Goal: Task Accomplishment & Management: Manage account settings

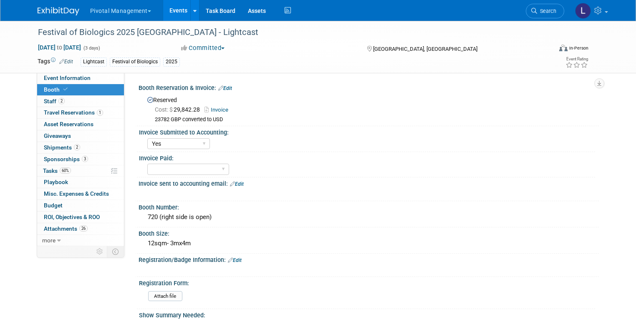
select select "Yes"
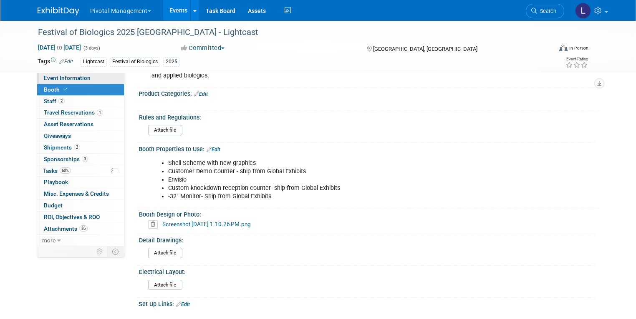
click at [48, 79] on span "Event Information" at bounding box center [67, 78] width 47 height 7
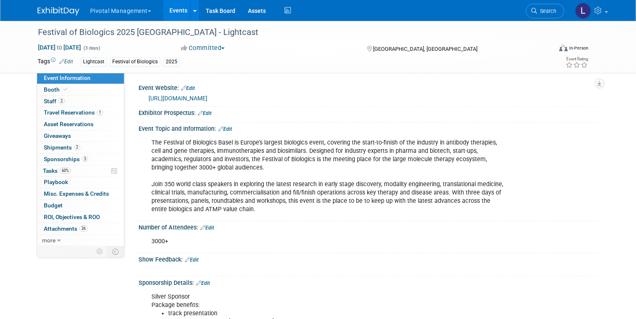
click at [48, 79] on span "Event Information" at bounding box center [67, 78] width 47 height 7
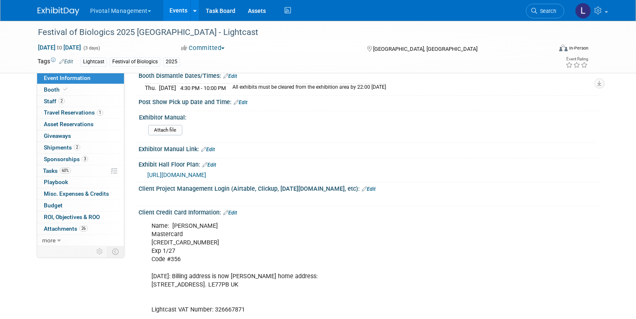
scroll to position [1813, 0]
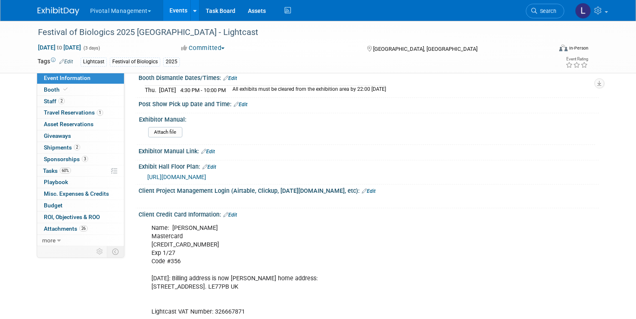
click at [312, 161] on div "Exhibit Hall Floor Plan: Edit" at bounding box center [368, 166] width 460 height 11
click at [312, 172] on div "https://www.terrapinn.com/conference/festival-of-biologics/Floor-plan.stm" at bounding box center [369, 176] width 445 height 9
click at [206, 174] on span "https://www.terrapinn.com/conference/festival-of-biologics/Floor-plan.stm" at bounding box center [176, 177] width 59 height 7
click at [44, 92] on span "Booth" at bounding box center [56, 89] width 25 height 7
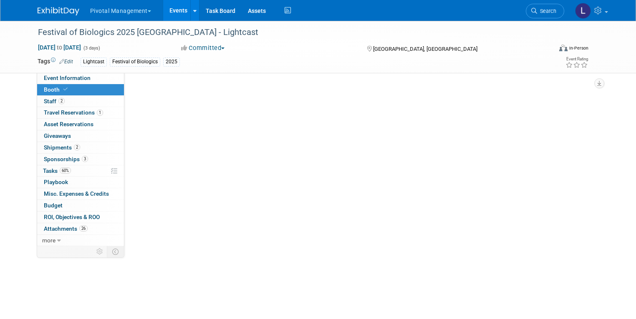
select select "Yes"
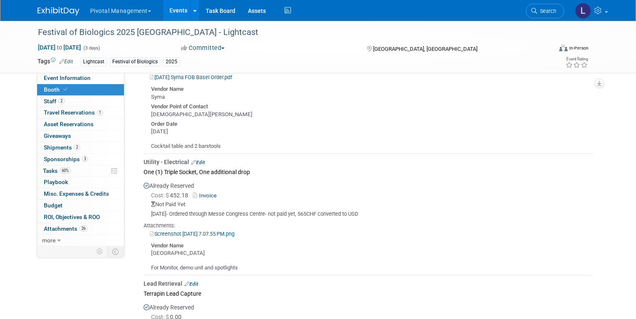
scroll to position [847, 0]
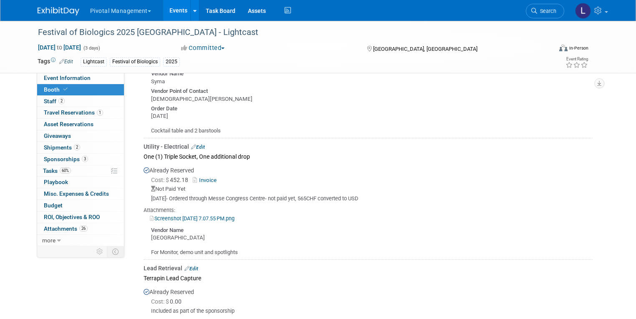
click at [224, 216] on link "Screenshot 2025-06-19 at 7.07.55 PM.png" at bounding box center [192, 219] width 85 height 6
click at [431, 143] on div "Utility - Electrical Edit" at bounding box center [367, 147] width 449 height 8
click at [555, 14] on link "Search" at bounding box center [544, 11] width 38 height 15
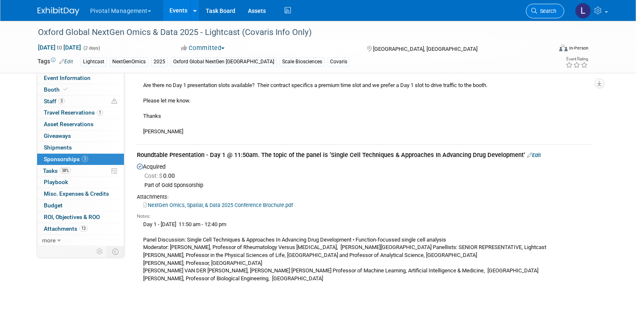
click at [550, 18] on li "Search" at bounding box center [544, 10] width 38 height 20
click at [553, 11] on span "Search" at bounding box center [546, 11] width 19 height 6
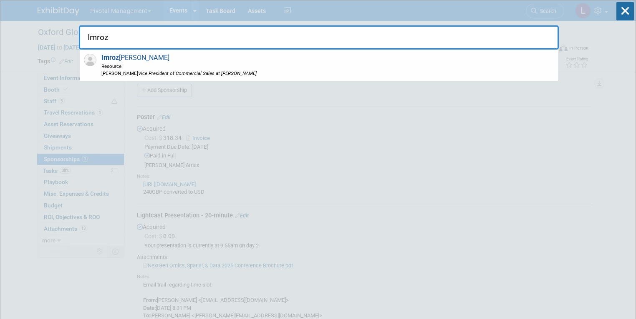
type input "Imroz"
click at [122, 58] on span "[PERSON_NAME] Resource [PERSON_NAME] Vice President of Commercial Sales at [PER…" at bounding box center [178, 65] width 158 height 23
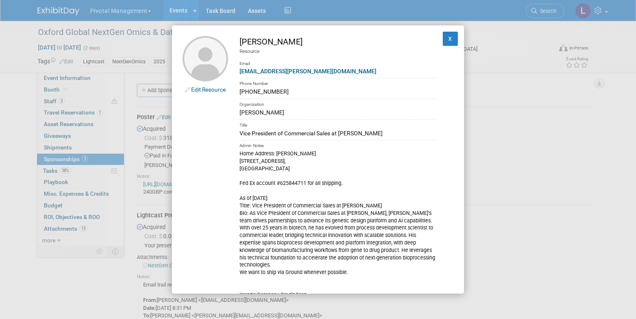
drag, startPoint x: 288, startPoint y: 93, endPoint x: 229, endPoint y: 99, distance: 59.1
click at [229, 99] on td "[PERSON_NAME] Resource Email [EMAIL_ADDRESS][PERSON_NAME][DOMAIN_NAME] Phone Nu…" at bounding box center [332, 182] width 208 height 292
click at [303, 86] on div "Phone Number" at bounding box center [337, 83] width 197 height 10
click at [280, 90] on div "(925) 807-9467" at bounding box center [337, 92] width 197 height 9
drag, startPoint x: 239, startPoint y: 92, endPoint x: 290, endPoint y: 93, distance: 50.9
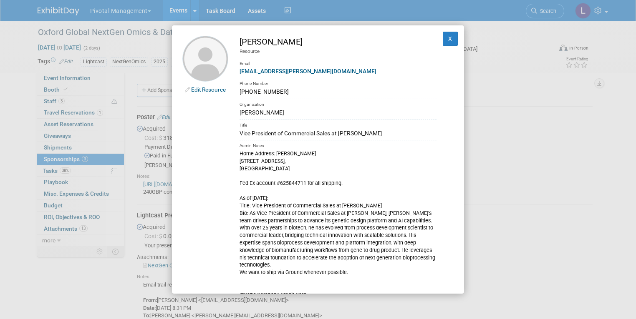
click at [290, 93] on td "Imroz Ghangas Resource Email imroz@asimov.com Phone Number (925) 807-9467 Organ…" at bounding box center [332, 182] width 208 height 292
copy div "(925) 807-9467"
click at [270, 88] on div "(925) 807-9467" at bounding box center [337, 92] width 197 height 9
drag, startPoint x: 266, startPoint y: 94, endPoint x: 281, endPoint y: 94, distance: 14.2
click at [281, 94] on div "(925) 807-9467" at bounding box center [337, 92] width 197 height 9
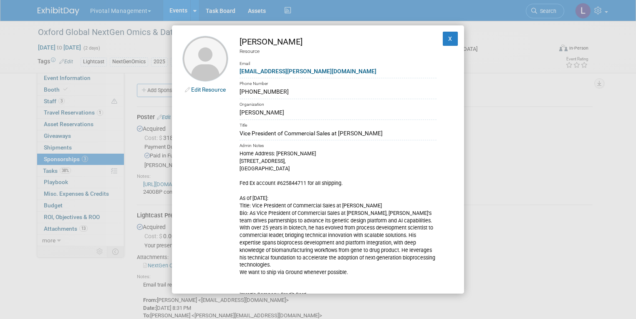
copy div "9467"
click at [545, 184] on div "Edit Resource Imroz Ghangas Resource Email imroz@asimov.com Phone Number (925) …" at bounding box center [318, 159] width 636 height 319
click at [554, 164] on div "Edit Resource Imroz Ghangas Resource Email imroz@asimov.com Phone Number (925) …" at bounding box center [318, 159] width 636 height 319
click at [448, 40] on button "X" at bounding box center [449, 39] width 15 height 14
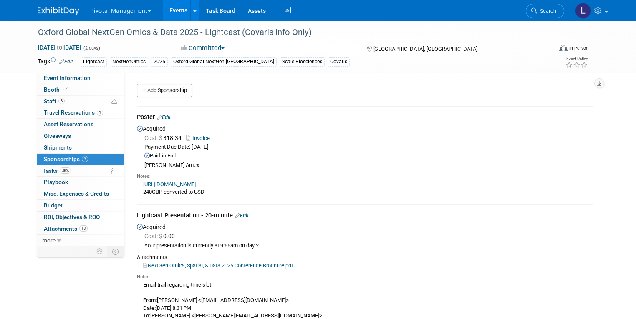
click at [473, 192] on div "https://purchase.oxfordglobal.co.uk/uk-eu/ 240GBP converted to USD" at bounding box center [364, 188] width 455 height 16
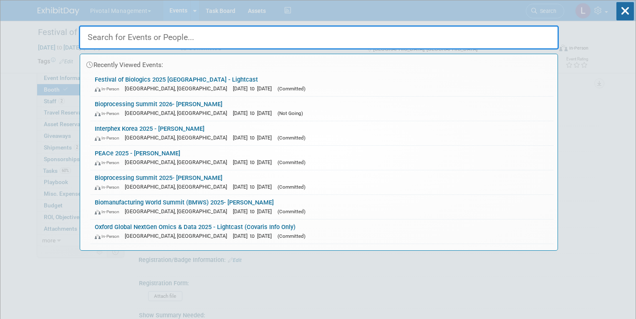
select select "Yes"
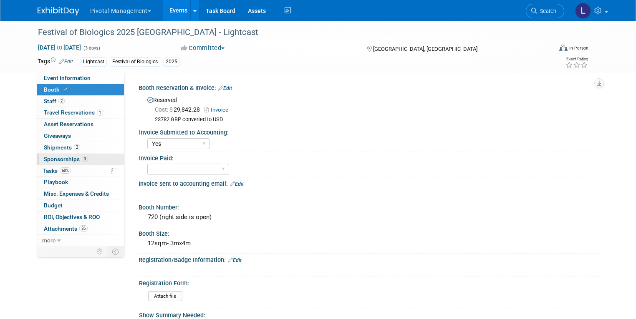
click at [60, 162] on span "Sponsorships 3" at bounding box center [66, 159] width 44 height 7
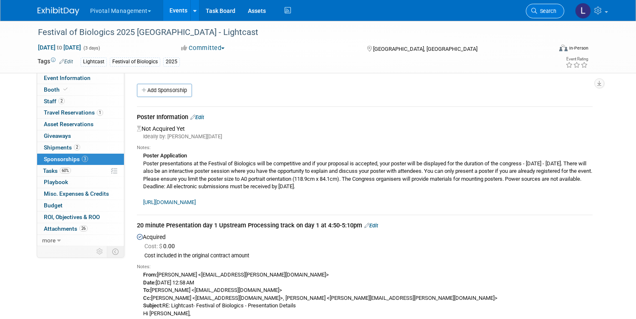
click at [556, 12] on span "Search" at bounding box center [546, 11] width 19 height 6
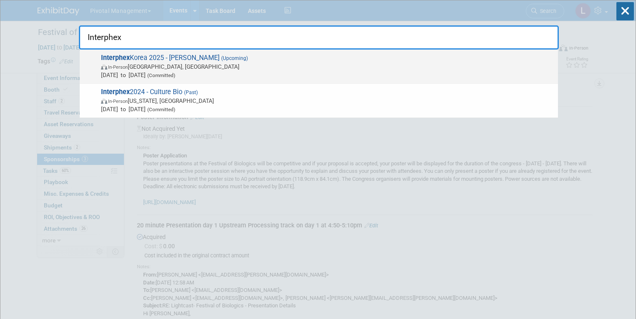
type input "Interphex"
click at [173, 65] on span "In-Person Seoul, South Korea" at bounding box center [327, 67] width 452 height 8
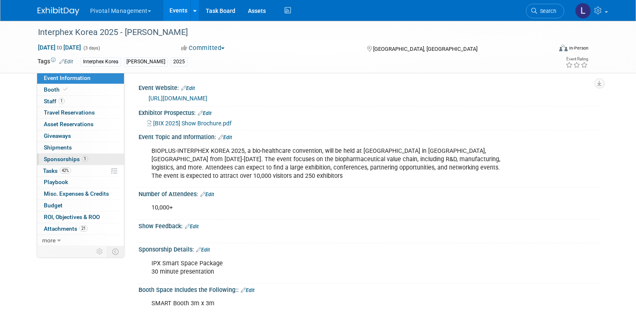
click at [71, 162] on span "Sponsorships 1" at bounding box center [66, 159] width 44 height 7
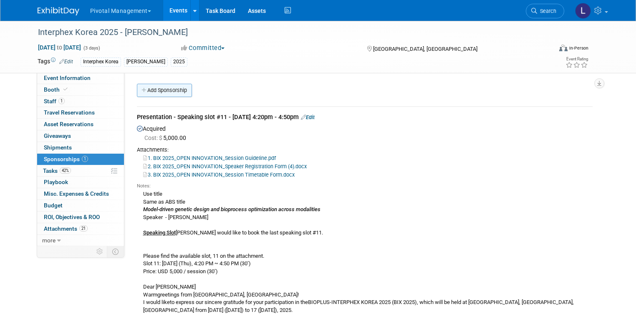
click at [162, 92] on link "Add Sponsorship" at bounding box center [164, 90] width 55 height 13
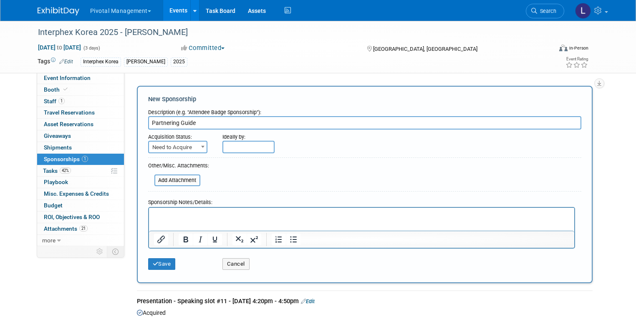
type input "Partnering Guide"
click at [201, 146] on b at bounding box center [202, 147] width 3 height 2
select select "2"
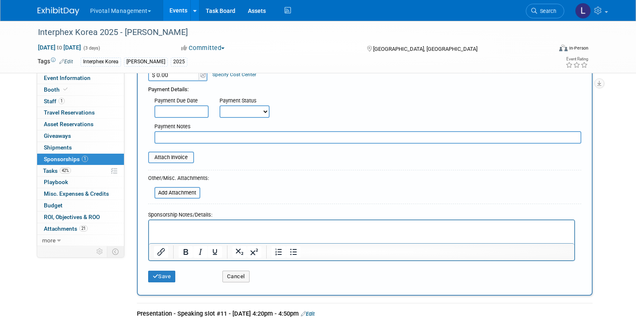
scroll to position [111, 0]
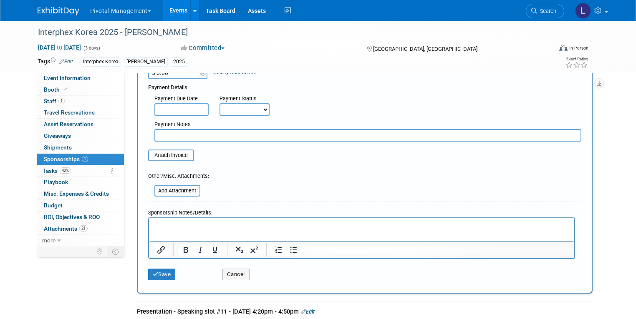
click at [208, 224] on p "Rich Text Area. Press ALT-0 for help." at bounding box center [360, 225] width 415 height 8
click at [188, 139] on input "text" at bounding box center [367, 135] width 427 height 13
type input "Included with exhibit booth"
click at [209, 220] on html at bounding box center [360, 224] width 425 height 12
click at [172, 190] on input "file" at bounding box center [149, 191] width 99 height 10
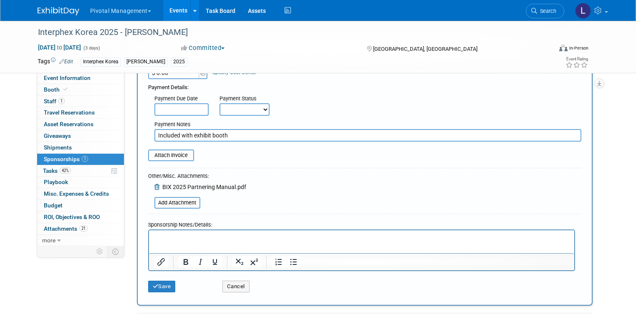
click at [179, 236] on p "Rich Text Area. Press ALT-0 for help." at bounding box center [360, 238] width 415 height 8
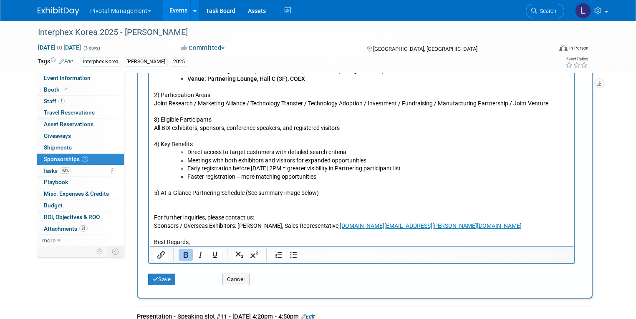
scroll to position [872, 0]
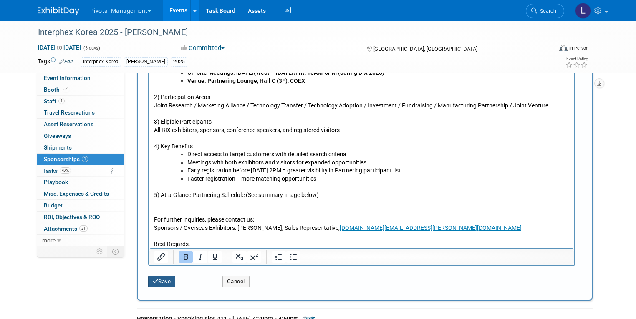
drag, startPoint x: 166, startPoint y: 279, endPoint x: 293, endPoint y: 265, distance: 128.0
click at [166, 279] on button "Save" at bounding box center [162, 282] width 28 height 12
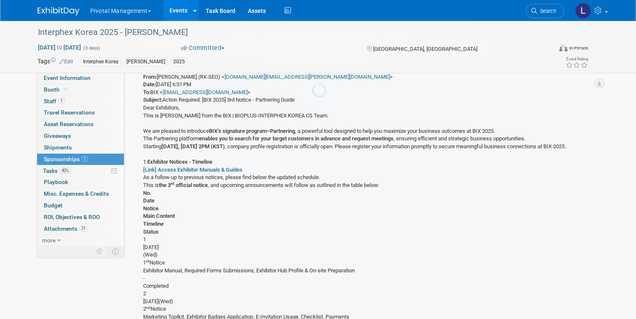
scroll to position [521, 0]
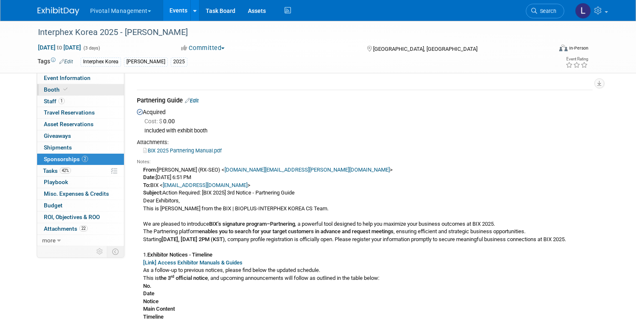
click at [48, 88] on span "Booth" at bounding box center [56, 89] width 25 height 7
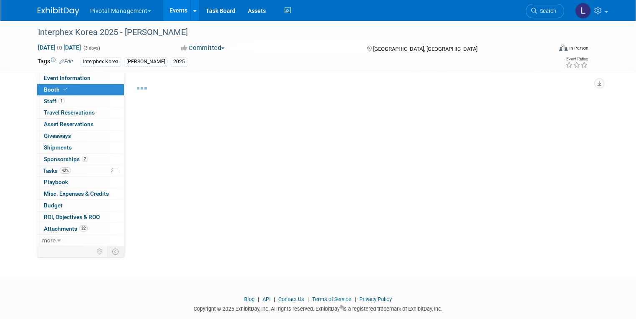
select select "Yes"
select select "No"
select select "Yes"
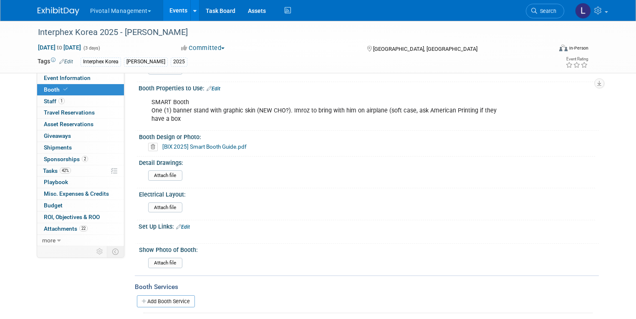
scroll to position [596, 0]
drag, startPoint x: 162, startPoint y: 149, endPoint x: 487, endPoint y: 166, distance: 325.3
click at [273, 209] on div "Booth Reservation & Invoice: Edit Reserved Cost: $ 8,700.00 Invoice Payment Due…" at bounding box center [364, 89] width 455 height 1206
click at [497, 190] on div "Electrical Layout:" at bounding box center [367, 195] width 456 height 10
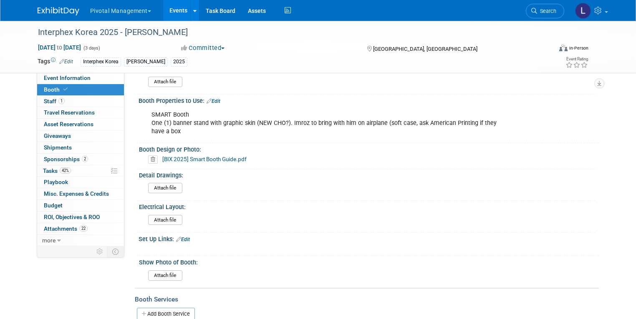
scroll to position [571, 0]
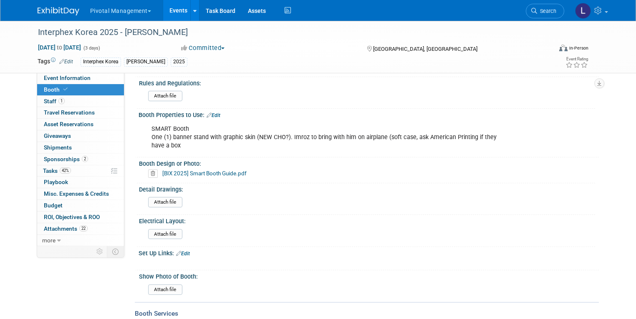
click at [148, 170] on icon at bounding box center [153, 174] width 10 height 8
click at [138, 173] on link "Yes" at bounding box center [145, 176] width 24 height 13
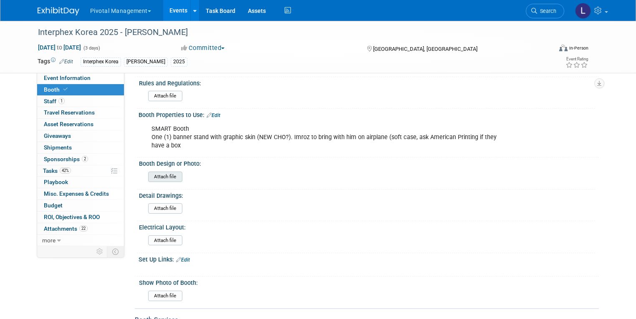
click at [161, 172] on input "file" at bounding box center [124, 177] width 113 height 10
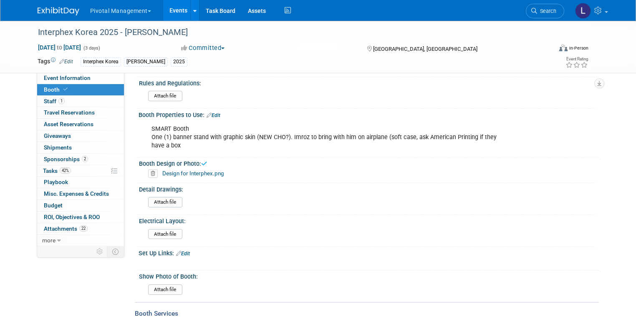
click at [176, 170] on link "Design for Interphex.png" at bounding box center [193, 173] width 62 height 7
click at [43, 171] on span "Tasks 42%" at bounding box center [57, 171] width 28 height 7
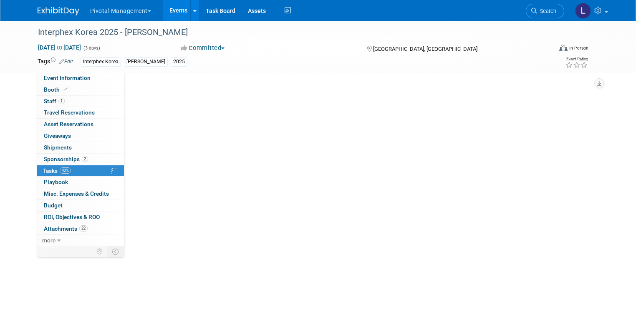
scroll to position [0, 0]
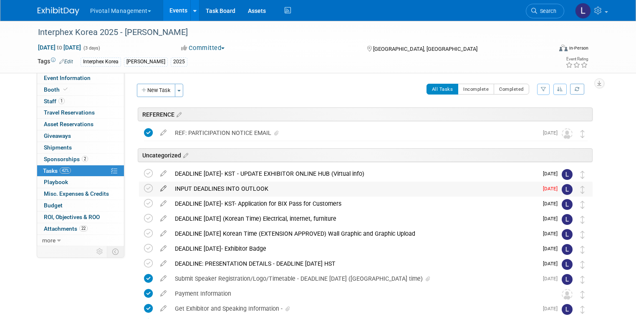
click at [156, 186] on icon at bounding box center [163, 187] width 15 height 10
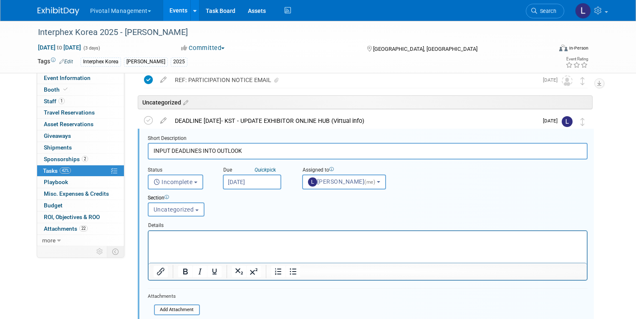
scroll to position [60, 0]
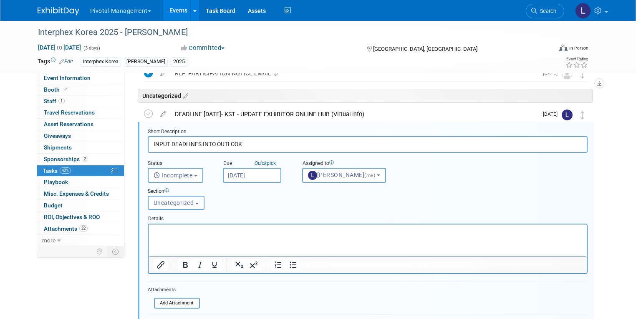
click at [227, 171] on input "Aug 22, 2025" at bounding box center [252, 175] width 58 height 15
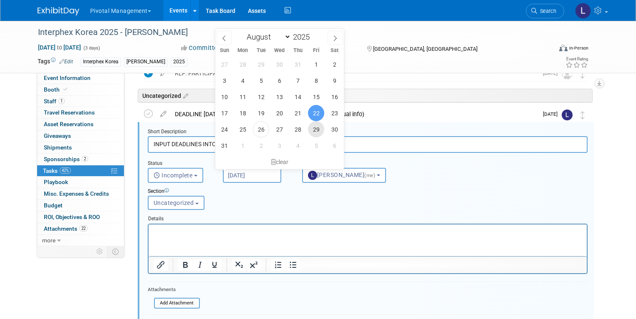
click at [312, 130] on span "29" at bounding box center [316, 129] width 16 height 16
type input "Aug 29, 2025"
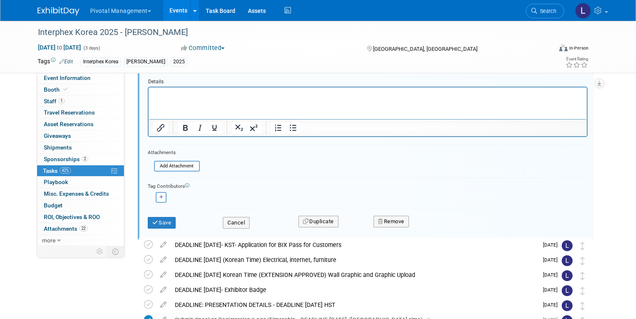
scroll to position [211, 0]
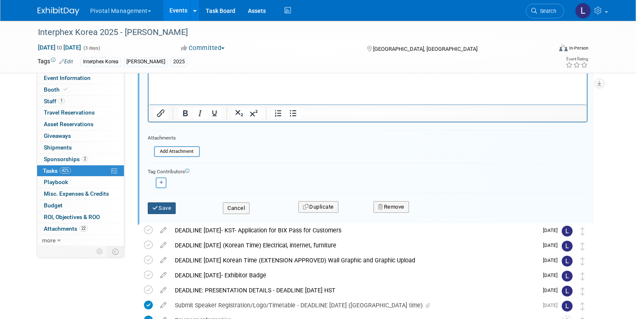
click at [158, 206] on button "Save" at bounding box center [162, 209] width 28 height 12
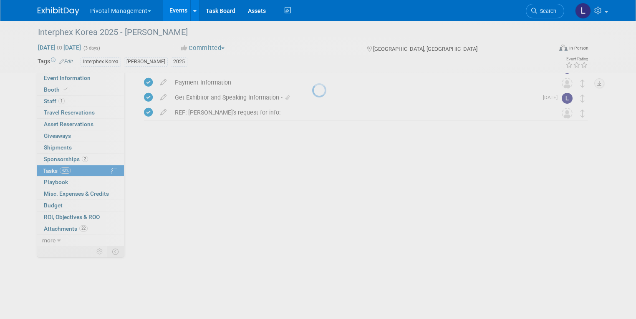
scroll to position [63, 0]
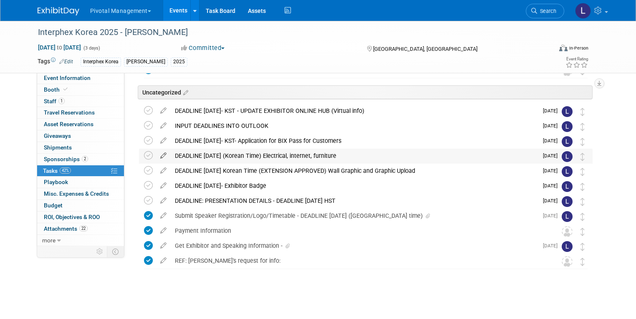
click at [156, 156] on icon at bounding box center [163, 154] width 15 height 10
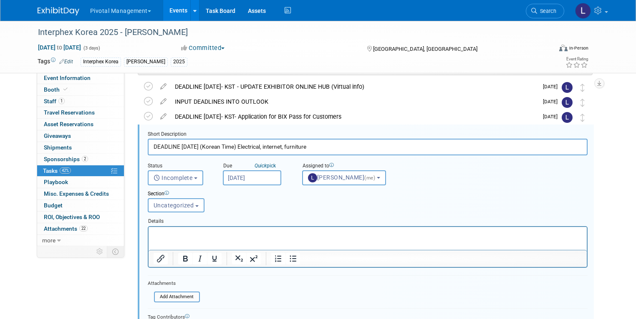
scroll to position [90, 0]
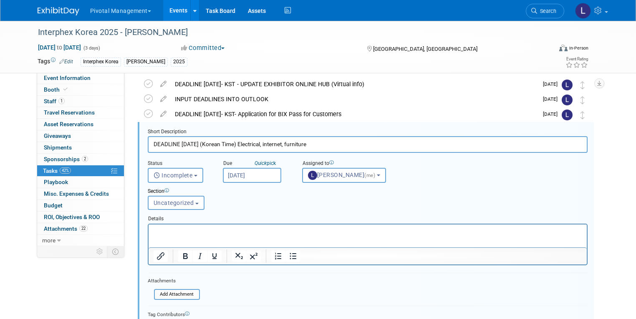
click at [180, 231] on p "Rich Text Area. Press ALT-0 for help." at bounding box center [367, 232] width 428 height 8
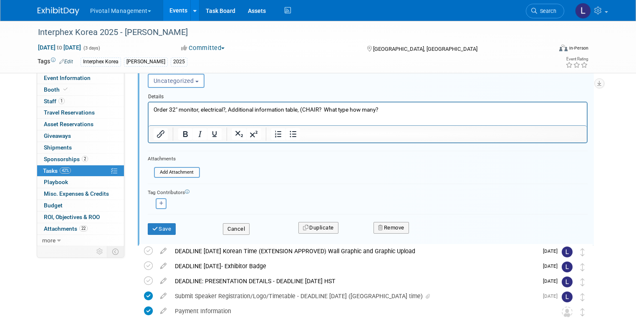
scroll to position [216, 0]
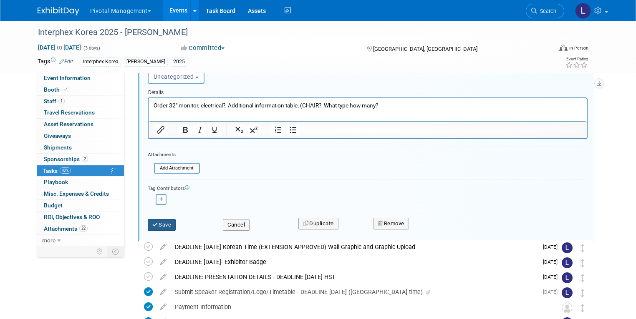
click at [156, 226] on button "Save" at bounding box center [162, 225] width 28 height 12
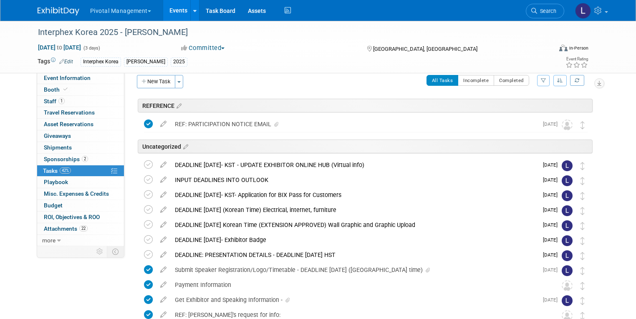
scroll to position [0, 0]
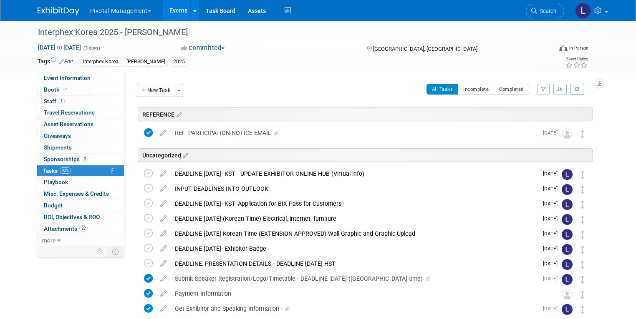
click at [156, 86] on button "New Task" at bounding box center [156, 90] width 38 height 13
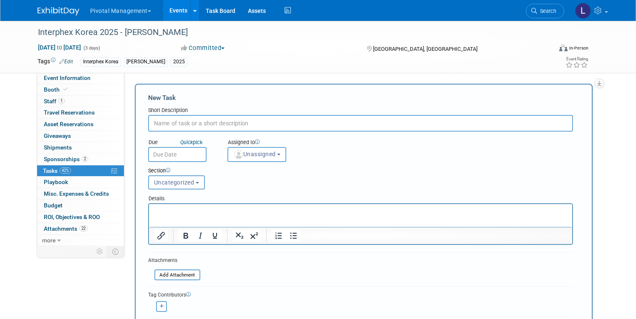
type input "P"
click at [188, 277] on input "file" at bounding box center [149, 276] width 99 height 10
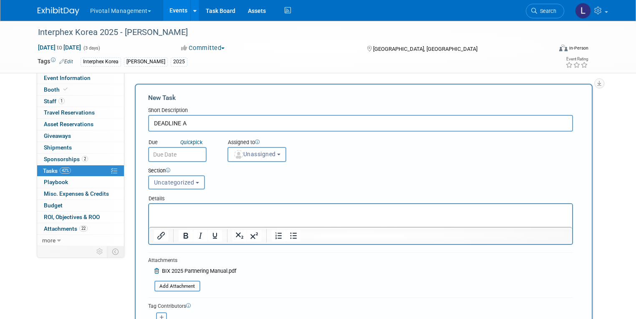
click at [184, 126] on input "DEADLINE A" at bounding box center [360, 123] width 425 height 17
type input "DEADLINE AUGUST 29"
click at [180, 151] on input "text" at bounding box center [177, 154] width 58 height 15
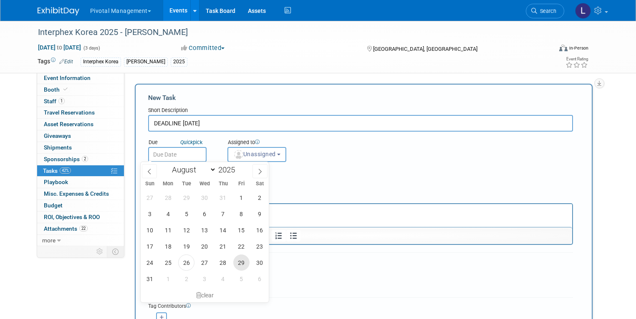
click at [243, 261] on span "29" at bounding box center [241, 263] width 16 height 16
type input "Aug 29, 2025"
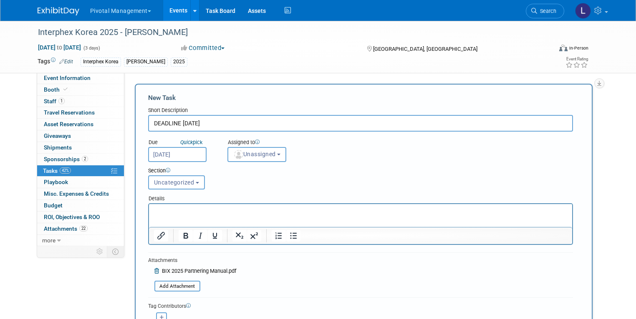
click at [169, 209] on p "Rich Text Area. Press ALT-0 for help." at bounding box center [359, 212] width 413 height 8
click at [243, 159] on button "Unassigned" at bounding box center [256, 154] width 59 height 15
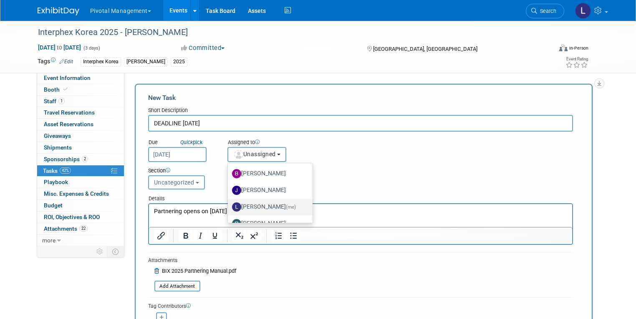
scroll to position [37, 0]
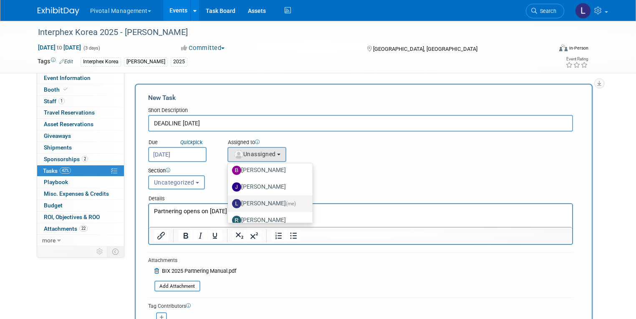
click at [250, 201] on label "[PERSON_NAME] (me)" at bounding box center [268, 203] width 72 height 13
click at [229, 201] on input "[PERSON_NAME] (me)" at bounding box center [226, 202] width 5 height 5
select select "dc5d874d-e65f-4397-9ee7-21f806dbe4f5"
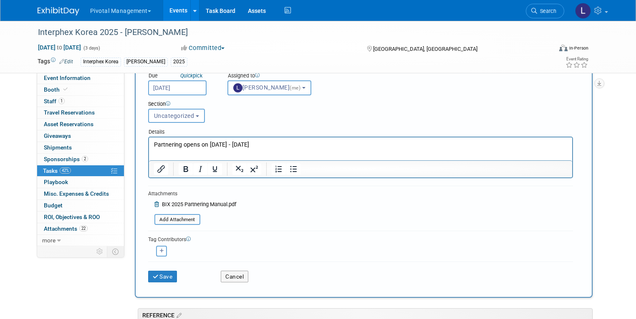
scroll to position [63, 0]
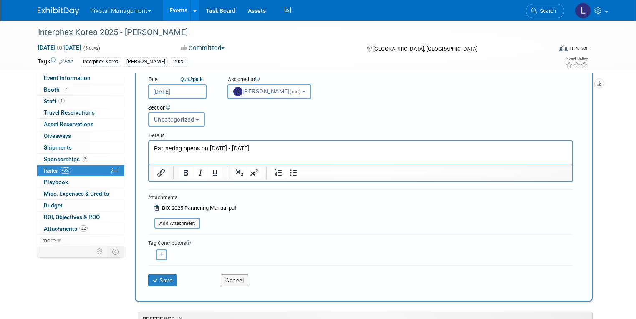
click at [292, 151] on p "Partnering opens on [DATE] - [DATE]" at bounding box center [359, 149] width 413 height 8
click at [170, 279] on button "Save" at bounding box center [162, 281] width 29 height 12
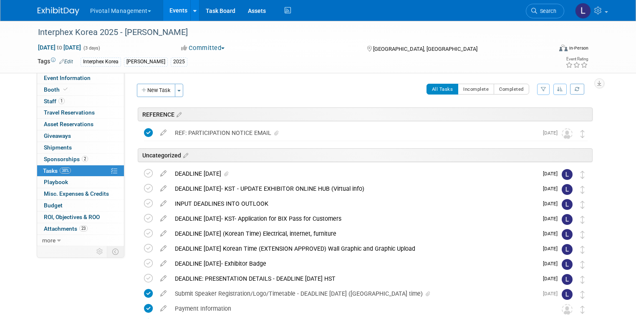
scroll to position [78, 0]
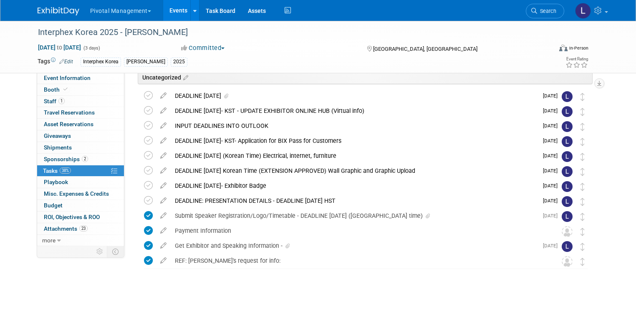
click at [553, 13] on span "Search" at bounding box center [546, 11] width 19 height 6
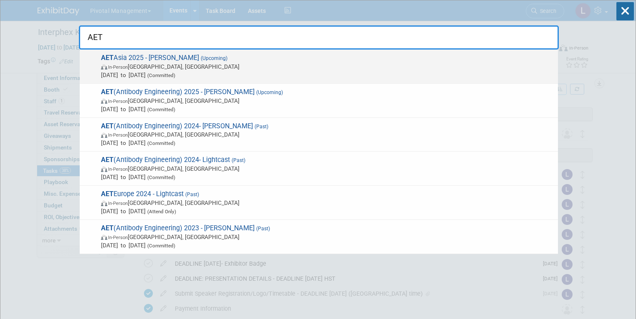
type input "AET"
click at [165, 58] on span "AET Asia 2025 - Asimov (Upcoming) In-Person Kyoto, Japan Oct 21, 2025 to Oct 22…" at bounding box center [325, 66] width 455 height 25
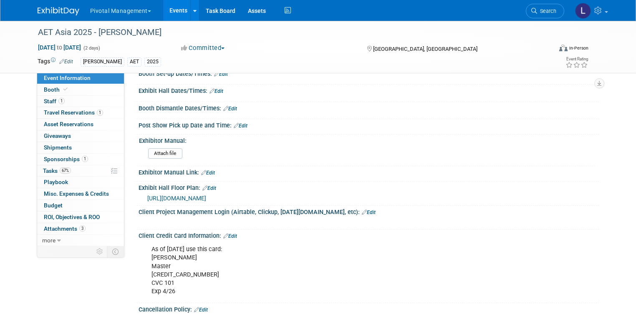
scroll to position [786, 0]
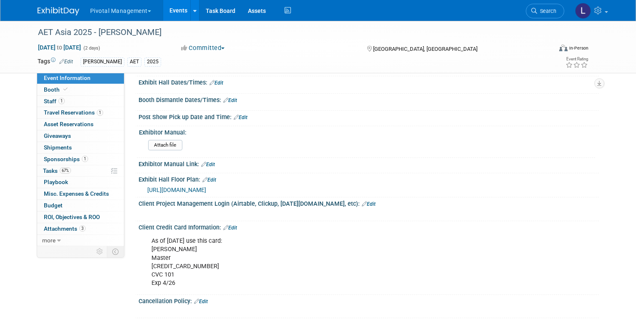
click at [208, 162] on link "Edit" at bounding box center [208, 165] width 14 height 6
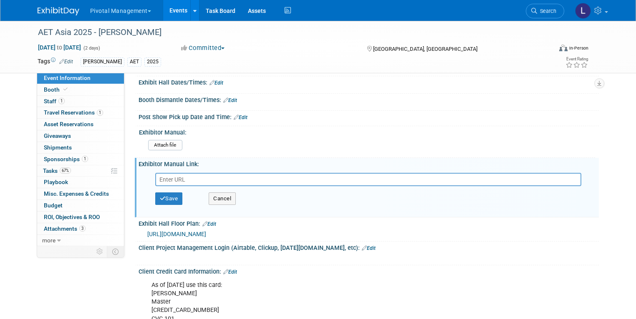
click at [212, 178] on input "text" at bounding box center [368, 179] width 426 height 13
type input "[URL][DOMAIN_NAME][DOMAIN_NAME]"
click at [164, 194] on button "Save" at bounding box center [169, 199] width 28 height 13
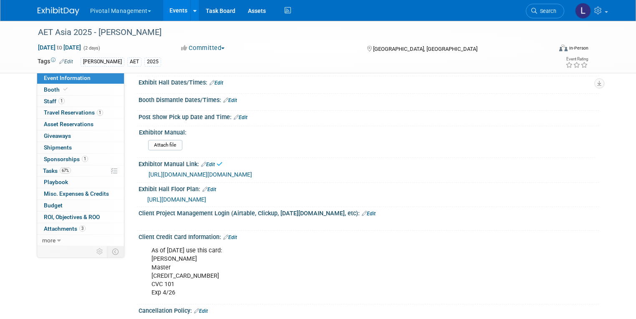
click at [176, 178] on link "[URL][DOMAIN_NAME][DOMAIN_NAME]" at bounding box center [199, 174] width 103 height 7
click at [47, 171] on span "Tasks 67%" at bounding box center [57, 171] width 28 height 7
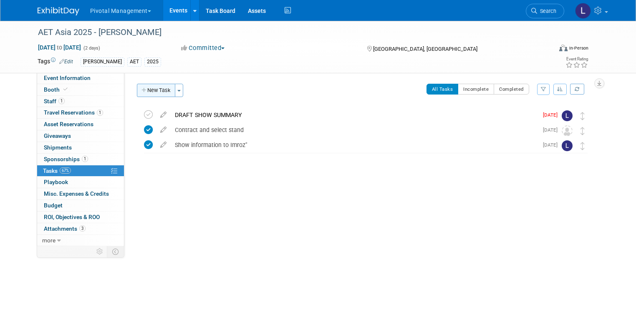
click at [156, 93] on button "New Task" at bounding box center [156, 90] width 38 height 13
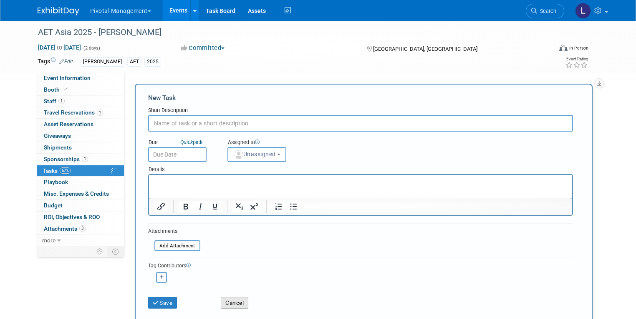
click at [221, 301] on button "Cancel" at bounding box center [235, 303] width 28 height 12
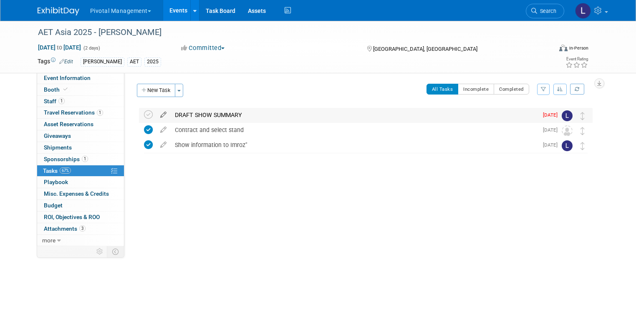
click at [156, 115] on icon at bounding box center [163, 113] width 15 height 10
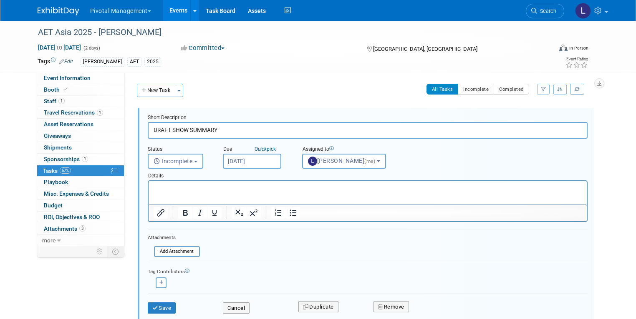
click at [223, 70] on div "AET Asia 2025 - Asimov Oct 21, 2025 to Oct 22, 2025 (2 days) Oct 21, 2025 to Oc…" at bounding box center [317, 47] width 573 height 52
click at [236, 73] on div "Event Website: Edit https://informaconnect.com/antibody-engineering-therapeutic…" at bounding box center [361, 159] width 474 height 173
click at [175, 88] on button "Toggle Dropdown" at bounding box center [179, 90] width 8 height 13
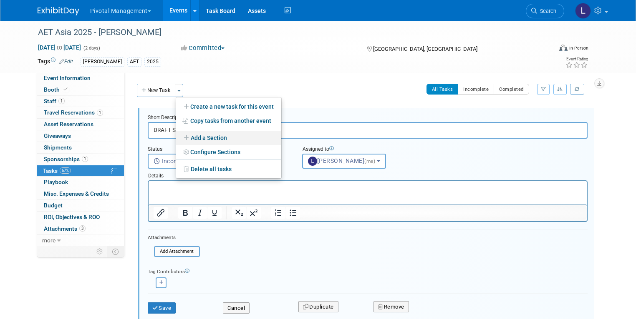
click at [217, 140] on link "Add a Section" at bounding box center [228, 138] width 105 height 14
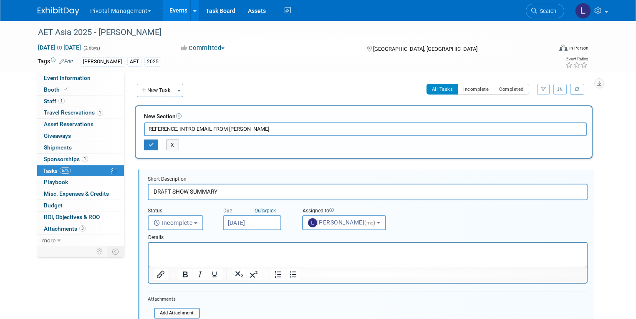
drag, startPoint x: 267, startPoint y: 128, endPoint x: 173, endPoint y: 129, distance: 93.8
click at [173, 129] on input "REFERENCE: INTRO EMAIL FROM EMILY FLINT" at bounding box center [365, 129] width 442 height 13
type input "REFERENCE"
click at [146, 142] on button "button" at bounding box center [151, 145] width 15 height 11
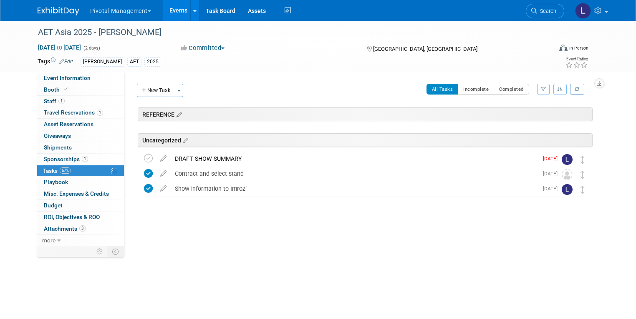
click at [174, 117] on icon at bounding box center [177, 115] width 7 height 8
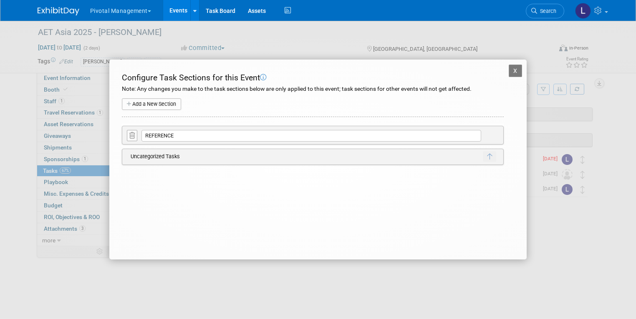
click at [513, 70] on button "X" at bounding box center [514, 71] width 13 height 13
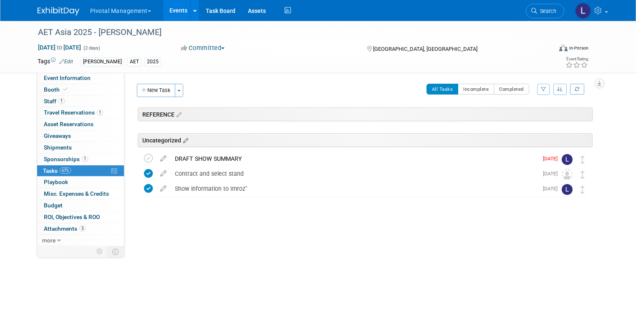
click at [181, 138] on icon at bounding box center [184, 141] width 7 height 8
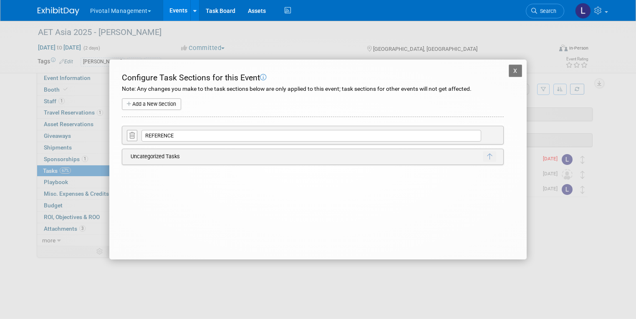
click at [169, 158] on td "Uncategorized Tasks" at bounding box center [304, 156] width 356 height 11
click at [517, 72] on button "X" at bounding box center [514, 71] width 13 height 13
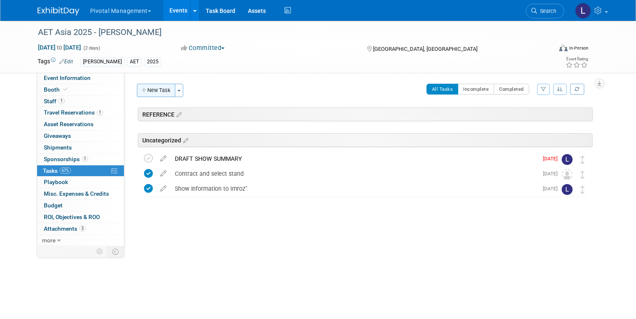
click at [161, 91] on button "New Task" at bounding box center [156, 90] width 38 height 13
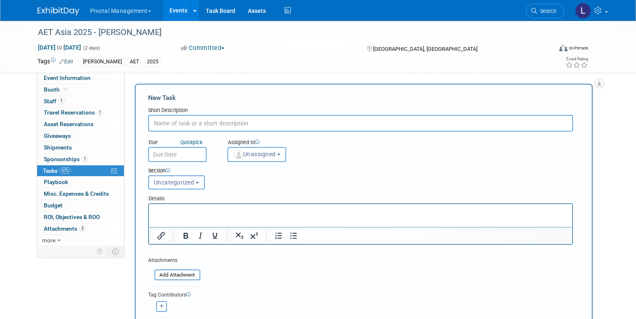
click at [179, 183] on span "Uncategorized" at bounding box center [174, 182] width 40 height 7
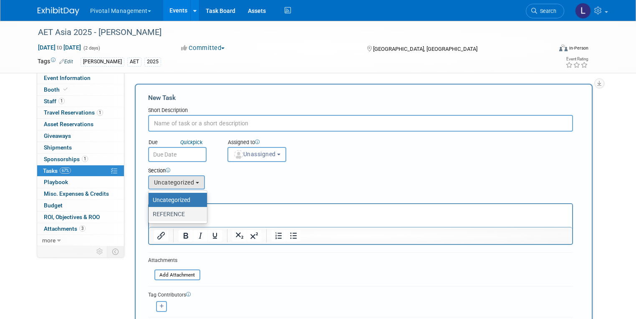
click at [177, 211] on label "REFERENCE" at bounding box center [176, 214] width 46 height 11
click at [150, 212] on input "REFERENCE" at bounding box center [146, 214] width 5 height 5
select select "11274170"
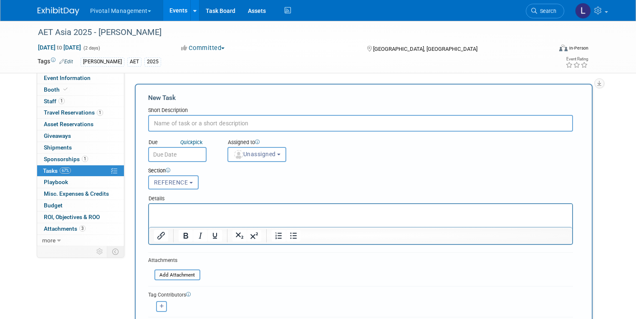
click at [173, 125] on input "text" at bounding box center [360, 123] width 425 height 17
type input "REF: INTRO EMAIL FROM [PERSON_NAME]"
click at [228, 216] on html at bounding box center [359, 210] width 423 height 12
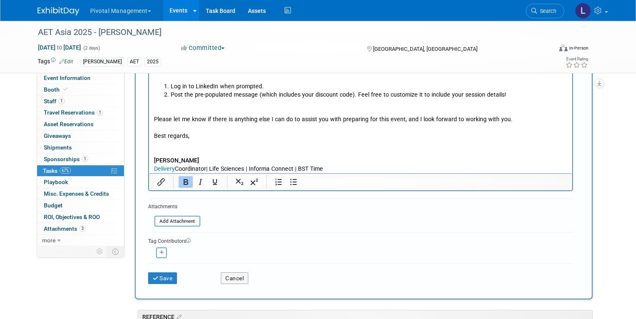
scroll to position [242, 0]
click at [151, 279] on button "Save" at bounding box center [162, 278] width 29 height 12
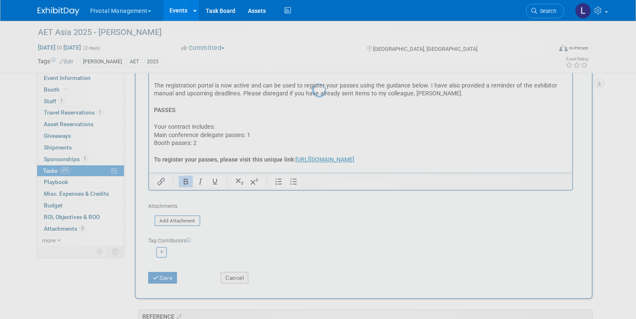
scroll to position [0, 0]
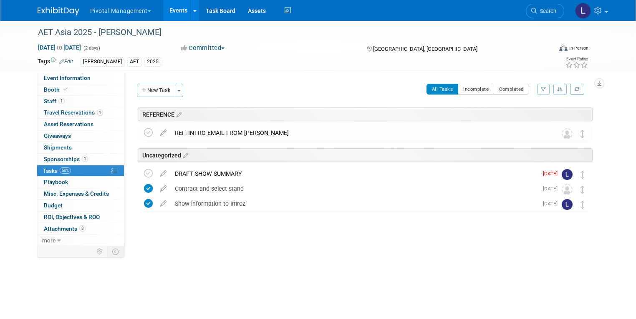
click at [245, 135] on div "REF: INTRO EMAIL FROM [PERSON_NAME]" at bounding box center [358, 133] width 374 height 14
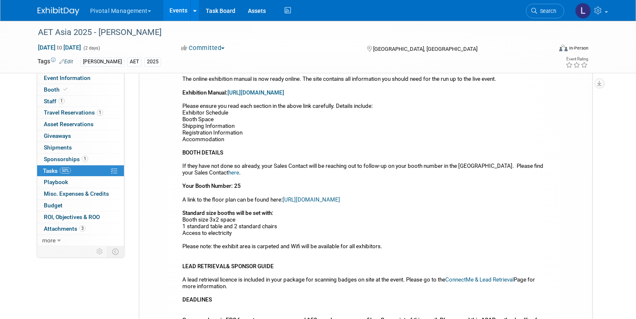
scroll to position [374, 0]
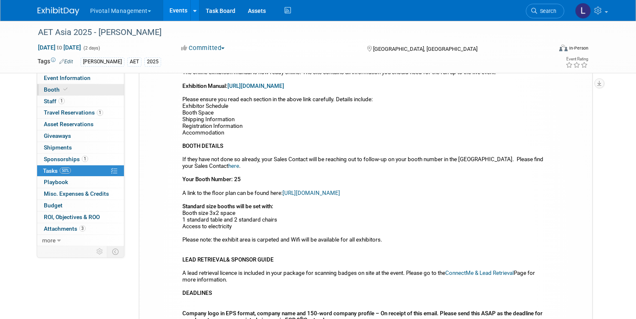
click at [53, 91] on span "Booth" at bounding box center [56, 89] width 25 height 7
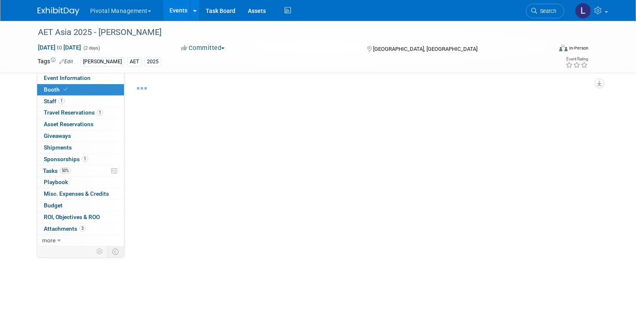
select select "Yes"
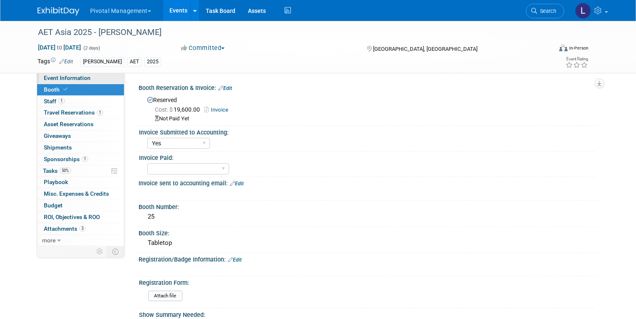
click at [69, 80] on span "Event Information" at bounding box center [67, 78] width 47 height 7
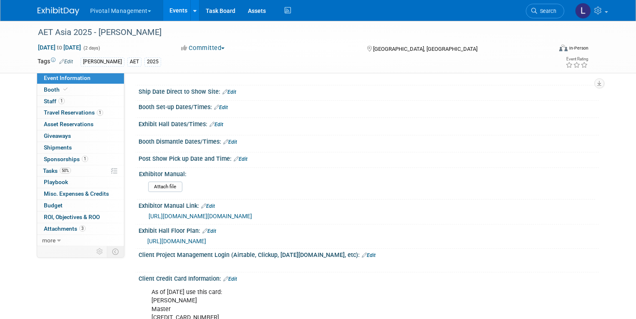
scroll to position [771, 0]
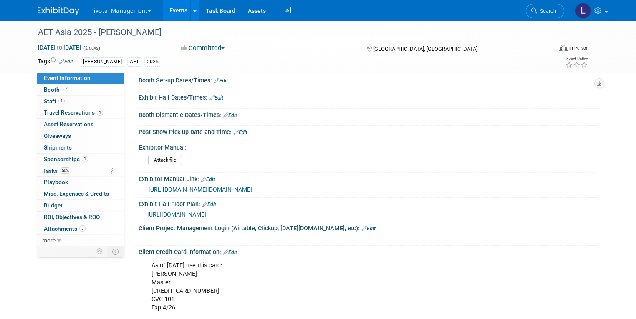
click at [206, 218] on span "[URL][DOMAIN_NAME]" at bounding box center [176, 214] width 59 height 7
click at [271, 195] on div "[URL][DOMAIN_NAME][DOMAIN_NAME]" at bounding box center [370, 190] width 444 height 10
click at [237, 193] on link "[URL][DOMAIN_NAME][DOMAIN_NAME]" at bounding box center [199, 189] width 103 height 7
click at [63, 87] on icon at bounding box center [65, 89] width 4 height 5
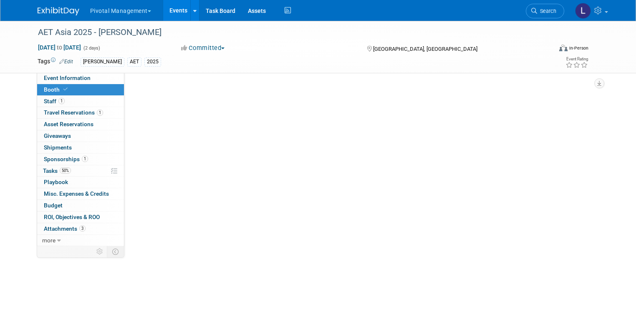
scroll to position [0, 0]
select select "Yes"
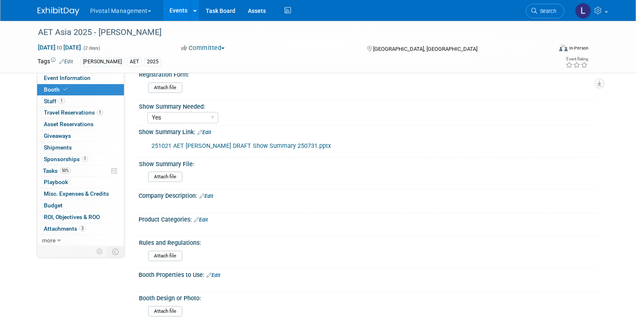
scroll to position [199, 0]
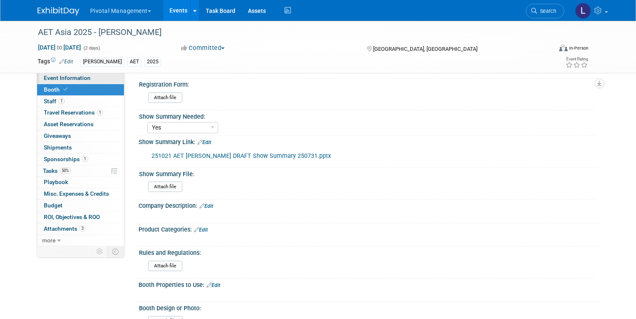
click at [80, 75] on span "Event Information" at bounding box center [67, 78] width 47 height 7
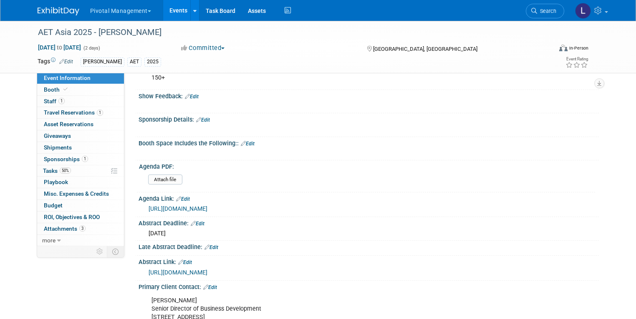
scroll to position [133, 0]
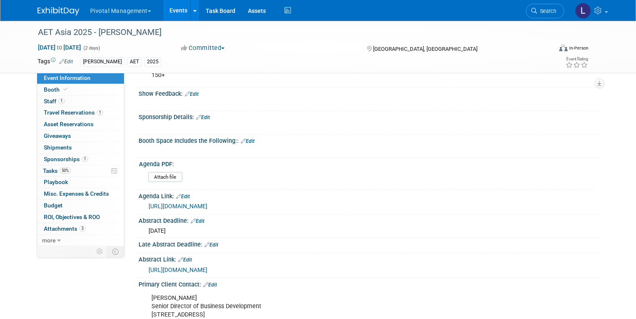
click at [245, 141] on link "Edit" at bounding box center [248, 141] width 14 height 6
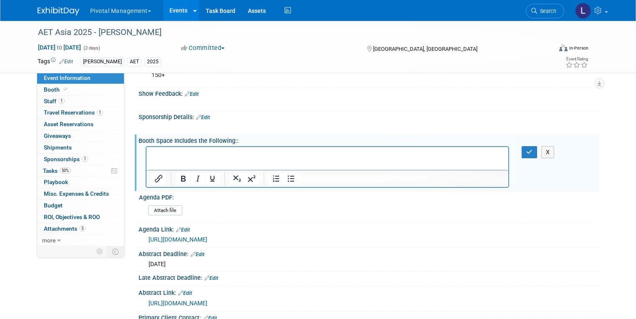
scroll to position [0, 0]
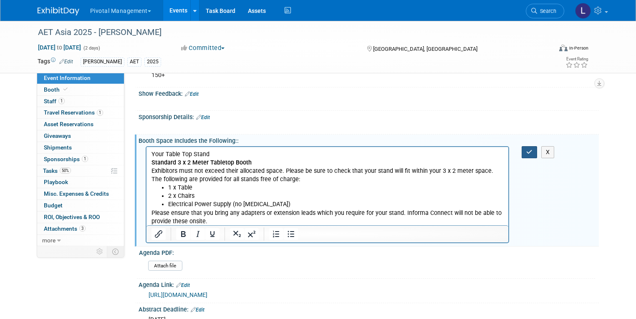
click at [532, 151] on icon "button" at bounding box center [529, 152] width 6 height 6
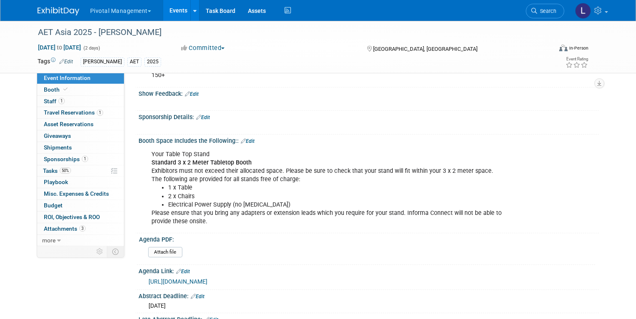
click at [46, 75] on span "Event Information" at bounding box center [67, 78] width 47 height 7
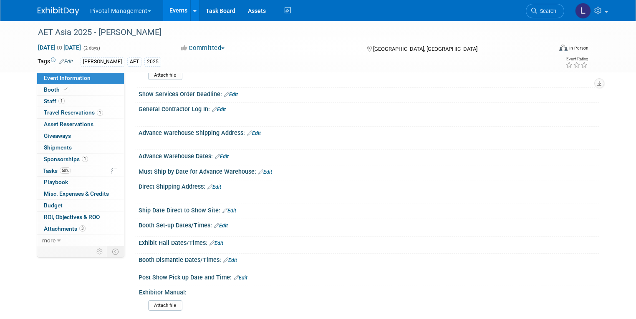
scroll to position [702, 0]
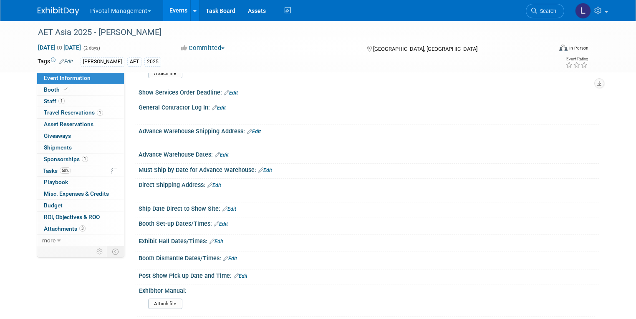
click at [214, 183] on link "Edit" at bounding box center [214, 186] width 14 height 6
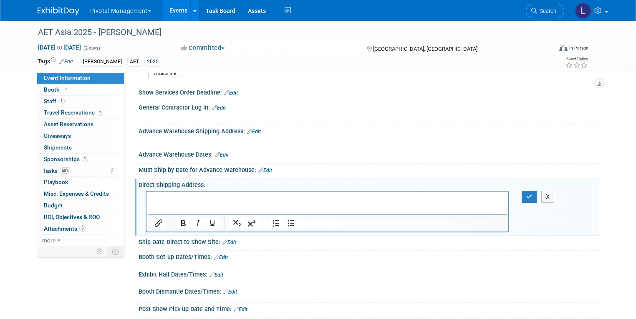
scroll to position [0, 0]
click at [254, 194] on html at bounding box center [327, 197] width 362 height 12
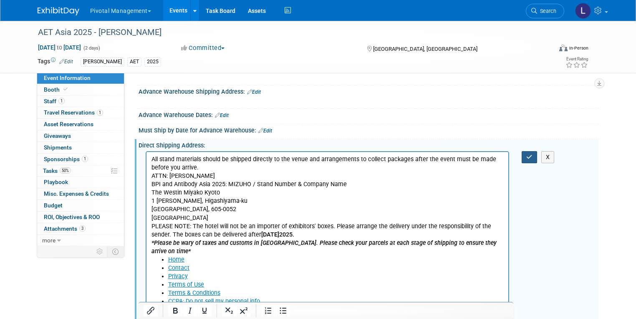
click at [534, 156] on button "button" at bounding box center [528, 157] width 15 height 12
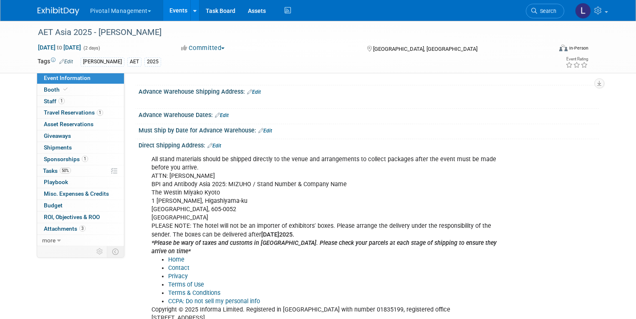
click at [211, 143] on link "Edit" at bounding box center [214, 146] width 14 height 6
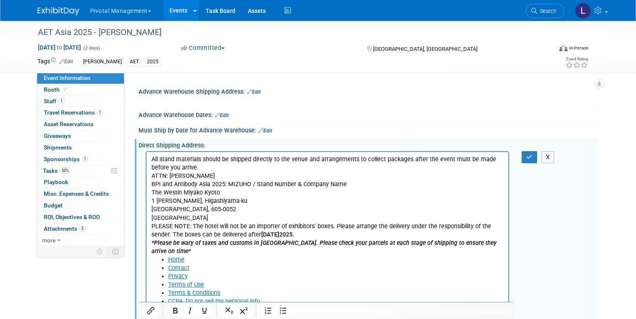
scroll to position [0, 0]
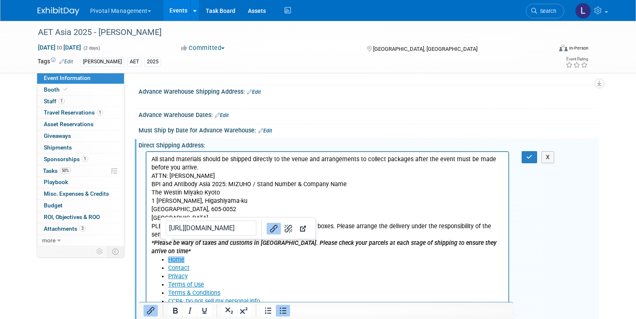
drag, startPoint x: 153, startPoint y: 253, endPoint x: 633, endPoint y: 470, distance: 526.5
click at [497, 309] on body "All stand materials should be shipped directly to the venue and arrangements to…" at bounding box center [327, 239] width 353 height 168
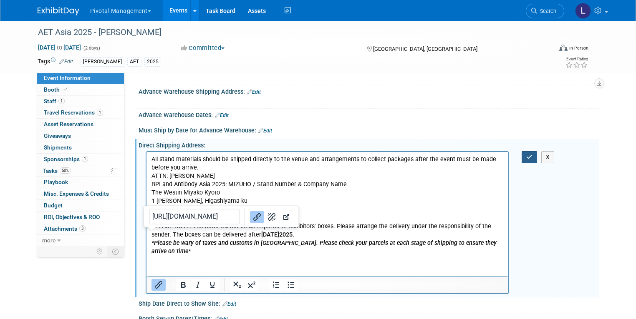
click at [532, 155] on icon "button" at bounding box center [529, 157] width 6 height 6
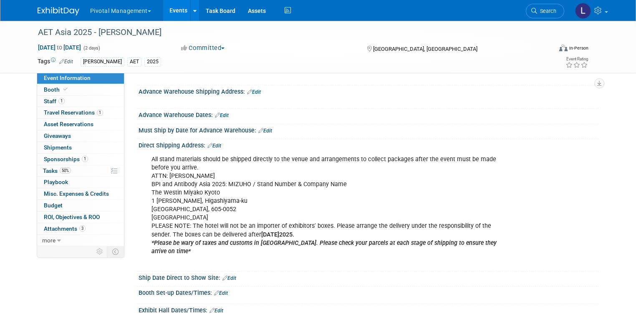
click at [251, 89] on link "Edit" at bounding box center [254, 92] width 14 height 6
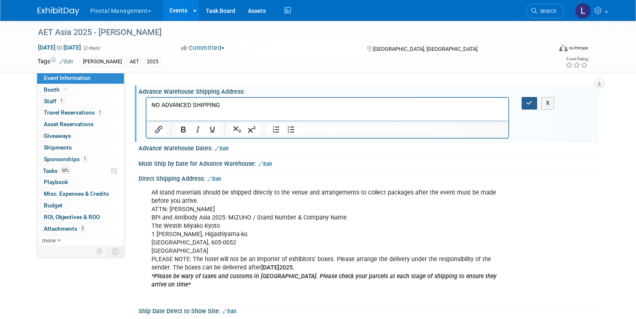
click at [531, 100] on icon "button" at bounding box center [529, 103] width 6 height 6
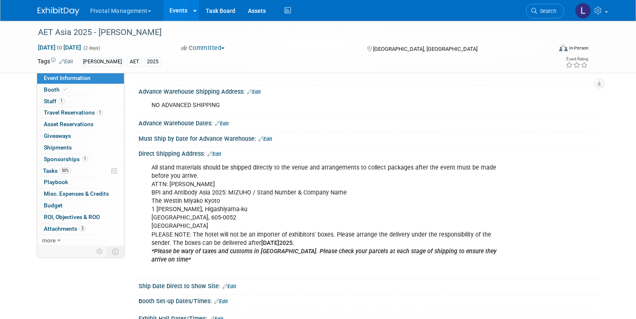
click at [214, 151] on link "Edit" at bounding box center [214, 154] width 14 height 6
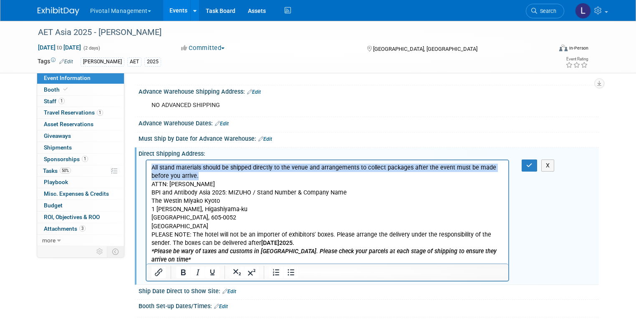
drag, startPoint x: 181, startPoint y: 176, endPoint x: 149, endPoint y: 172, distance: 32.3
click at [150, 166] on html "All stand materials should be shipped directly to the venue and arrangements to…" at bounding box center [327, 216] width 362 height 112
drag, startPoint x: 177, startPoint y: 267, endPoint x: 183, endPoint y: 263, distance: 6.9
click at [181, 270] on icon "Bold" at bounding box center [183, 273] width 5 height 6
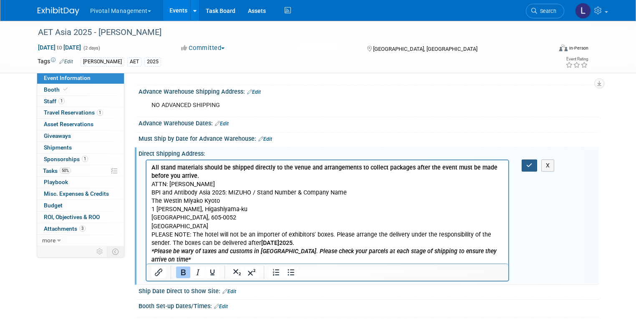
click at [530, 160] on button "button" at bounding box center [528, 166] width 15 height 12
click at [528, 133] on div "Must Ship by Date for Advance Warehouse: Edit" at bounding box center [368, 138] width 460 height 11
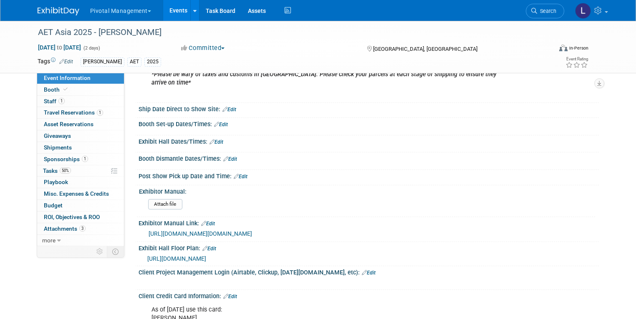
scroll to position [953, 0]
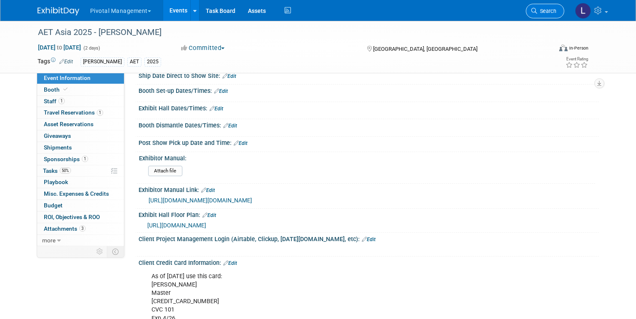
click at [549, 13] on span "Search" at bounding box center [546, 11] width 19 height 6
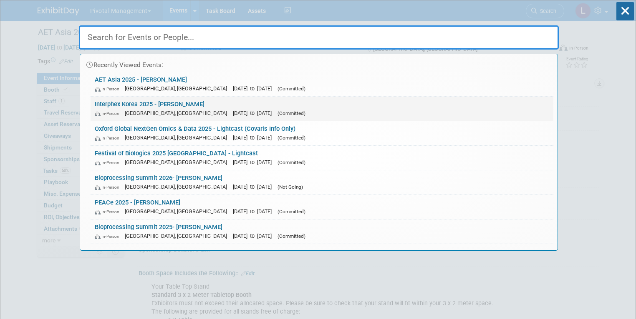
click at [154, 106] on link "Interphex Korea 2025 - Asimov In-Person Seoul, South Korea Oct 15, 2025 to Oct …" at bounding box center [321, 109] width 462 height 24
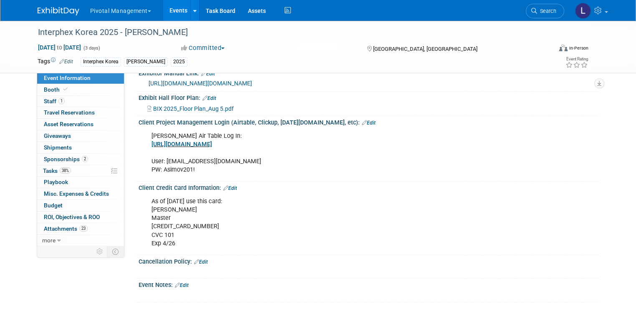
scroll to position [1128, 0]
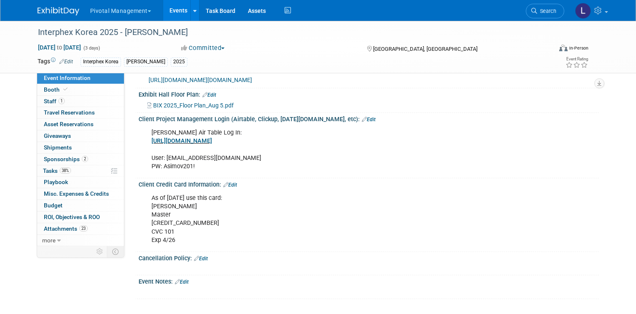
click at [362, 123] on link "Edit" at bounding box center [369, 120] width 14 height 6
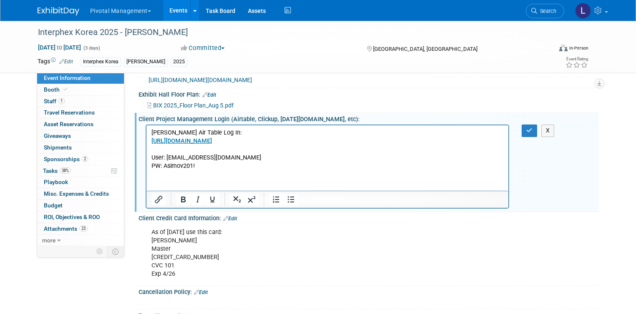
scroll to position [0, 0]
click at [156, 150] on p "[PERSON_NAME] Air Table Log In: [URL][DOMAIN_NAME] User: [EMAIL_ADDRESS][DOMAIN…" at bounding box center [327, 150] width 352 height 42
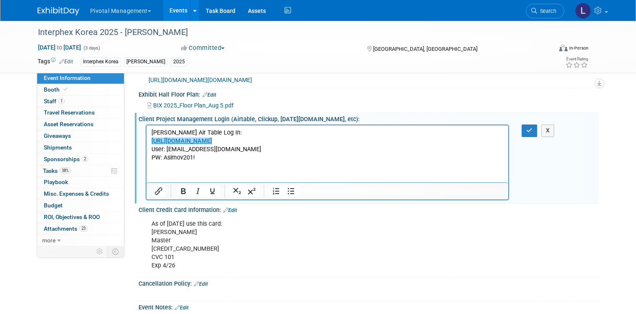
click at [385, 161] on p "Asimov Air Table Log In: https://www.airtable.com/﻿ User: lpelton@pivotalmgt.co…" at bounding box center [327, 145] width 352 height 33
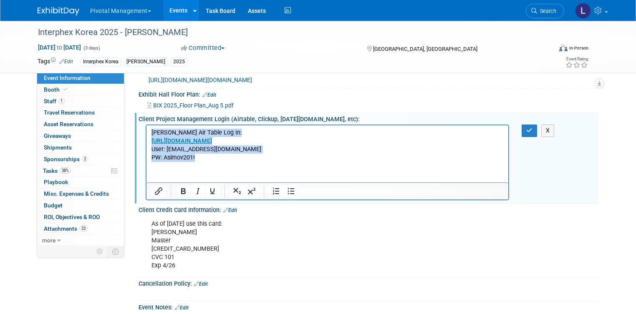
drag, startPoint x: 228, startPoint y: 158, endPoint x: 147, endPoint y: 131, distance: 85.1
click at [147, 131] on html "[PERSON_NAME] Air Table Log In: [URL][DOMAIN_NAME] User: [EMAIL_ADDRESS][DOMAIN…" at bounding box center [327, 144] width 362 height 37
copy p "[PERSON_NAME] Air Table Log In: [URL][DOMAIN_NAME] User: [EMAIL_ADDRESS][DOMAIN…"
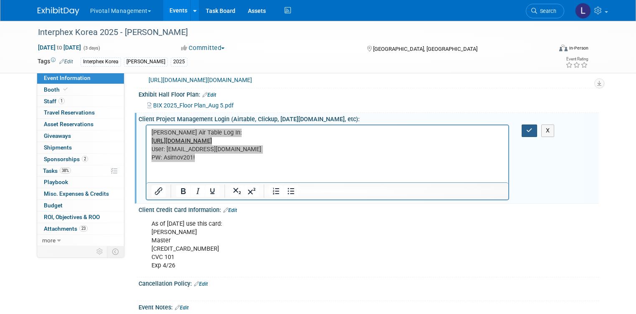
click at [537, 137] on button "button" at bounding box center [528, 131] width 15 height 12
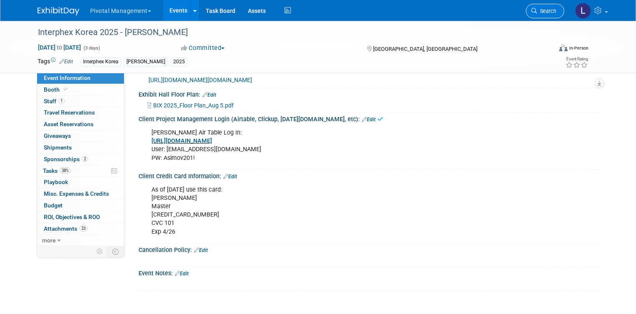
click at [553, 13] on span "Search" at bounding box center [546, 11] width 19 height 6
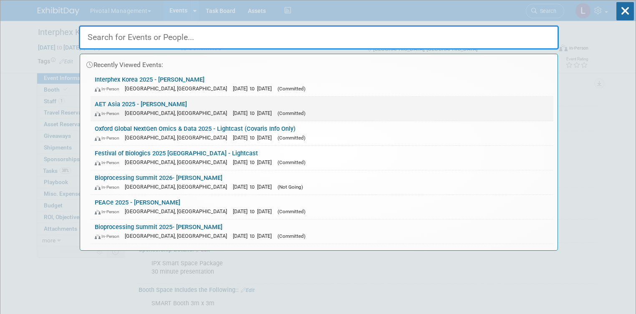
click at [142, 103] on link "AET Asia 2025 - Asimov In-Person Kyoto, Japan Oct 21, 2025 to Oct 22, 2025 (Com…" at bounding box center [321, 109] width 462 height 24
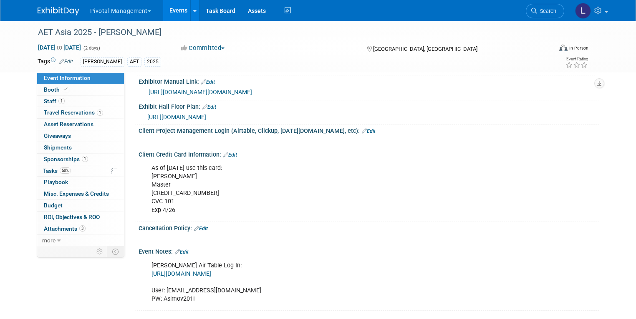
scroll to position [1035, 0]
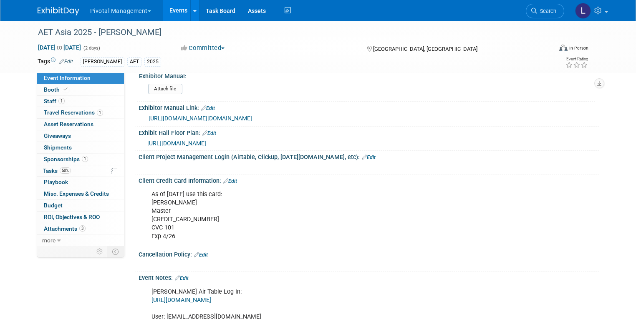
click at [362, 160] on link "Edit" at bounding box center [369, 158] width 14 height 6
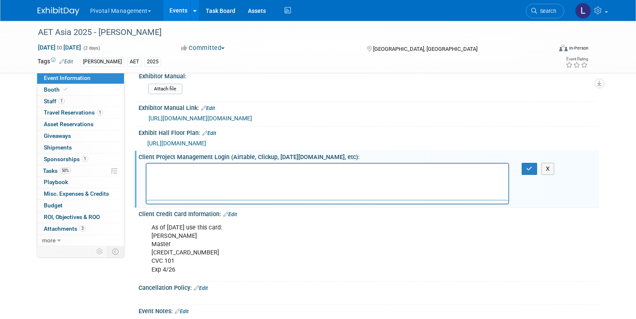
scroll to position [0, 0]
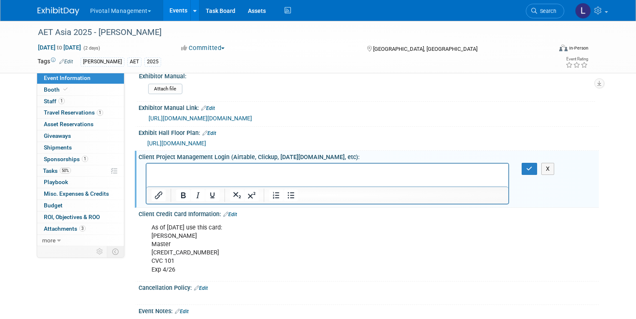
click at [170, 166] on html at bounding box center [327, 169] width 362 height 12
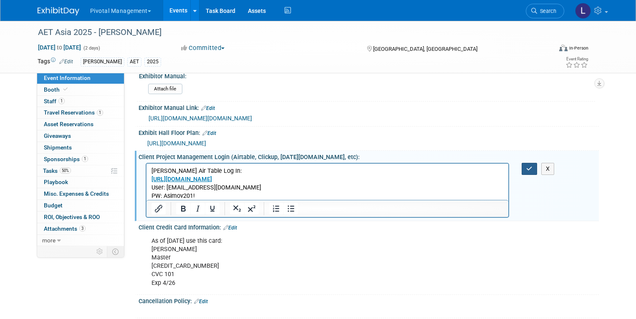
click at [530, 172] on button "button" at bounding box center [528, 169] width 15 height 12
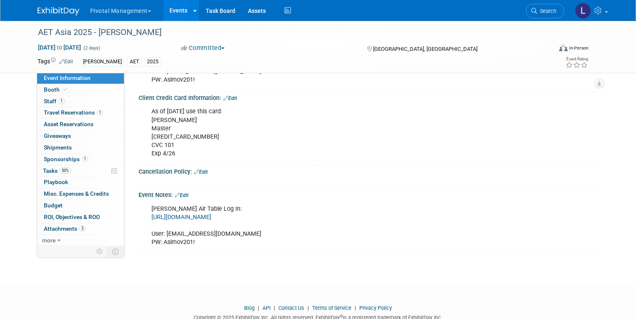
scroll to position [1179, 0]
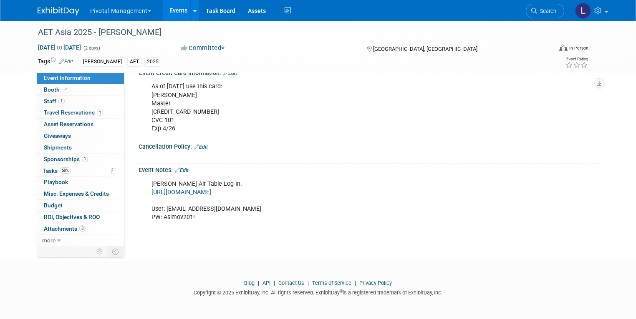
click at [178, 170] on link "Edit" at bounding box center [182, 171] width 14 height 6
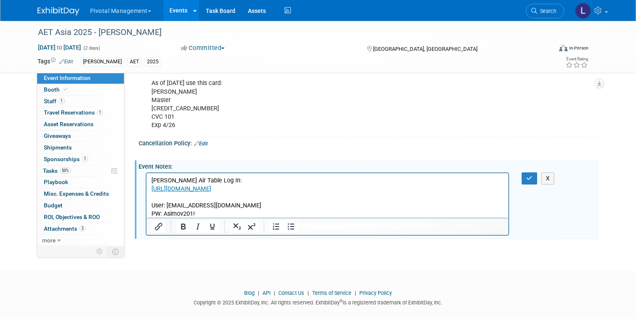
scroll to position [0, 0]
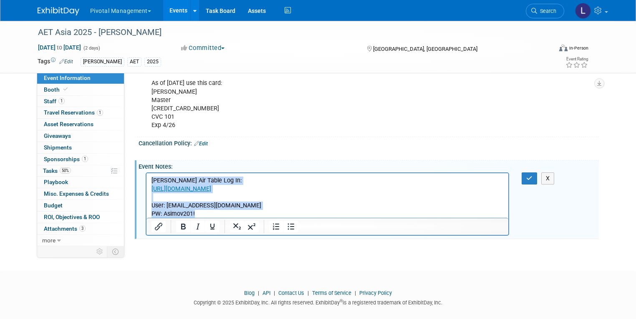
drag, startPoint x: 215, startPoint y: 216, endPoint x: 274, endPoint y: 332, distance: 130.2
click at [146, 173] on html "[PERSON_NAME] Air Table Log In: [URL][DOMAIN_NAME] User: [EMAIL_ADDRESS][DOMAIN…" at bounding box center [327, 195] width 362 height 45
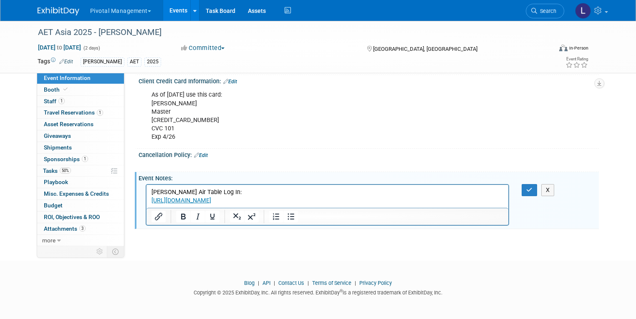
scroll to position [1171, 0]
click at [532, 190] on icon "button" at bounding box center [529, 190] width 6 height 6
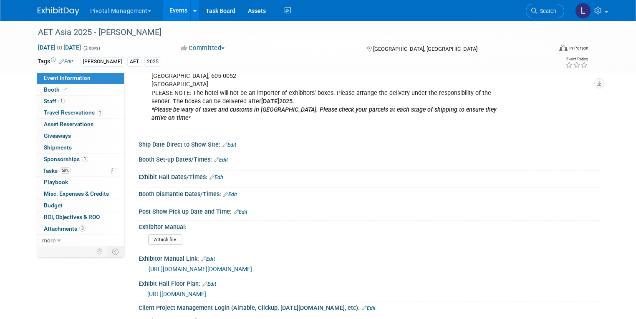
scroll to position [881, 0]
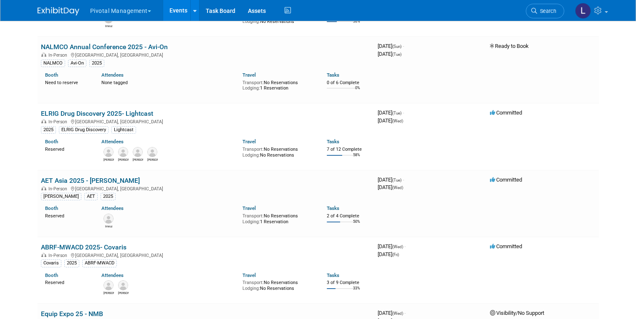
scroll to position [1520, 0]
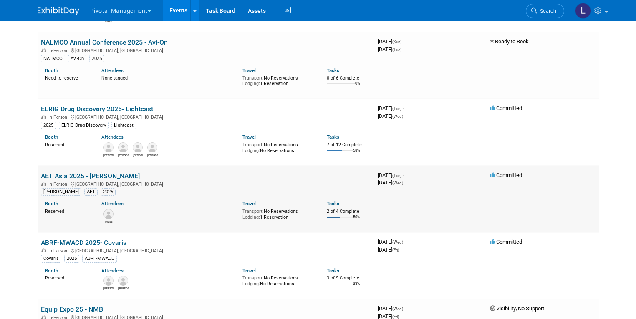
click at [82, 173] on link "AET Asia 2025 - [PERSON_NAME]" at bounding box center [90, 176] width 99 height 8
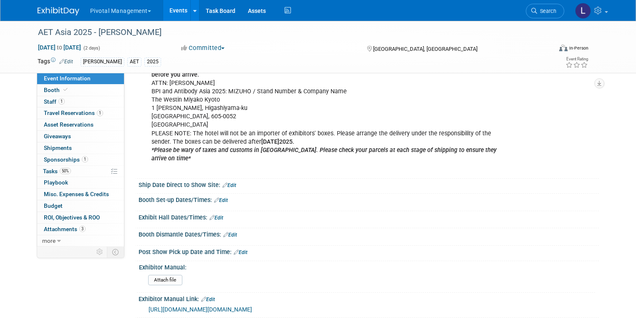
scroll to position [885, 0]
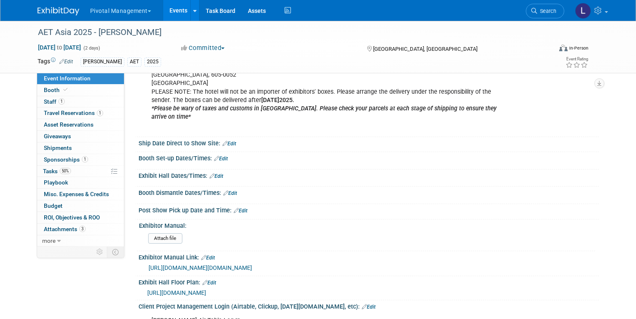
click at [217, 156] on link "Edit" at bounding box center [221, 159] width 14 height 6
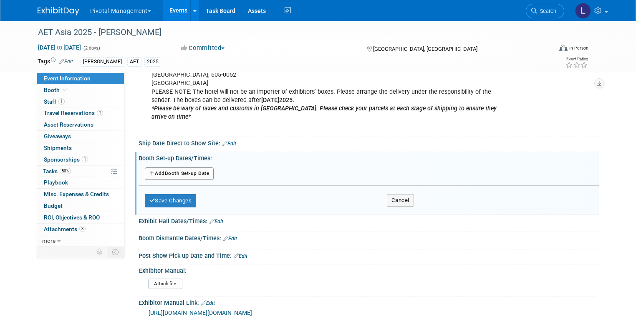
click at [162, 168] on button "Add Another Booth Set-up Date" at bounding box center [179, 174] width 69 height 13
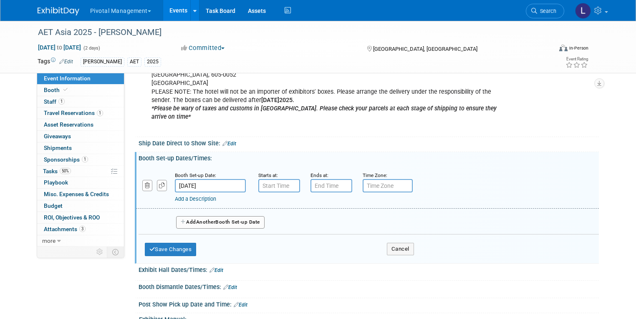
click at [206, 179] on input "[DATE]" at bounding box center [210, 185] width 71 height 13
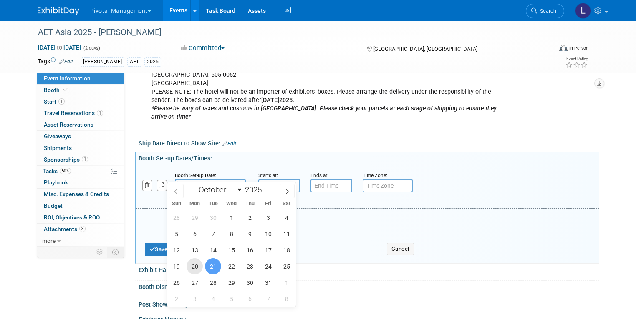
click at [196, 266] on span "20" at bounding box center [194, 267] width 16 height 16
type input "[DATE]"
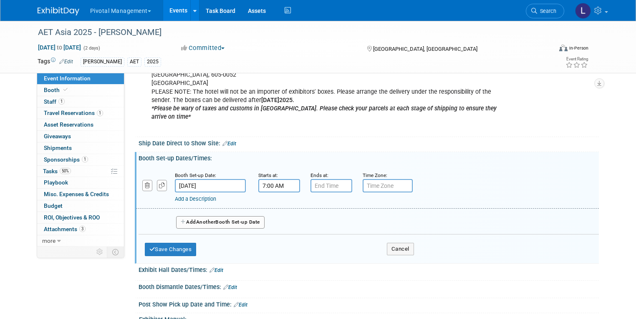
click at [266, 179] on input "7:00 AM" at bounding box center [279, 185] width 42 height 13
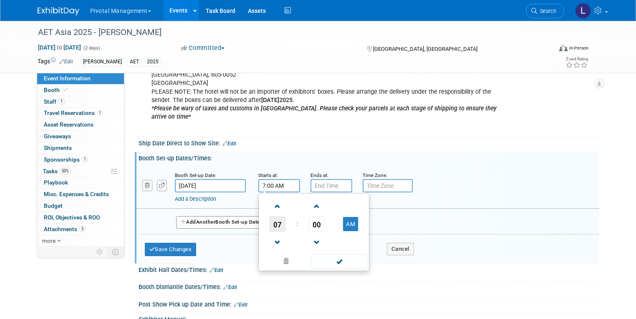
click at [269, 217] on span "07" at bounding box center [277, 224] width 16 height 15
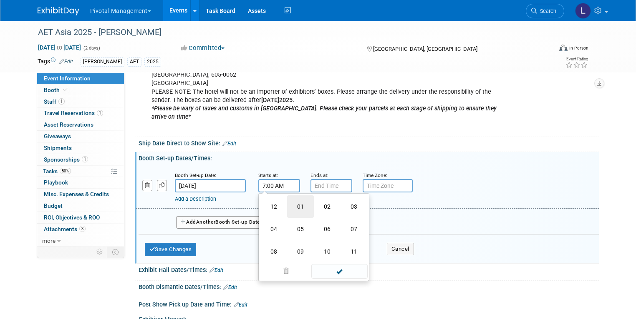
click at [290, 196] on td "01" at bounding box center [300, 207] width 27 height 23
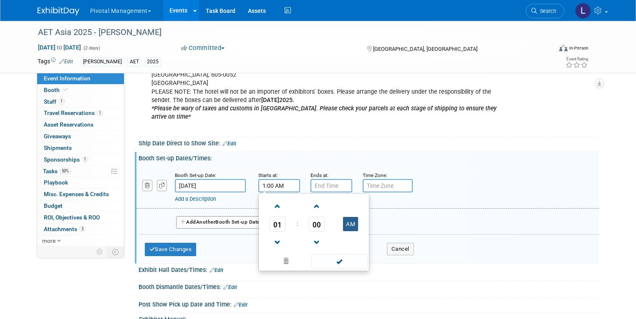
click at [343, 217] on button "AM" at bounding box center [350, 224] width 15 height 14
type input "1:00 PM"
click at [339, 254] on span at bounding box center [339, 261] width 56 height 15
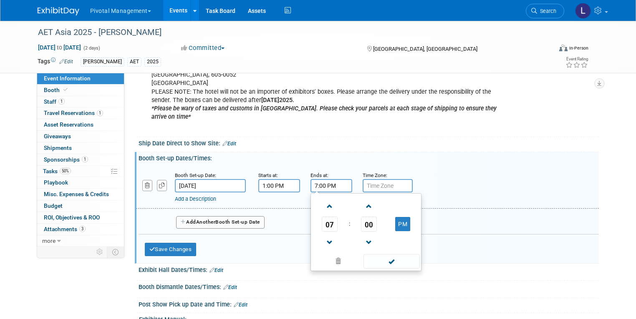
click at [332, 179] on input "7:00 PM" at bounding box center [331, 185] width 42 height 13
click at [323, 218] on span "07" at bounding box center [330, 224] width 16 height 15
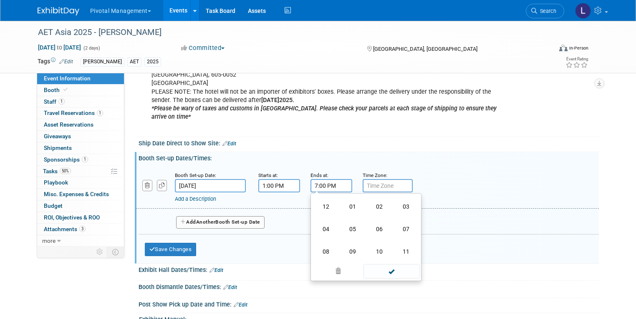
click at [323, 218] on td "04" at bounding box center [325, 229] width 27 height 23
type input "4:00 PM"
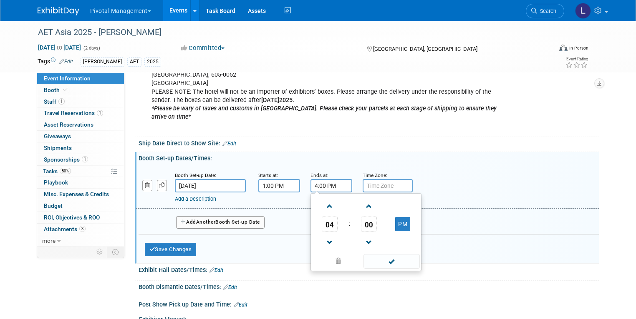
drag, startPoint x: 383, startPoint y: 246, endPoint x: 384, endPoint y: 242, distance: 4.4
click at [383, 254] on span at bounding box center [391, 261] width 56 height 15
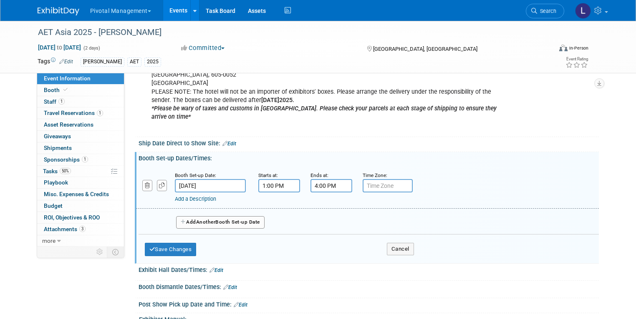
click at [387, 179] on input "text" at bounding box center [387, 185] width 50 height 13
type input "JST"
click at [159, 243] on button "Save Changes" at bounding box center [171, 249] width 52 height 13
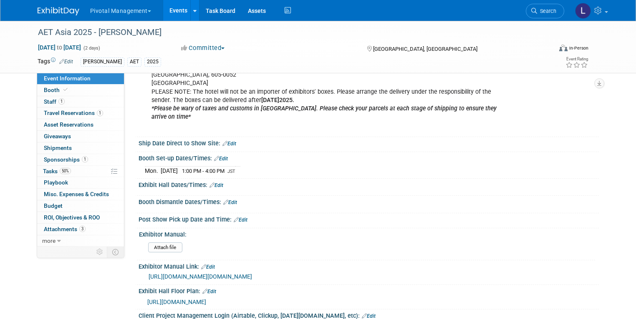
click at [216, 183] on link "Edit" at bounding box center [216, 186] width 14 height 6
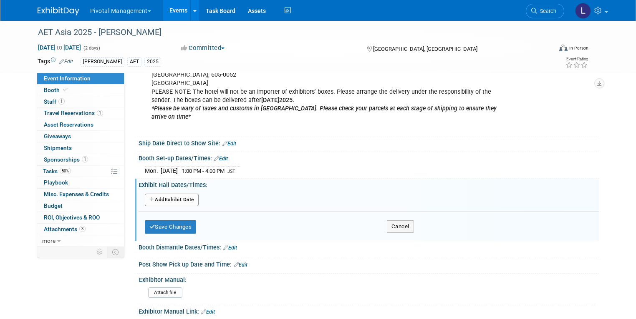
click at [167, 194] on button "Add Another Exhibit Date" at bounding box center [172, 200] width 54 height 13
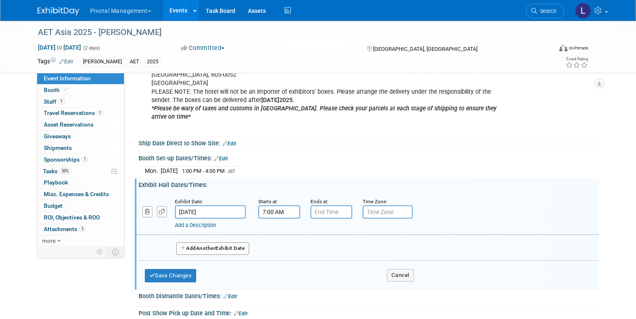
click at [276, 206] on input "7:00 AM" at bounding box center [279, 212] width 42 height 13
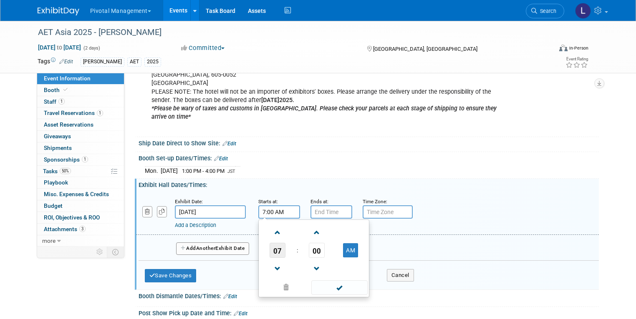
click at [270, 243] on span "07" at bounding box center [277, 250] width 16 height 15
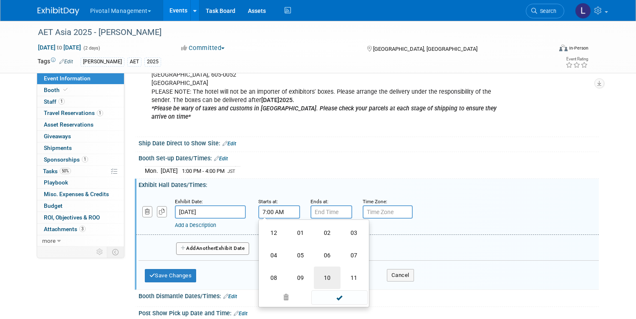
click at [319, 267] on td "10" at bounding box center [327, 278] width 27 height 23
type input "10:00 AM"
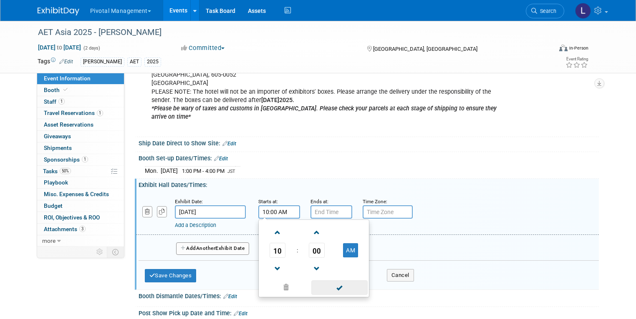
click at [332, 281] on span at bounding box center [339, 288] width 56 height 15
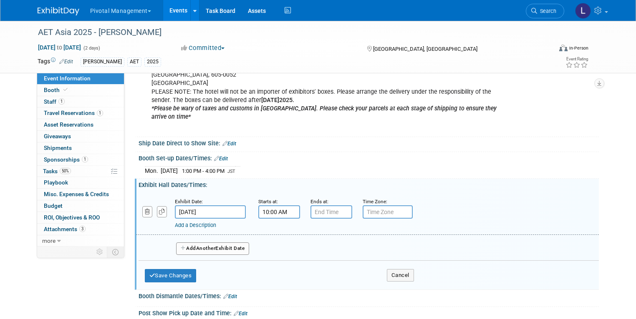
type input "7:00 PM"
click at [336, 206] on input "7:00 PM" at bounding box center [331, 212] width 42 height 13
click at [362, 206] on input "text" at bounding box center [387, 212] width 50 height 13
type input "JST"
click at [205, 246] on span "Another" at bounding box center [206, 249] width 20 height 6
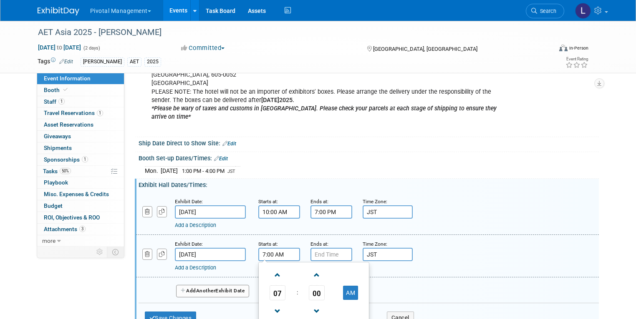
click at [271, 248] on input "7:00 AM" at bounding box center [279, 254] width 42 height 13
click at [274, 286] on span "07" at bounding box center [277, 293] width 16 height 15
click at [318, 309] on td "10" at bounding box center [327, 320] width 27 height 23
type input "10:00 AM"
drag, startPoint x: 333, startPoint y: 317, endPoint x: 330, endPoint y: 276, distance: 41.0
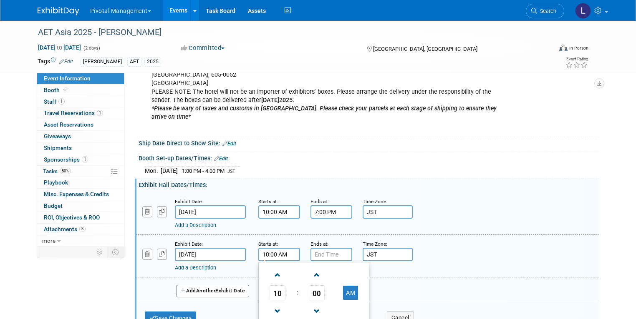
click at [310, 248] on input "7:00 PM" at bounding box center [331, 254] width 42 height 13
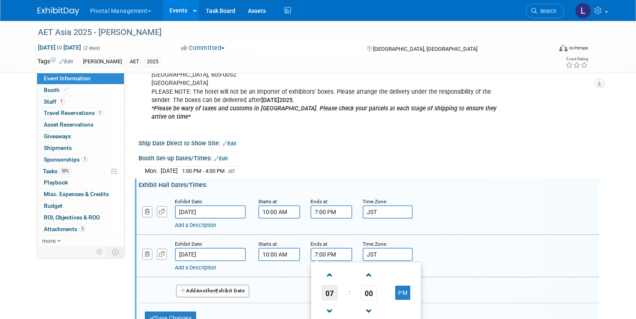
click at [327, 286] on span "07" at bounding box center [330, 293] width 16 height 15
click at [325, 287] on td "04" at bounding box center [325, 298] width 27 height 23
click at [361, 286] on span "00" at bounding box center [369, 293] width 16 height 15
click at [369, 287] on td "30" at bounding box center [379, 298] width 27 height 23
type input "4:30 PM"
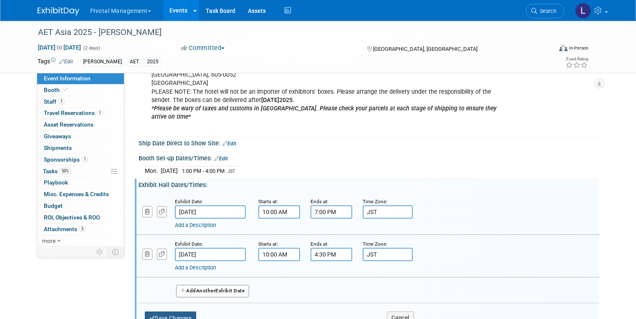
click at [178, 312] on button "Save Changes" at bounding box center [171, 318] width 52 height 13
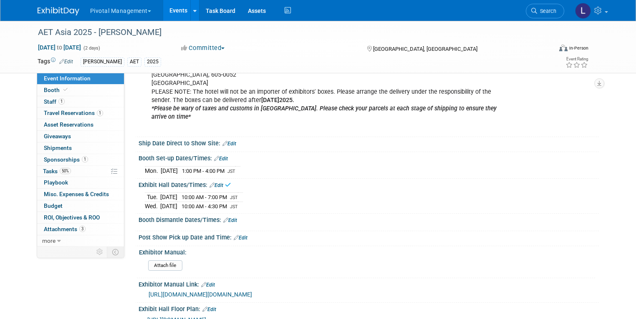
click at [225, 218] on link "Edit" at bounding box center [230, 221] width 14 height 6
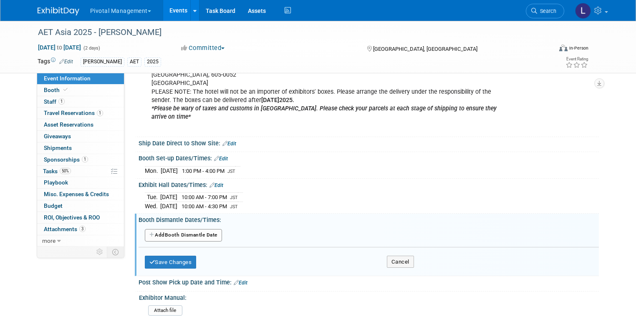
click at [179, 229] on button "Add Another Booth Dismantle Date" at bounding box center [183, 235] width 77 height 13
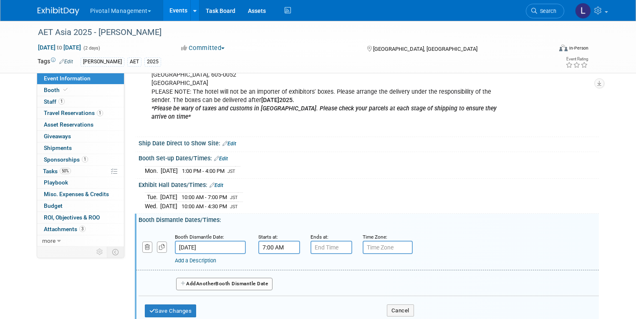
click at [266, 241] on input "7:00 AM" at bounding box center [279, 247] width 42 height 13
click at [271, 279] on span "07" at bounding box center [277, 286] width 16 height 15
click at [270, 280] on td "04" at bounding box center [273, 291] width 27 height 23
click at [309, 279] on span "00" at bounding box center [317, 286] width 16 height 15
click at [320, 280] on td "30" at bounding box center [327, 291] width 27 height 23
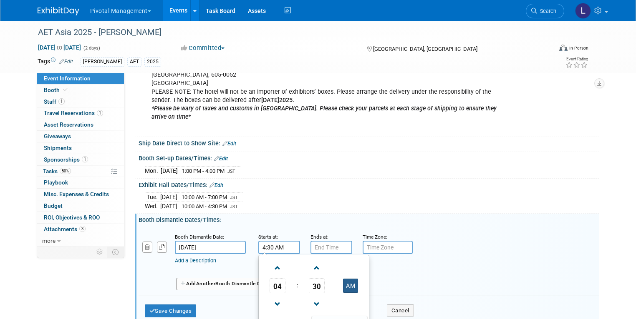
click at [343, 279] on button "AM" at bounding box center [350, 286] width 15 height 14
type input "4:30 PM"
click at [338, 316] on span at bounding box center [339, 323] width 56 height 15
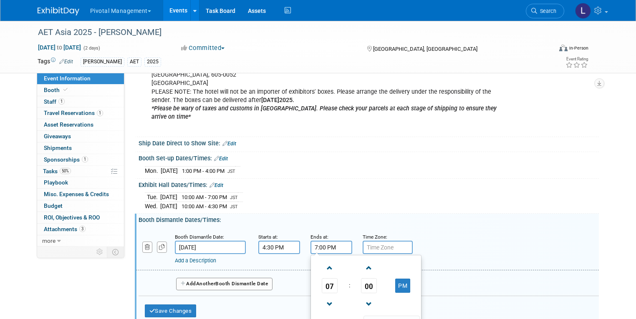
click at [319, 241] on input "7:00 PM" at bounding box center [331, 247] width 42 height 13
click at [322, 279] on span "07" at bounding box center [330, 286] width 16 height 15
click at [366, 280] on td "06" at bounding box center [379, 291] width 27 height 23
type input "6:00 PM"
click at [390, 316] on span at bounding box center [391, 323] width 56 height 15
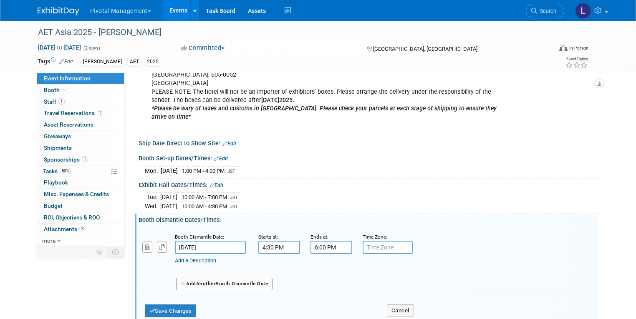
click at [378, 241] on input "text" at bounding box center [387, 247] width 50 height 13
type input "JST"
click at [168, 305] on button "Save Changes" at bounding box center [171, 311] width 52 height 13
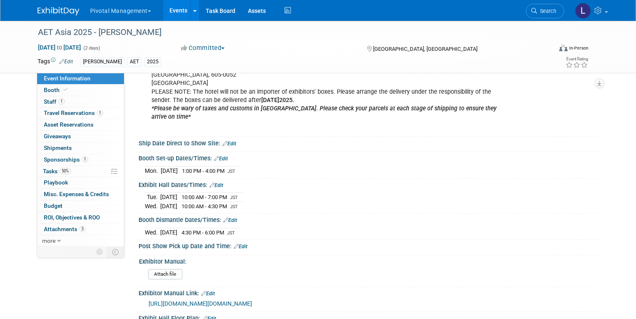
drag, startPoint x: 132, startPoint y: 148, endPoint x: 253, endPoint y: 236, distance: 149.0
copy div "Booth Set-up Dates/Times: Edit Mon. Oct 20, 2025 1:00 PM - 4:00 PM JST Save Cha…"
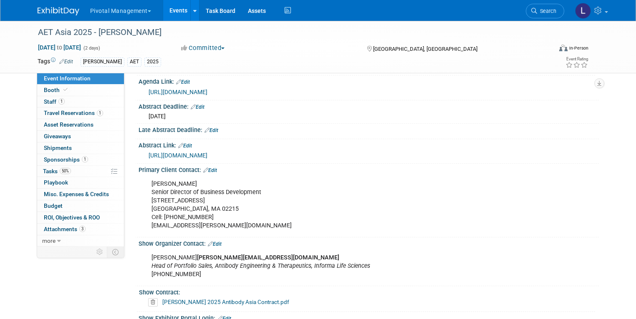
scroll to position [251, 0]
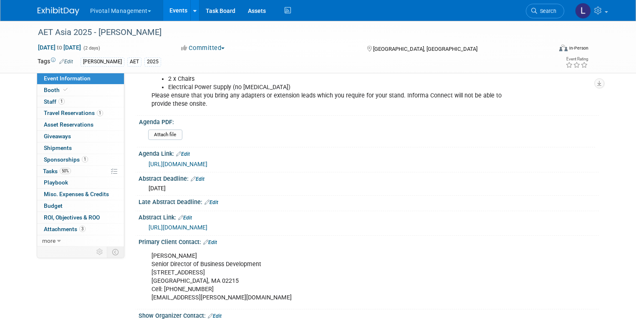
click at [594, 154] on div "Agenda Link: Edit" at bounding box center [368, 153] width 460 height 11
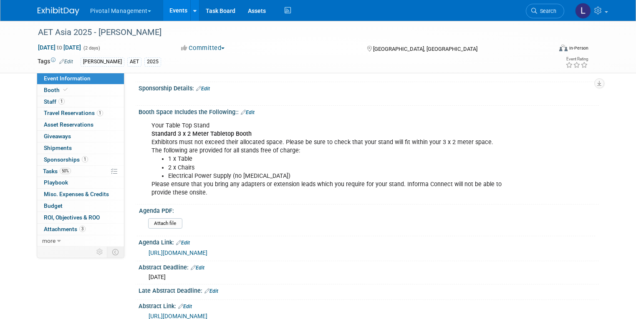
scroll to position [163, 0]
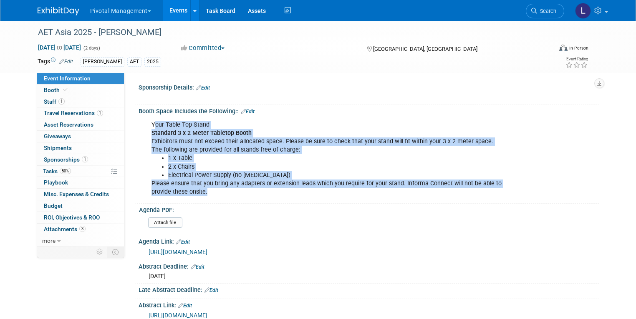
drag, startPoint x: 146, startPoint y: 121, endPoint x: 173, endPoint y: 140, distance: 33.3
click at [325, 196] on div "Your Table Top Stand Standard 3 x 2 Meter Tabletop Booth Exhibitors must not ex…" at bounding box center [328, 159] width 364 height 84
click at [173, 140] on div "Your Table Top Stand Standard 3 x 2 Meter Tabletop Booth Exhibitors must not ex…" at bounding box center [328, 159] width 364 height 84
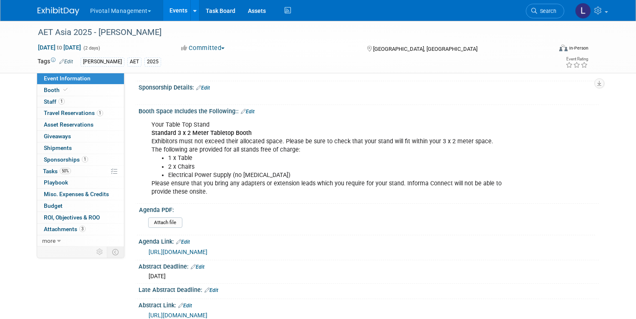
drag, startPoint x: 144, startPoint y: 122, endPoint x: 209, endPoint y: 199, distance: 100.0
click at [203, 202] on div "Booth Space Includes the Following:: Edit Your Table Top Stand Standard 3 x 2 M…" at bounding box center [367, 154] width 464 height 99
click at [232, 159] on li "1 x Table" at bounding box center [336, 158] width 336 height 8
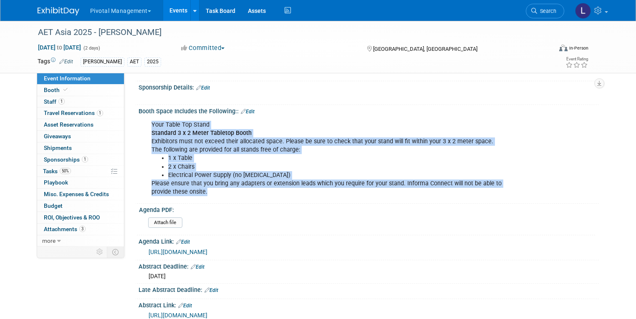
drag, startPoint x: 145, startPoint y: 124, endPoint x: 189, endPoint y: 192, distance: 80.7
click at [189, 192] on div "Your Table Top Stand Standard 3 x 2 Meter Tabletop Booth Exhibitors must not ex…" at bounding box center [328, 159] width 364 height 84
copy div "Your Table Top Stand Standard 3 x 2 Meter Tabletop Booth Exhibitors must not ex…"
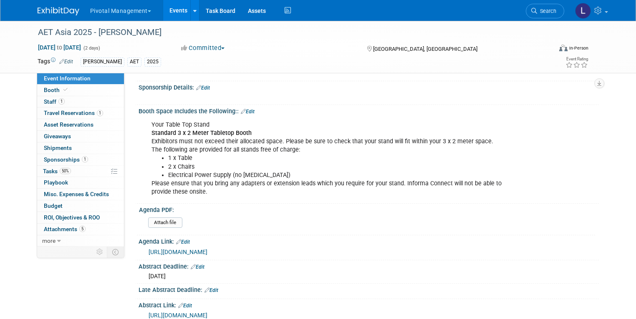
click at [542, 172] on div "Your Table Top Stand Standard 3 x 2 Meter Tabletop Booth Exhibitors must not ex…" at bounding box center [368, 158] width 460 height 87
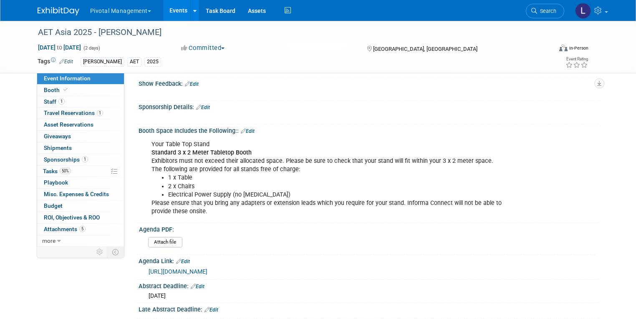
scroll to position [142, 0]
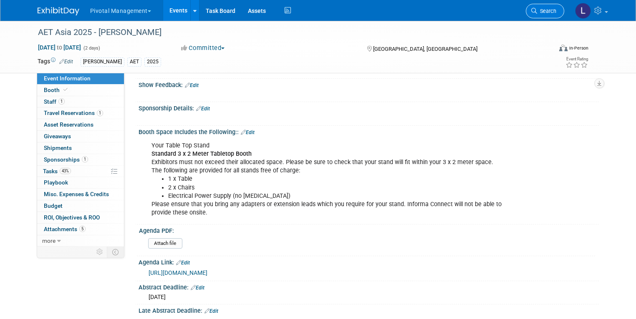
click at [540, 18] on link "Search" at bounding box center [544, 11] width 38 height 15
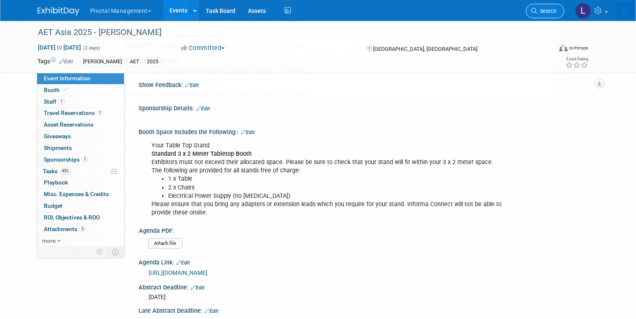
scroll to position [0, 0]
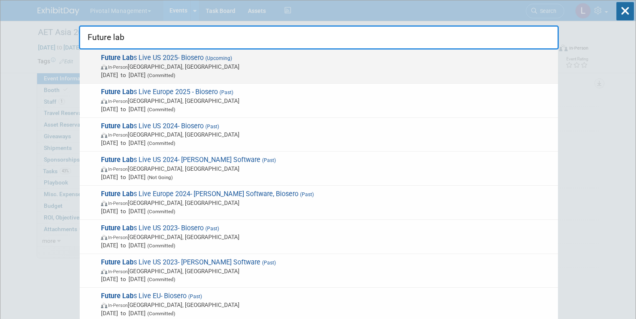
type input "Future lab"
click at [162, 74] on span "Oct 15, 2025 to Oct 16, 2025 (Committed)" at bounding box center [327, 75] width 452 height 8
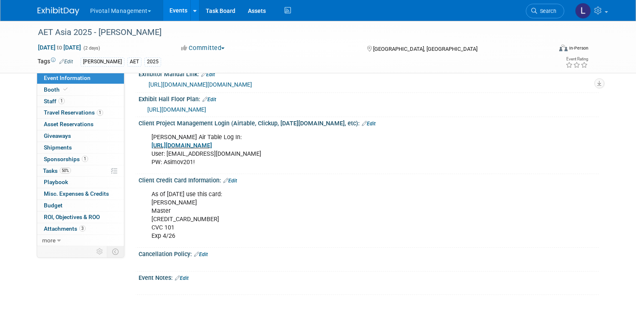
scroll to position [1172, 0]
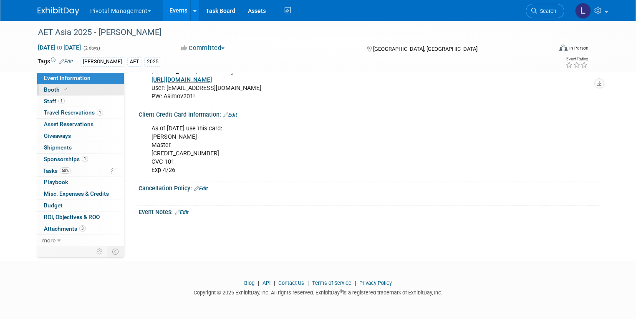
click at [50, 90] on span "Booth" at bounding box center [56, 89] width 25 height 7
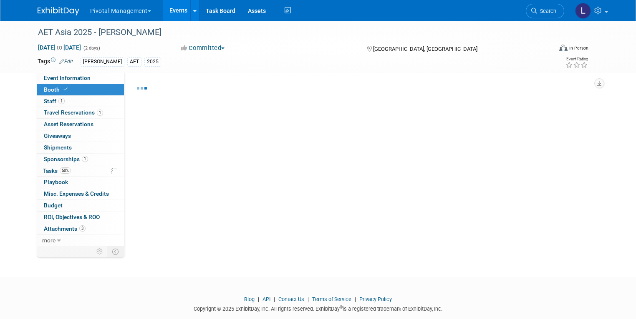
select select "Yes"
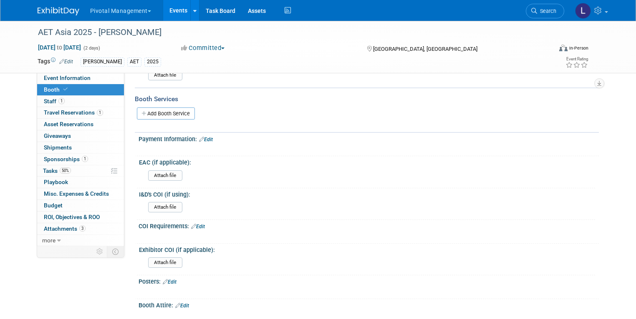
scroll to position [560, 0]
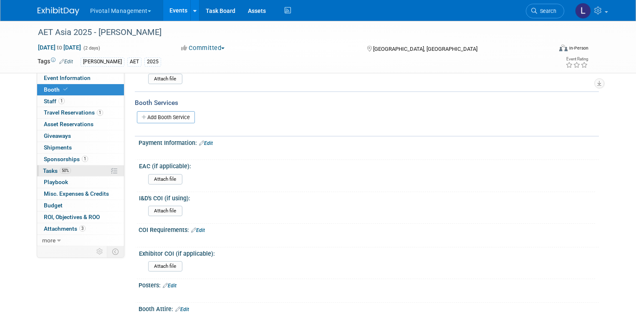
click at [68, 173] on link "50% Tasks 50%" at bounding box center [80, 171] width 87 height 11
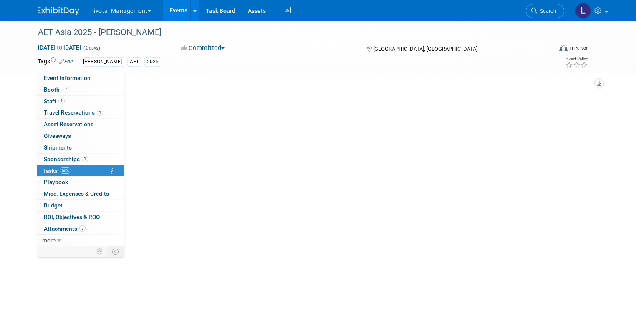
scroll to position [0, 0]
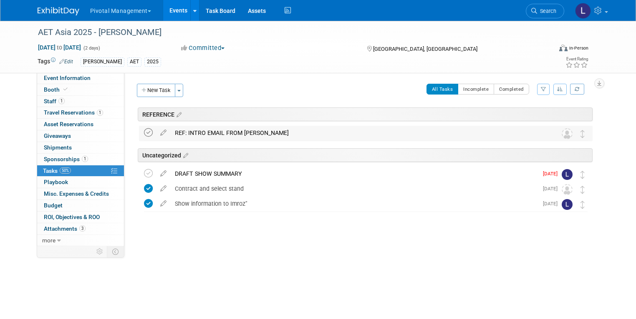
click at [144, 133] on icon at bounding box center [148, 132] width 9 height 9
click at [156, 93] on button "New Task" at bounding box center [156, 90] width 38 height 13
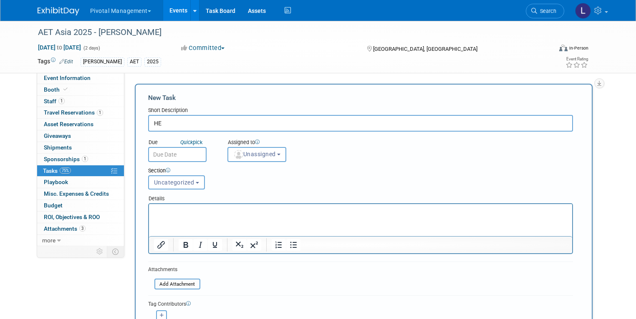
type input "H"
type input "DEADLINE: HEALTH AND SAFETY FORM"
click at [255, 154] on span "Unassigned" at bounding box center [254, 154] width 43 height 7
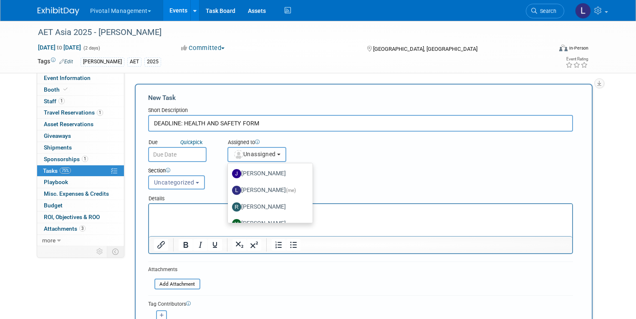
scroll to position [53, 0]
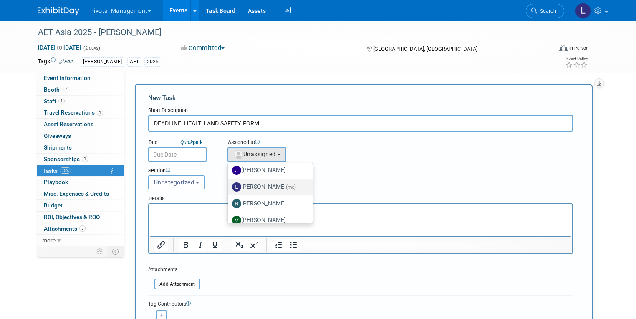
click at [268, 186] on label "[PERSON_NAME] (me)" at bounding box center [268, 187] width 72 height 13
click at [229, 186] on input "[PERSON_NAME] (me)" at bounding box center [226, 185] width 5 height 5
select select "dc5d874d-e65f-4397-9ee7-21f806dbe4f5"
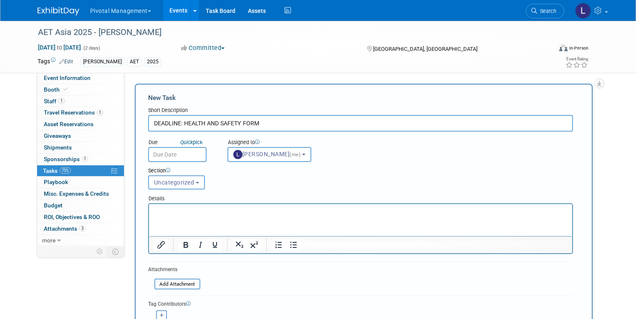
click at [148, 151] on input "text" at bounding box center [177, 154] width 58 height 15
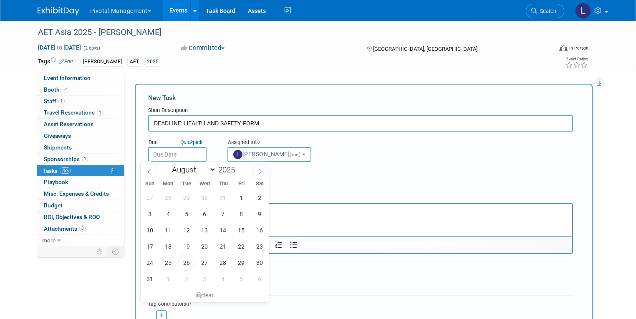
click at [260, 173] on icon at bounding box center [260, 172] width 6 height 6
select select "8"
click at [186, 241] on span "23" at bounding box center [186, 247] width 16 height 16
type input "Sep 23, 2025"
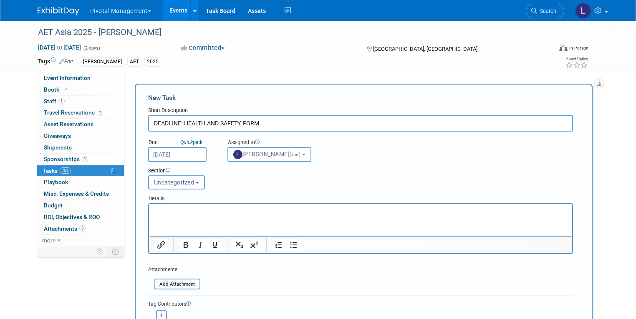
click at [173, 124] on input "DEADLINE: HEALTH AND SAFETY FORM" at bounding box center [360, 123] width 425 height 17
type input "DEADLINE [DATE]: HEALTH AND SAFETY FORM"
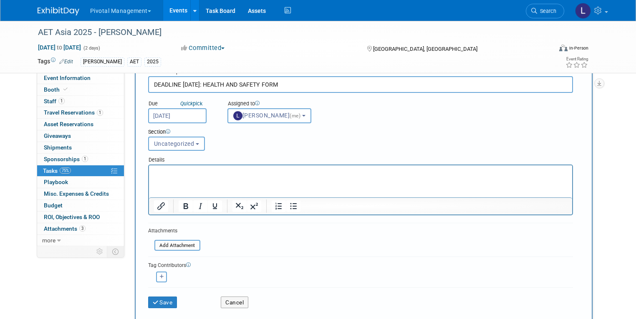
scroll to position [67, 0]
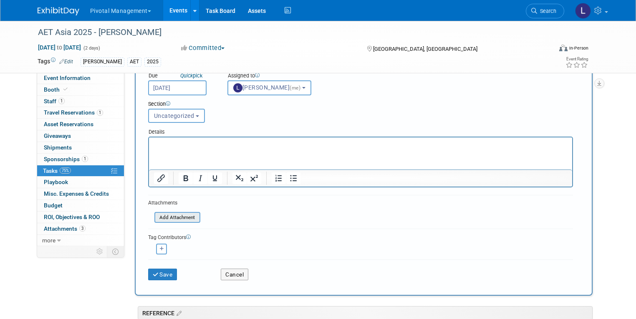
click at [176, 214] on input "file" at bounding box center [149, 218] width 99 height 10
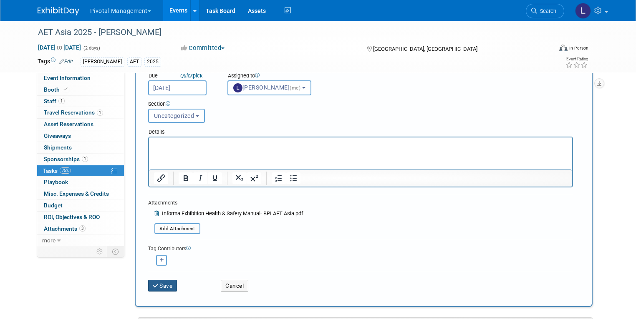
click at [155, 281] on button "Save" at bounding box center [162, 286] width 29 height 12
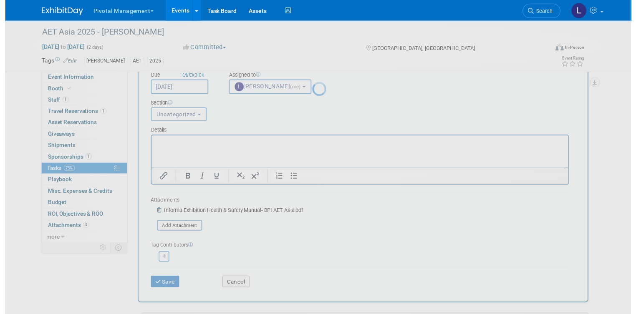
scroll to position [0, 0]
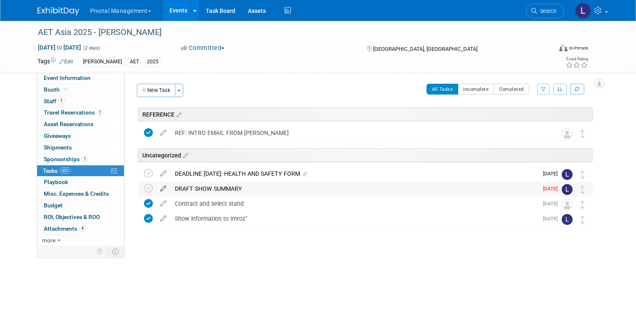
click at [156, 186] on icon at bounding box center [163, 187] width 15 height 10
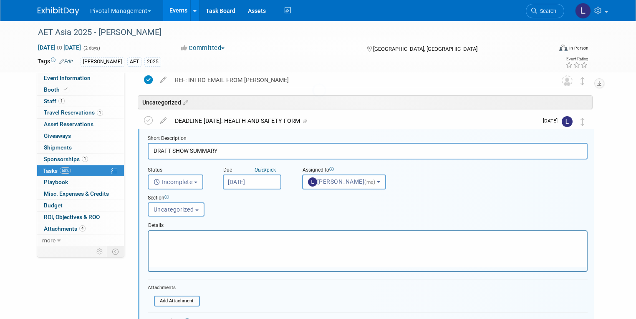
scroll to position [60, 0]
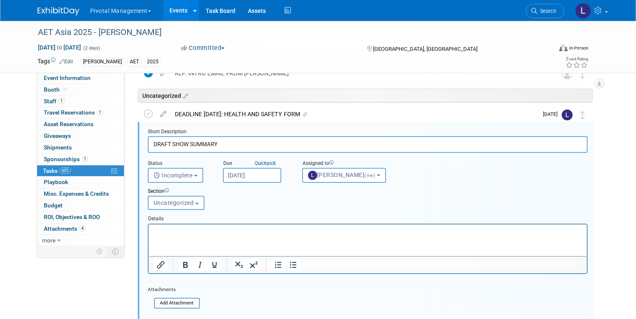
click at [234, 176] on input "Aug 1, 2025" at bounding box center [252, 175] width 58 height 15
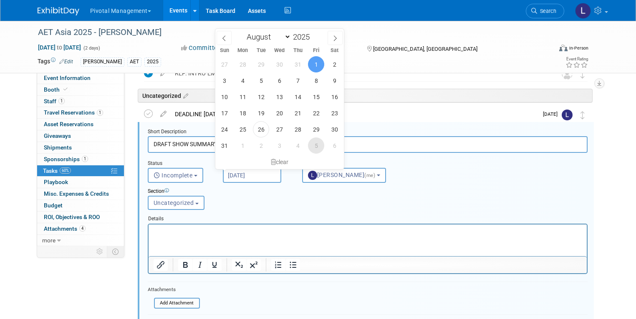
click at [314, 141] on span "5" at bounding box center [316, 146] width 16 height 16
type input "Sep 5, 2025"
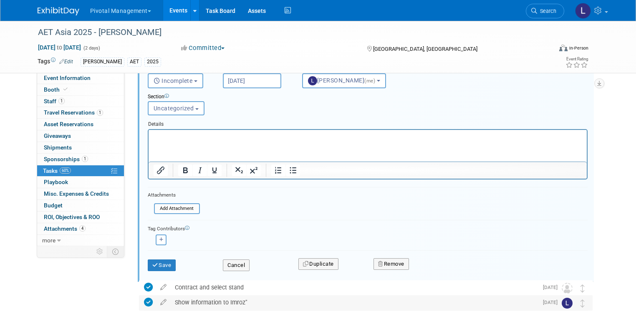
scroll to position [175, 0]
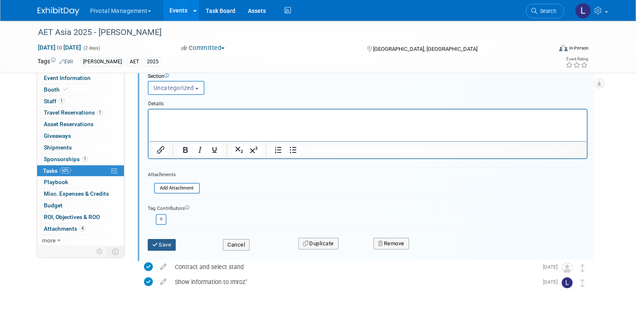
click at [152, 245] on icon "submit" at bounding box center [155, 244] width 7 height 5
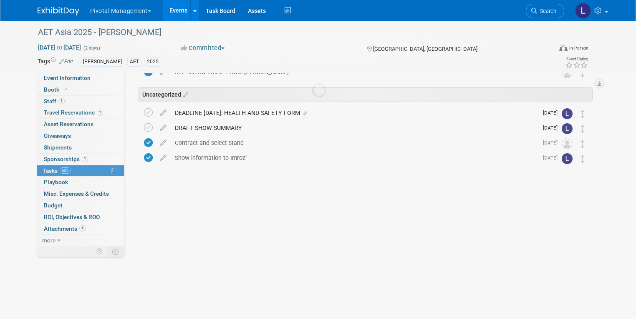
scroll to position [0, 0]
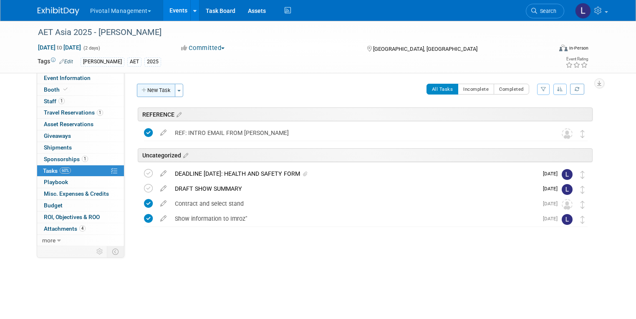
click at [151, 93] on button "New Task" at bounding box center [156, 90] width 38 height 13
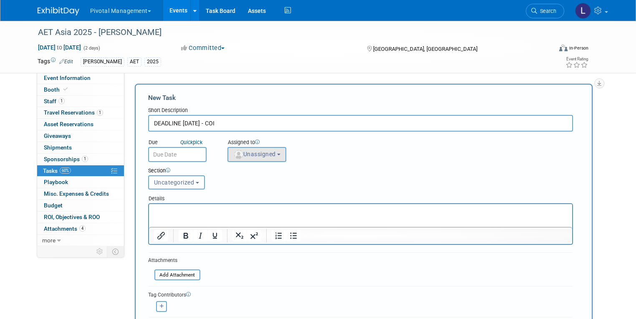
type input "DEADLINE SEPTEMBER 23 - COI"
click at [256, 150] on button "Unassigned" at bounding box center [256, 154] width 59 height 15
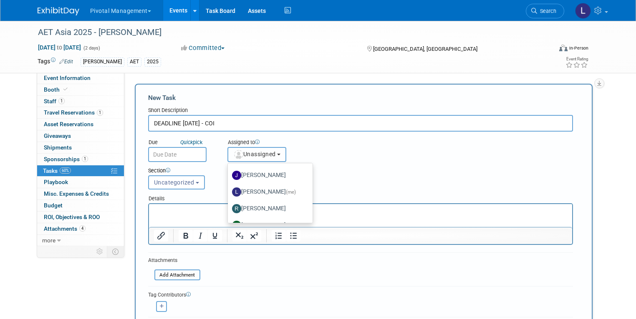
scroll to position [50, 0]
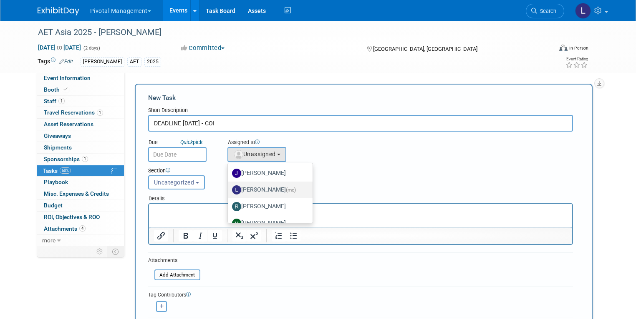
click at [286, 191] on span "(me)" at bounding box center [291, 190] width 10 height 6
click at [229, 191] on input "Leslie Pelton (me)" at bounding box center [226, 188] width 5 height 5
select select "dc5d874d-e65f-4397-9ee7-21f806dbe4f5"
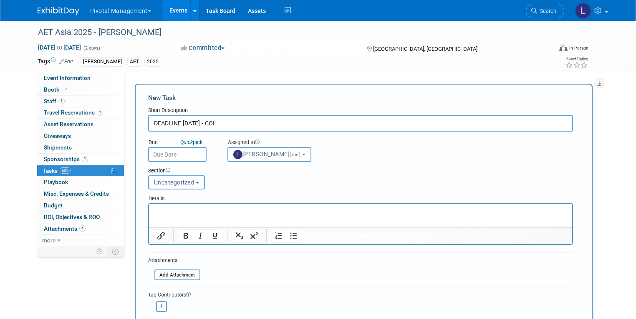
click at [189, 154] on input "text" at bounding box center [177, 154] width 58 height 15
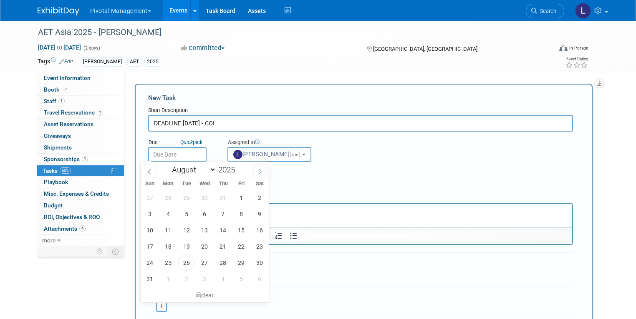
click at [264, 168] on span at bounding box center [259, 171] width 15 height 14
select select "8"
click at [188, 252] on span "23" at bounding box center [186, 247] width 16 height 16
type input "Sep 23, 2025"
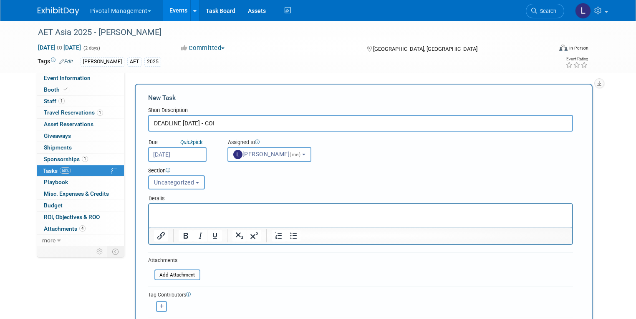
click at [190, 216] on p "Rich Text Area. Press ALT-0 for help." at bounding box center [359, 212] width 413 height 8
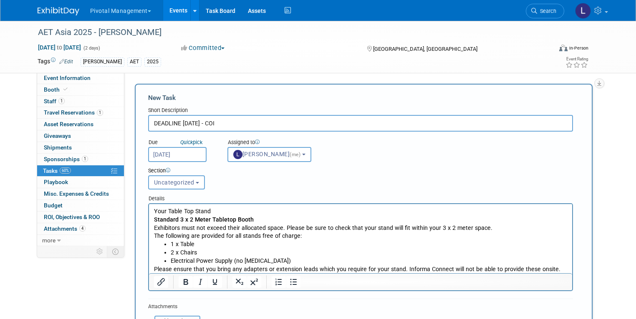
click at [278, 248] on li "1 x Table" at bounding box center [368, 245] width 397 height 8
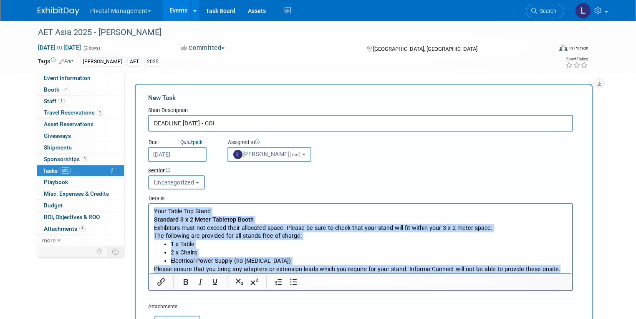
drag, startPoint x: 154, startPoint y: 212, endPoint x: 580, endPoint y: 273, distance: 430.5
click at [567, 273] on body "Your Table Top Stand Standard 3 x 2 Meter Tabletop Booth Exhibitors must not ex…" at bounding box center [360, 241] width 414 height 66
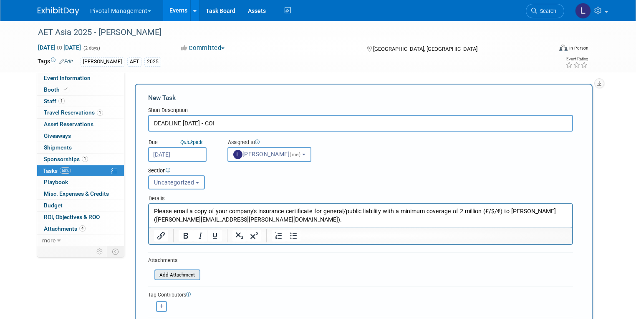
click at [181, 276] on input "file" at bounding box center [149, 276] width 99 height 10
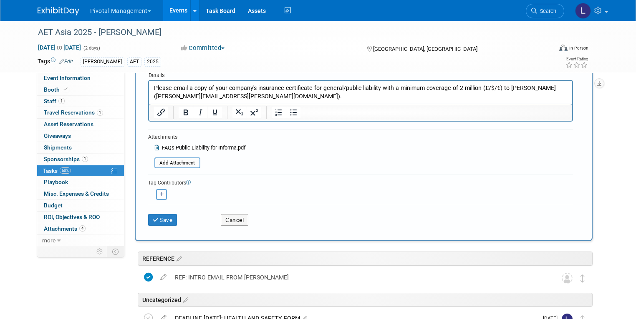
scroll to position [148, 0]
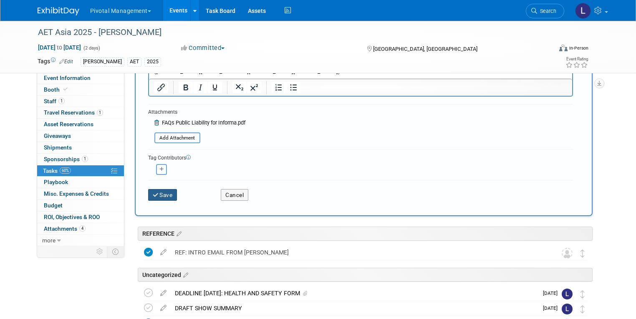
click at [164, 196] on button "Save" at bounding box center [162, 195] width 29 height 12
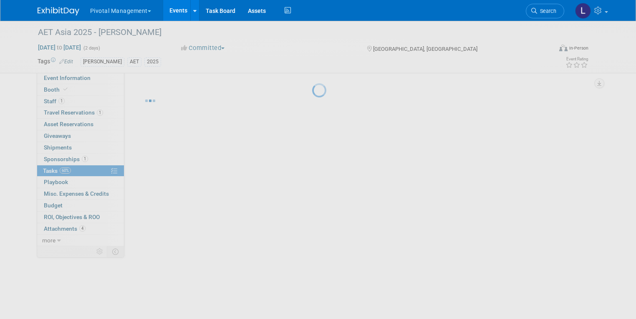
scroll to position [0, 0]
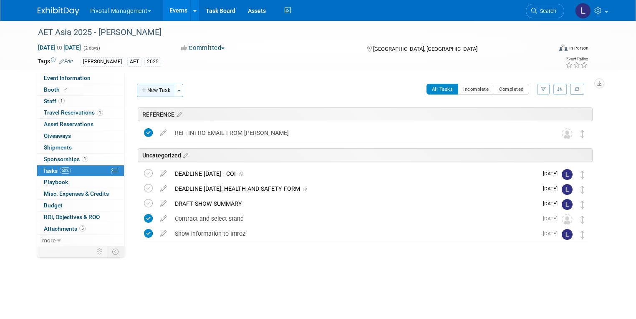
click at [150, 97] on button "New Task" at bounding box center [156, 90] width 38 height 13
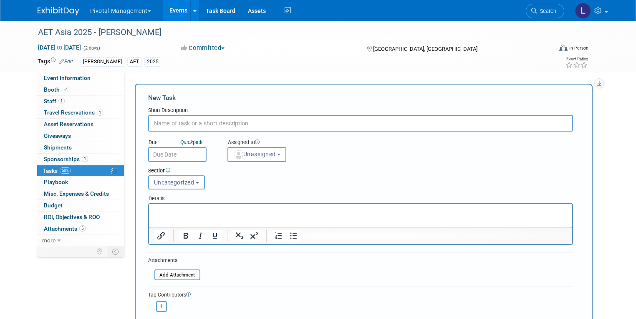
click at [165, 117] on input "text" at bounding box center [360, 123] width 425 height 17
type input "CHO COLLATERAL"
click at [555, 14] on link "Search" at bounding box center [544, 11] width 38 height 15
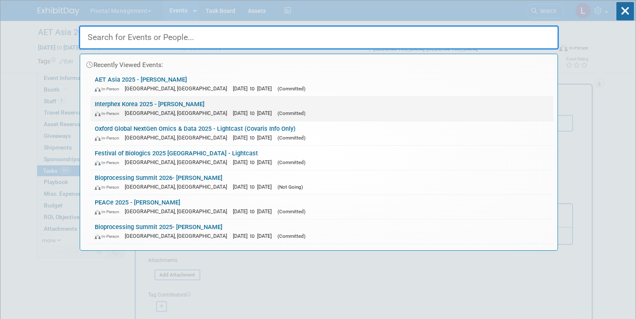
click at [203, 99] on link "Interphex Korea 2025 - Asimov In-Person Seoul, South Korea Oct 15, 2025 to Oct …" at bounding box center [321, 109] width 462 height 24
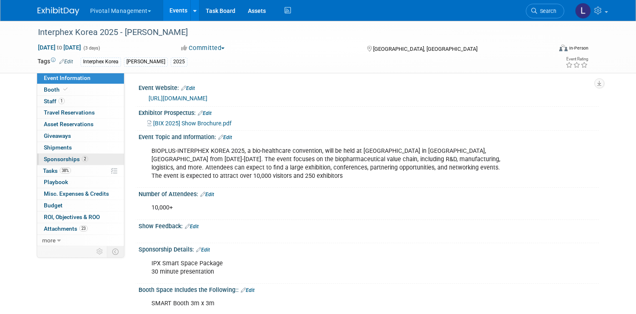
drag, startPoint x: 50, startPoint y: 166, endPoint x: 53, endPoint y: 161, distance: 5.3
click at [50, 166] on link "38% Tasks 38%" at bounding box center [80, 171] width 87 height 11
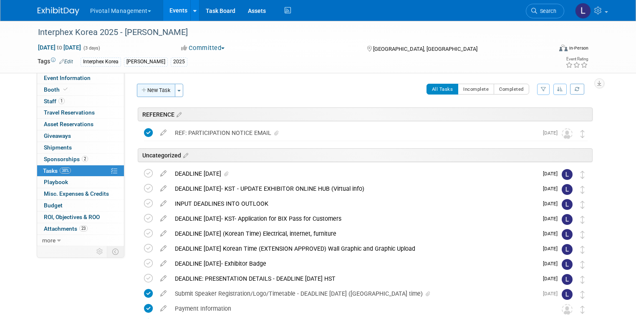
click at [155, 90] on button "New Task" at bounding box center [156, 90] width 38 height 13
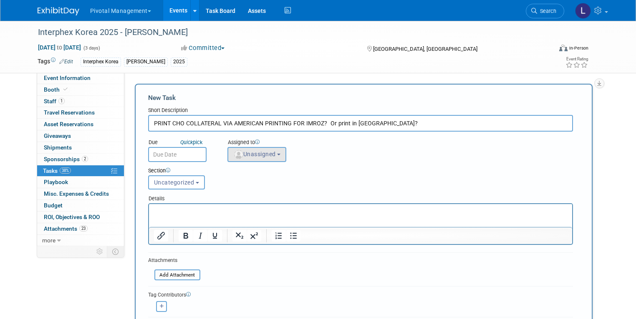
type input "PRINT CHO COLLATERAL VIA AMERICAN PRINTING FOR IMROZ? Or print in [GEOGRAPHIC_D…"
click at [246, 153] on span "Unassigned" at bounding box center [254, 154] width 43 height 7
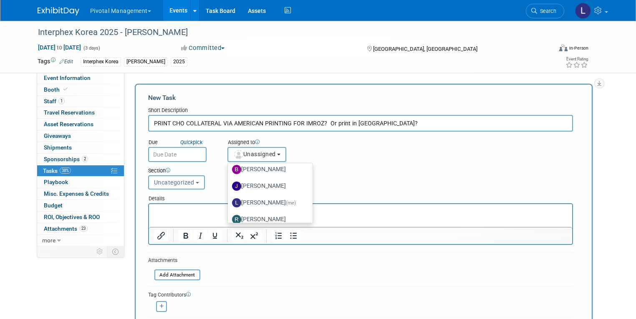
scroll to position [46, 0]
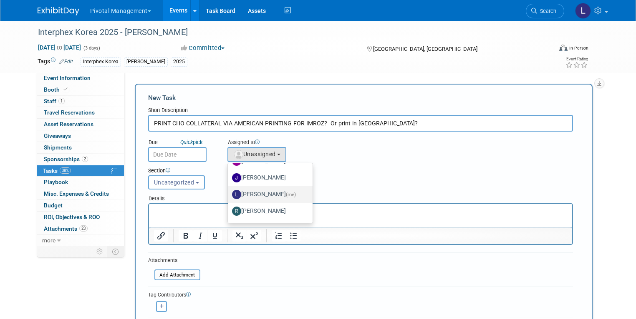
click at [285, 194] on label "[PERSON_NAME] (me)" at bounding box center [268, 194] width 72 height 13
click at [229, 194] on input "[PERSON_NAME] (me)" at bounding box center [226, 193] width 5 height 5
select select "dc5d874d-e65f-4397-9ee7-21f806dbe4f5"
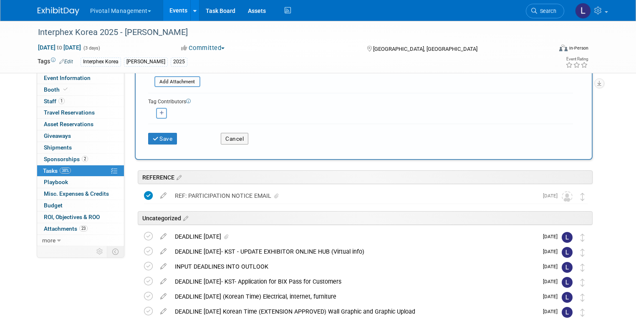
scroll to position [219, 0]
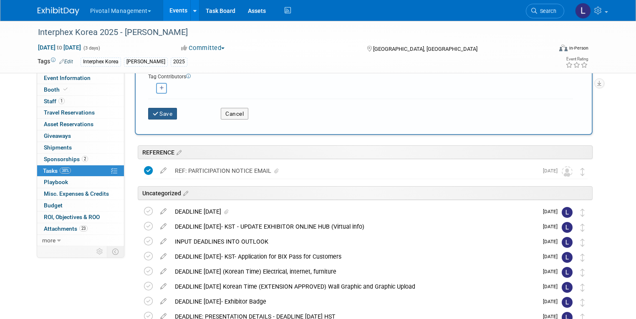
click at [169, 116] on button "Save" at bounding box center [162, 114] width 29 height 12
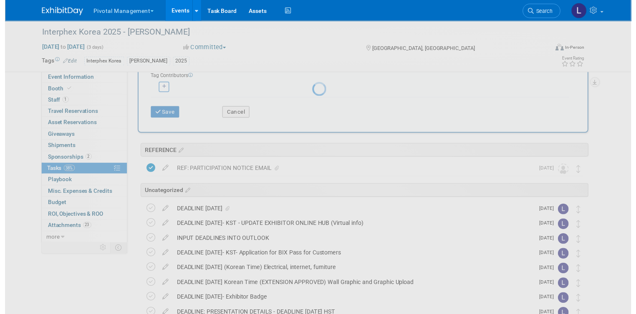
scroll to position [0, 0]
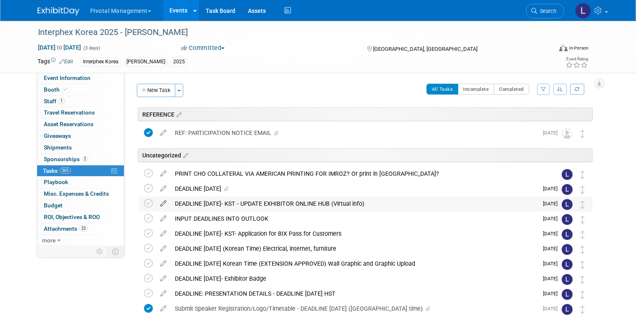
click at [156, 204] on icon at bounding box center [163, 202] width 15 height 10
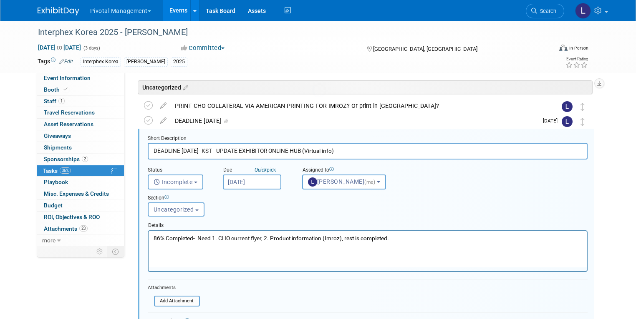
scroll to position [75, 0]
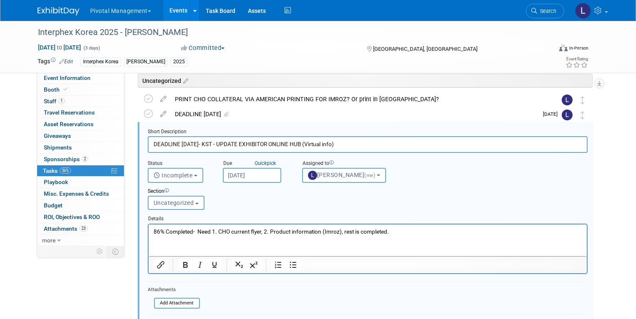
click at [361, 144] on input "DEADLINE AUGUST 30- KST - UPDATE EXHIBITOR ONLINE HUB (Virtual info)" at bounding box center [368, 144] width 440 height 16
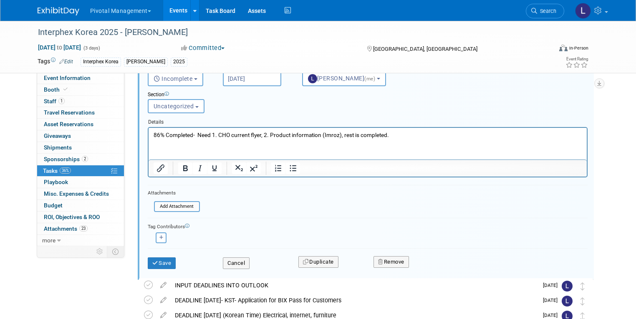
scroll to position [204, 0]
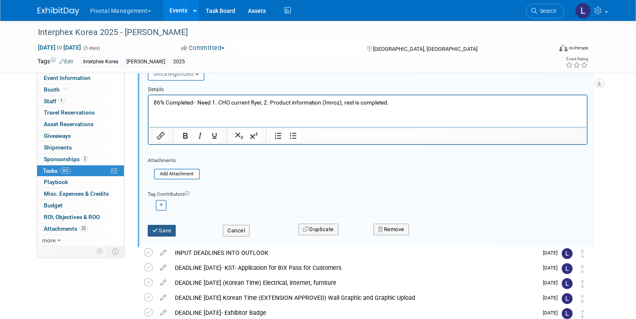
type input "DEADLINE AUGUST 30- KST - UPDATE EXHIBITOR ONLINE HUB (Virtual info)- 86% done-…"
click at [158, 227] on button "Save" at bounding box center [162, 231] width 28 height 12
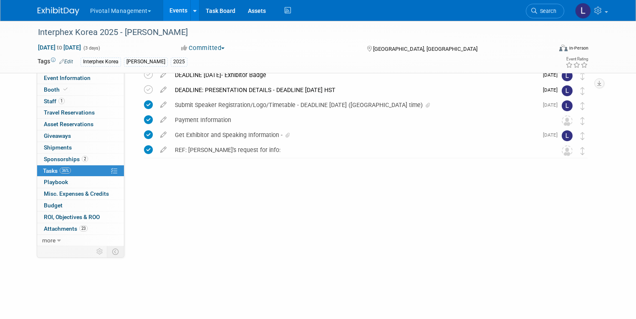
scroll to position [93, 0]
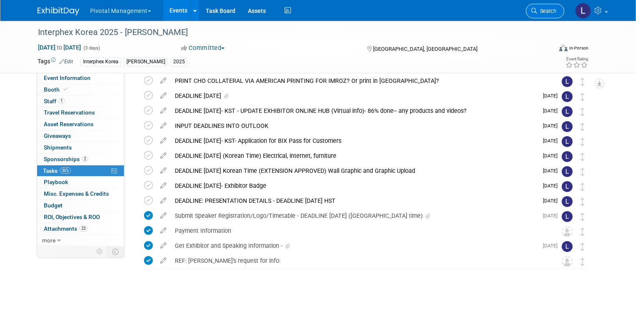
click at [552, 8] on span "Search" at bounding box center [546, 11] width 19 height 6
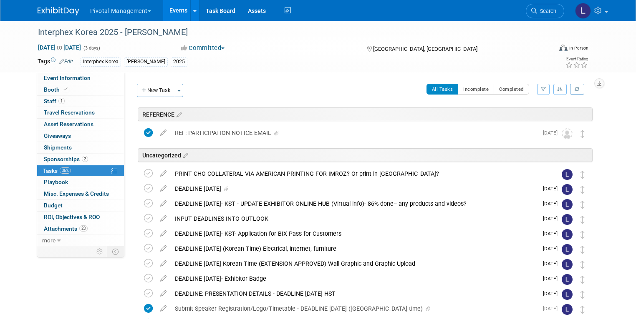
click at [0, 0] on div "Recently Viewed Events: Interphex Korea 2025 - Asimov In-Person Seoul, South Ko…" at bounding box center [0, 0] width 0 height 0
click at [545, 15] on link "Search" at bounding box center [544, 11] width 38 height 15
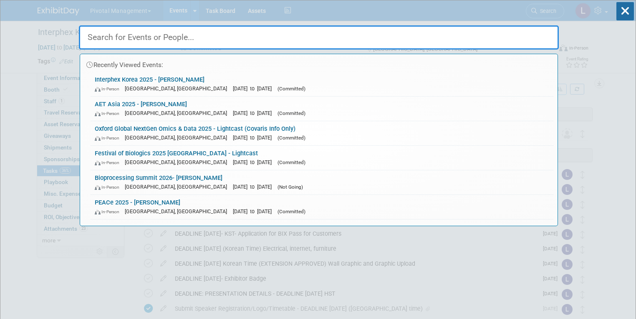
click at [168, 37] on input "text" at bounding box center [319, 37] width 480 height 24
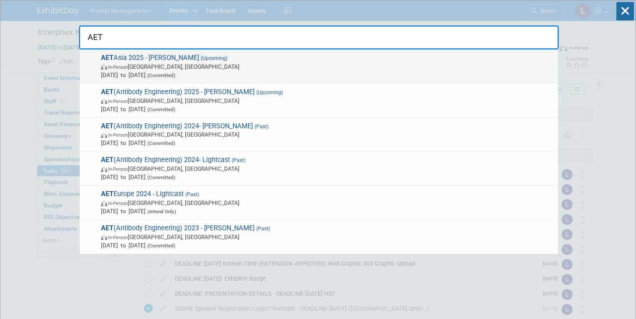
type input "AET"
click at [158, 69] on span "In-Person Kyoto, Japan" at bounding box center [327, 67] width 452 height 8
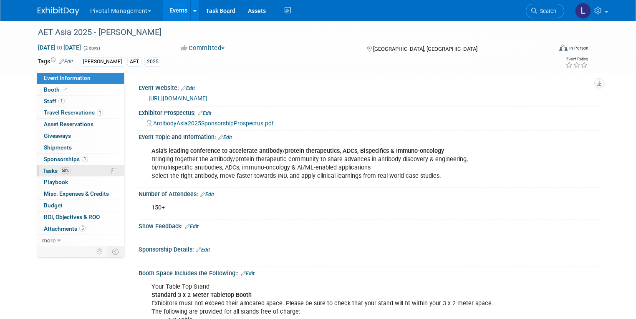
click at [43, 171] on span "Tasks 50%" at bounding box center [57, 171] width 28 height 7
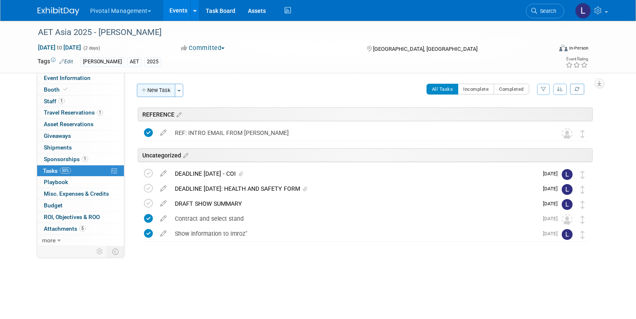
click at [161, 93] on button "New Task" at bounding box center [156, 90] width 38 height 13
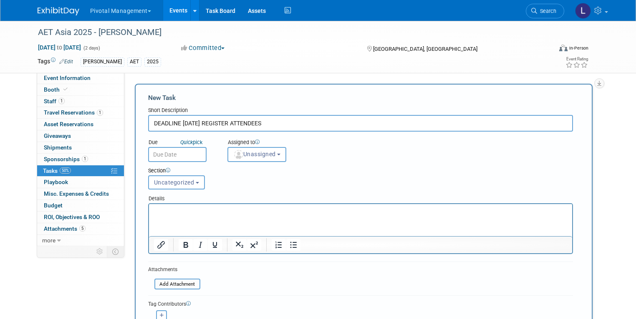
type input "DEADLINE [DATE] REGISTER ATTENDEES"
click at [179, 154] on input "text" at bounding box center [177, 154] width 58 height 15
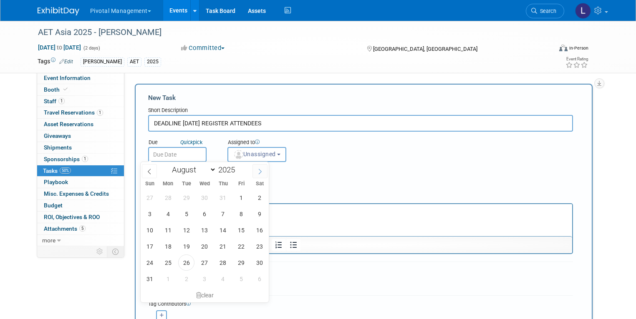
click at [261, 174] on icon at bounding box center [260, 172] width 6 height 6
select select "9"
click at [182, 213] on span "7" at bounding box center [186, 214] width 16 height 16
type input "Oct 7, 2025"
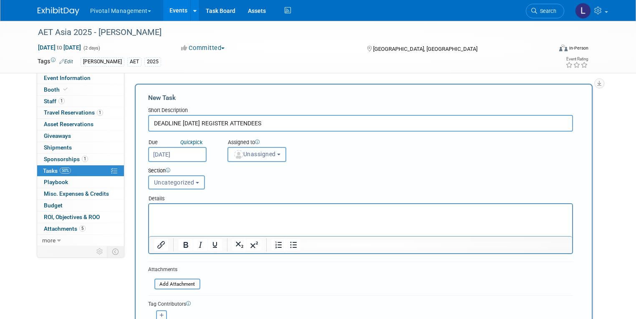
click at [271, 153] on button "Unassigned" at bounding box center [256, 154] width 59 height 15
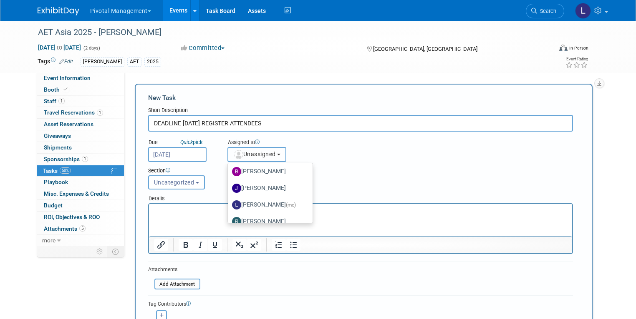
scroll to position [42, 0]
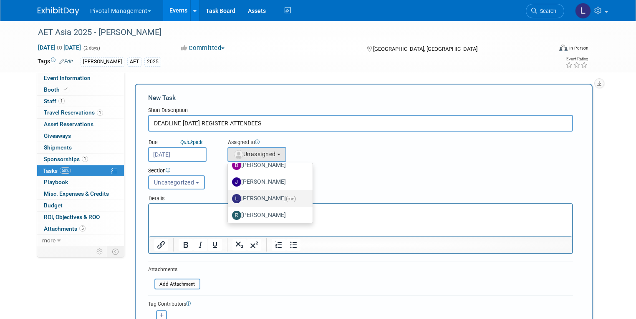
click at [259, 196] on label "Leslie Pelton (me)" at bounding box center [268, 198] width 72 height 13
click at [229, 196] on input "Leslie Pelton (me)" at bounding box center [226, 197] width 5 height 5
select select "dc5d874d-e65f-4397-9ee7-21f806dbe4f5"
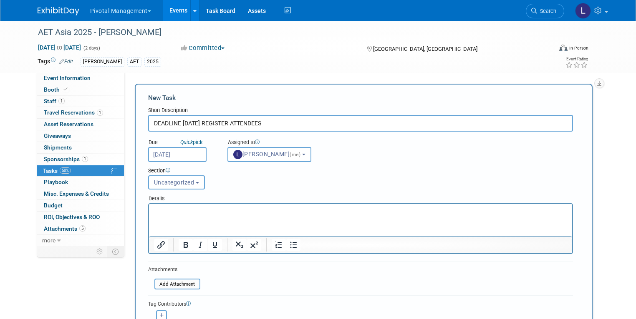
click at [206, 216] on html at bounding box center [359, 210] width 423 height 12
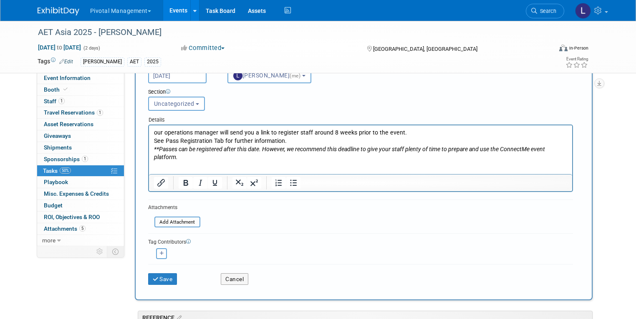
scroll to position [93, 0]
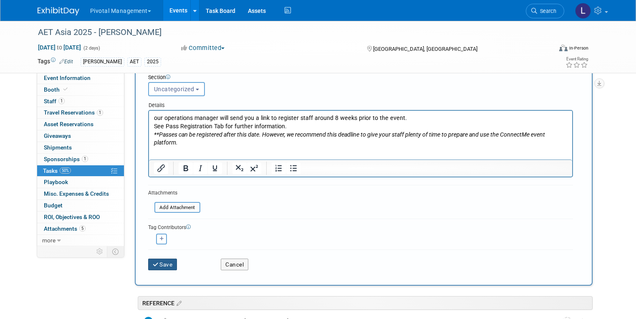
click at [156, 261] on button "Save" at bounding box center [162, 265] width 29 height 12
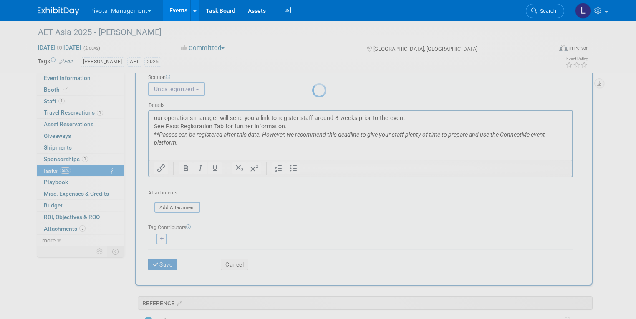
scroll to position [0, 0]
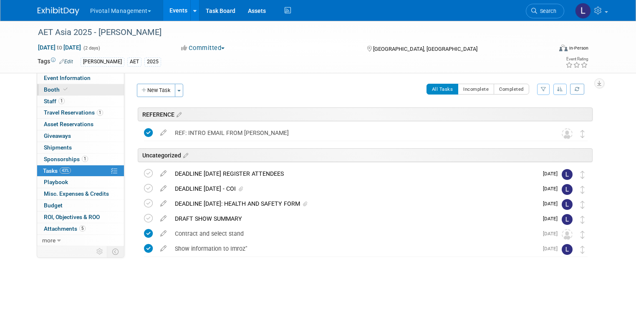
click at [45, 90] on span "Booth" at bounding box center [56, 89] width 25 height 7
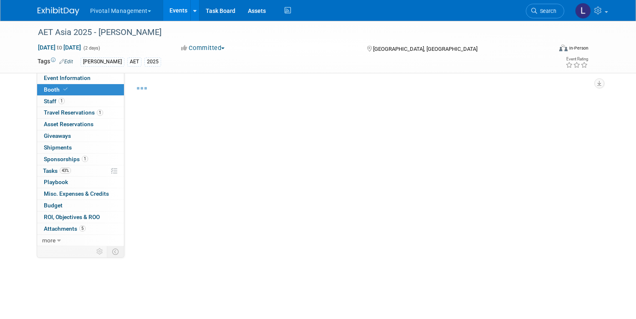
select select "Yes"
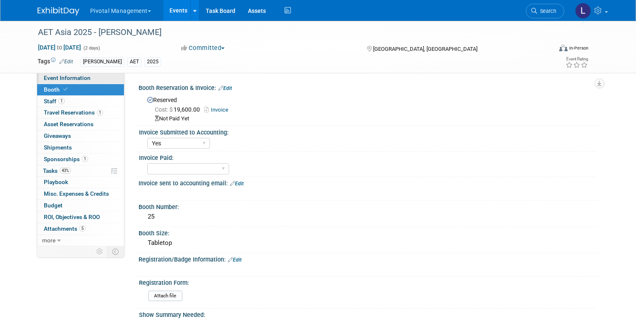
click at [48, 75] on span "Event Information" at bounding box center [67, 78] width 47 height 7
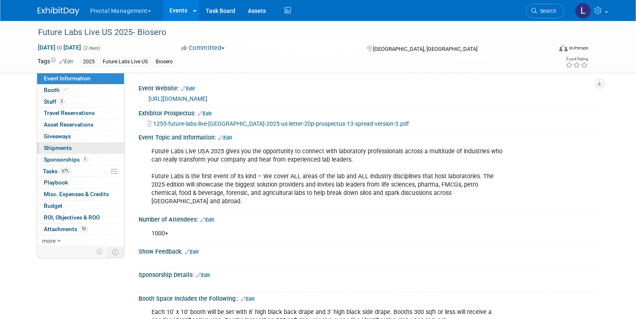
click at [60, 148] on span "Shipments 0" at bounding box center [58, 148] width 28 height 7
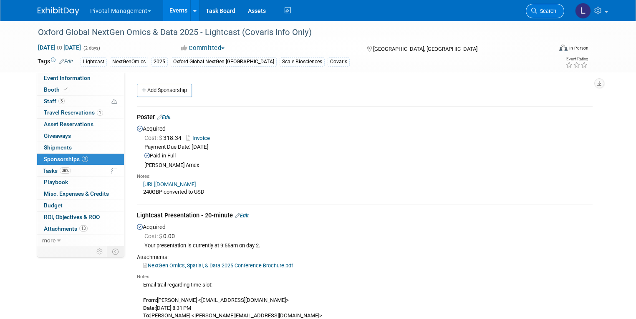
click at [552, 14] on link "Search" at bounding box center [544, 11] width 38 height 15
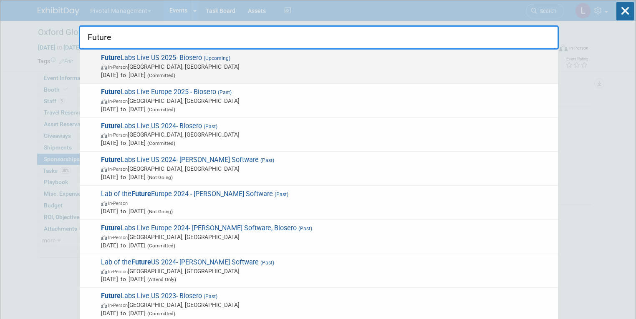
type input "Future"
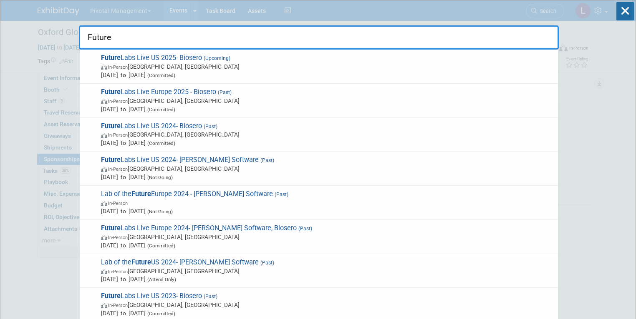
click at [193, 65] on span "In-Person Philadelphia, PA" at bounding box center [327, 67] width 452 height 8
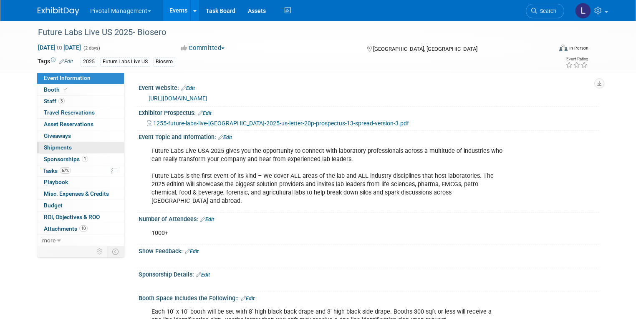
click at [46, 142] on link "0 Shipments 0" at bounding box center [80, 147] width 87 height 11
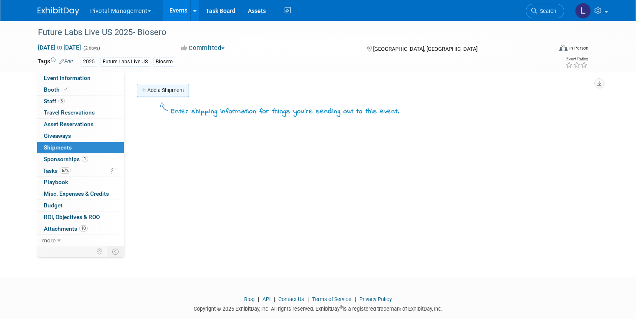
click at [148, 92] on link "Add a Shipment" at bounding box center [163, 90] width 52 height 13
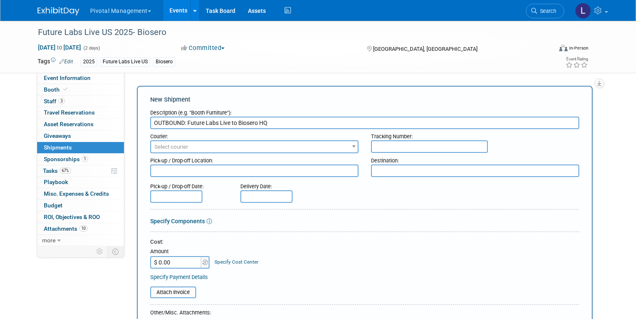
type input "OUTBOUND: Future Labs Live to Biosero HQ"
click at [191, 148] on span "Select courier" at bounding box center [254, 147] width 206 height 12
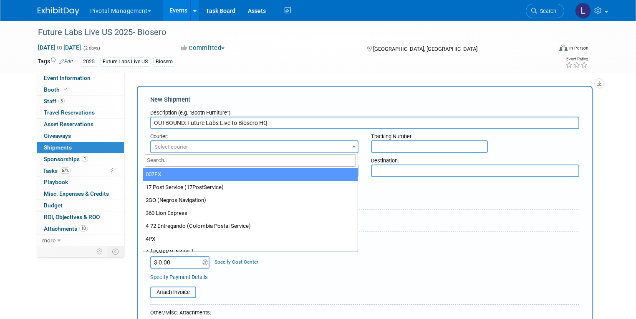
click at [190, 163] on input "search" at bounding box center [250, 161] width 211 height 12
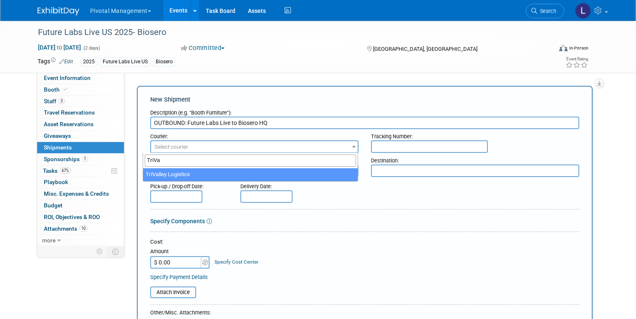
type input "TriVa"
select select "576"
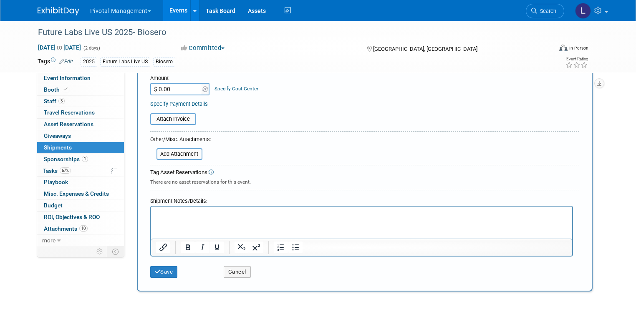
scroll to position [176, 0]
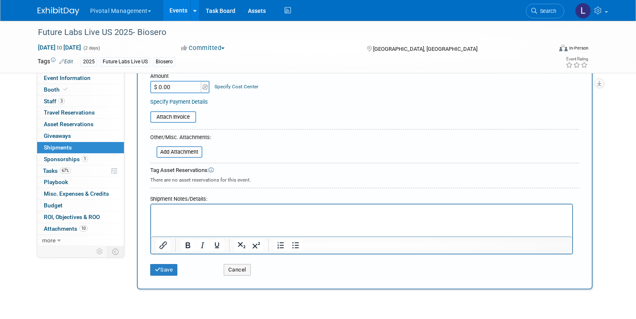
click at [220, 209] on p "Rich Text Area. Press ALT-0 for help." at bounding box center [361, 212] width 411 height 8
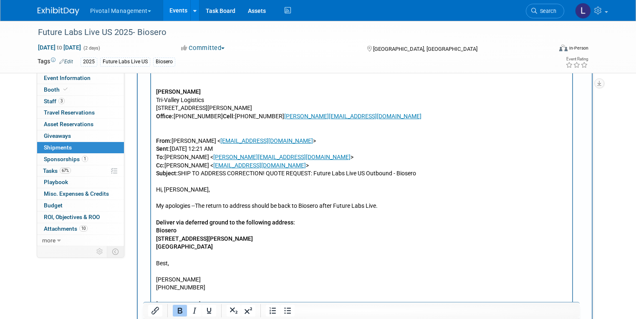
scroll to position [613, 0]
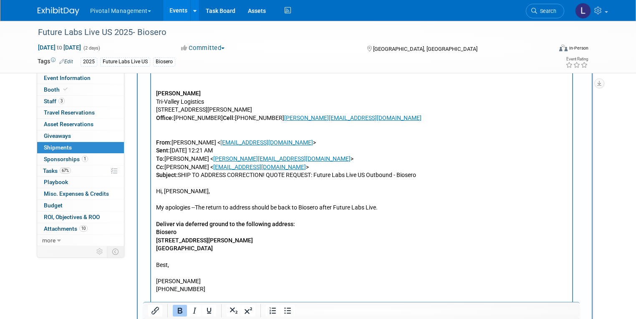
drag, startPoint x: 156, startPoint y: 235, endPoint x: 215, endPoint y: 248, distance: 60.2
click at [215, 248] on body "From: Leslie Pelton < lpelton@biosero.com > Sent: Thursday, July 17, 2025 4:52 …" at bounding box center [361, 257] width 412 height 973
copy body "Biosero 4770 Ruffner Street San Diego, CA 92111"
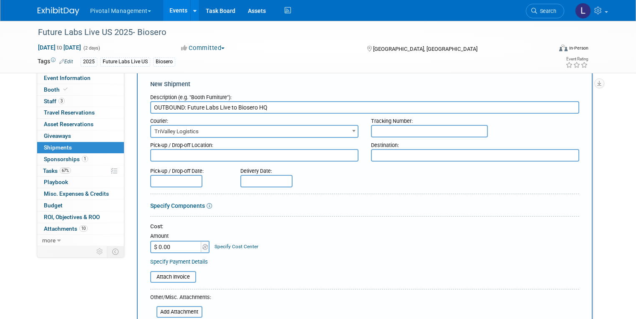
scroll to position [18, 0]
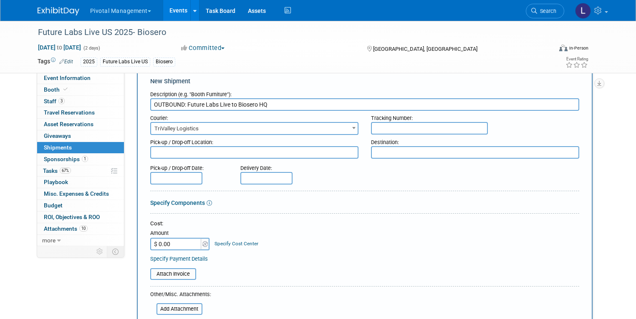
click at [379, 155] on textarea at bounding box center [475, 152] width 208 height 13
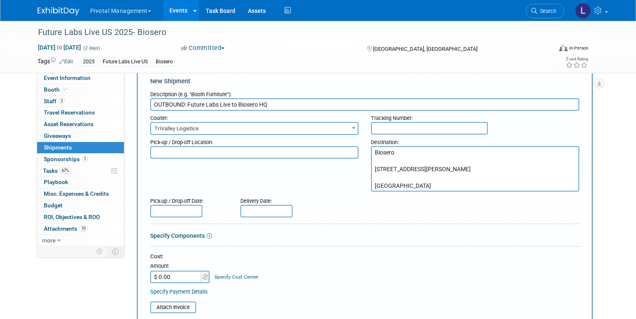
click at [389, 163] on textarea "Biosero 4770 Ruffner Street San Diego, CA 92111" at bounding box center [475, 168] width 208 height 45
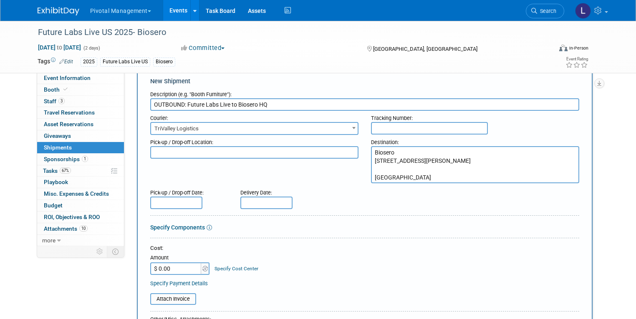
click at [380, 166] on textarea "Biosero 4770 Ruffner Street San Diego, CA 92111" at bounding box center [475, 164] width 208 height 37
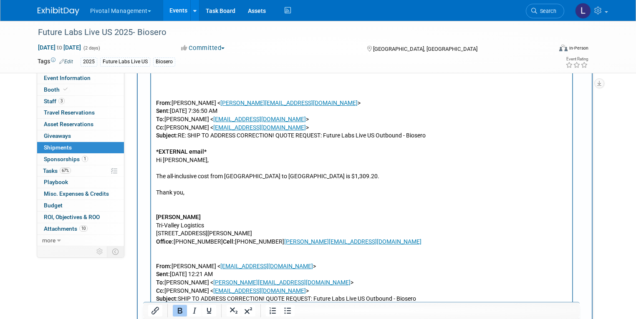
scroll to position [500, 0]
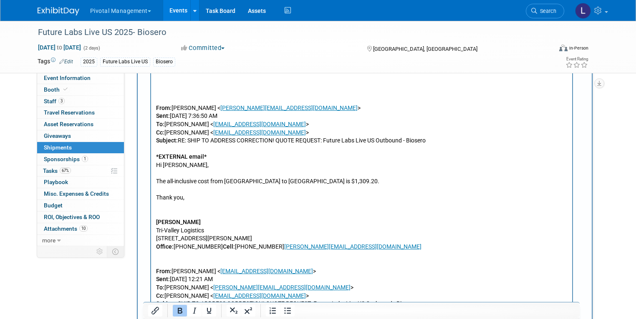
type textarea "Biosero 4770 Ruffner Street San Diego, CA 92111"
drag, startPoint x: 299, startPoint y: 181, endPoint x: 328, endPoint y: 181, distance: 29.6
click at [328, 181] on p "The all-inclusive cost from Philadelphia to San Diego is $1,309.20." at bounding box center [361, 182] width 411 height 8
copy p "$1,309.20."
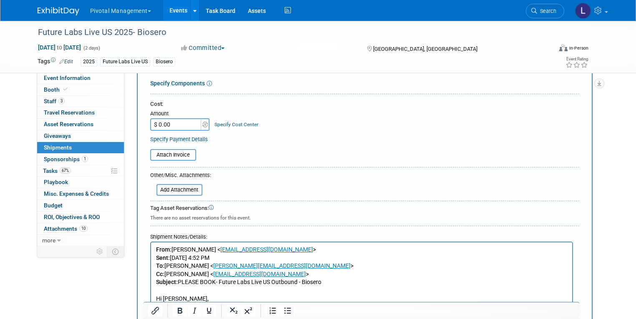
scroll to position [164, 0]
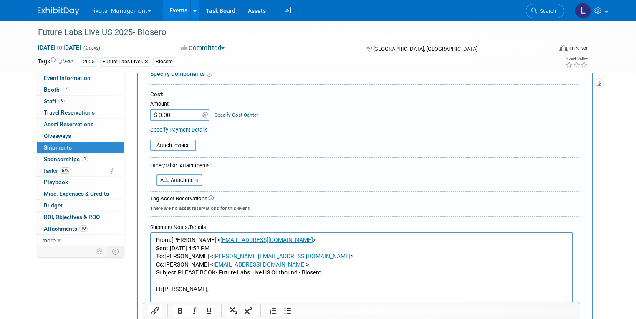
click at [178, 113] on input "$ 0.00" at bounding box center [176, 115] width 52 height 13
type input "$ 1,309.20"
click at [402, 116] on div "Cost: Amount $ 1,309.20 Specify Cost Center Cost Center -- Not Specified --" at bounding box center [364, 106] width 429 height 30
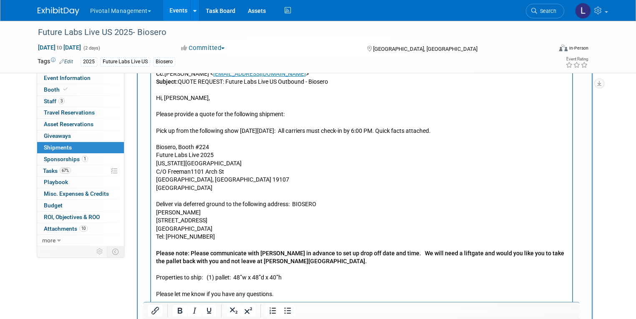
scroll to position [983, 0]
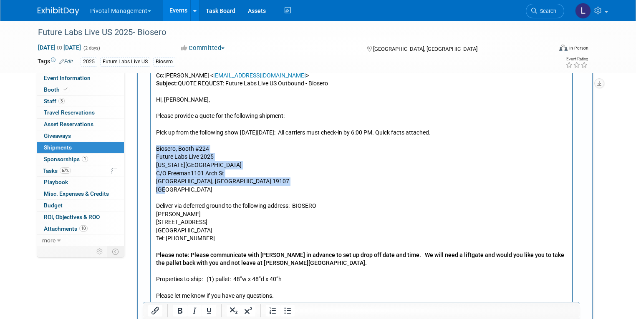
drag, startPoint x: 156, startPoint y: 150, endPoint x: 216, endPoint y: 191, distance: 73.1
click at [216, 191] on p "Biosero, Booth #224 Future Labs Live 2025 Pennsylvania Convention Center C/O Fr…" at bounding box center [361, 169] width 411 height 49
copy p "Biosero, Booth #224 Future Labs Live 2025 Pennsylvania Convention Center C/O Fr…"
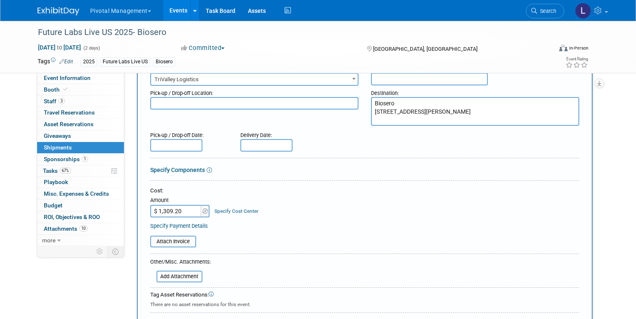
scroll to position [69, 0]
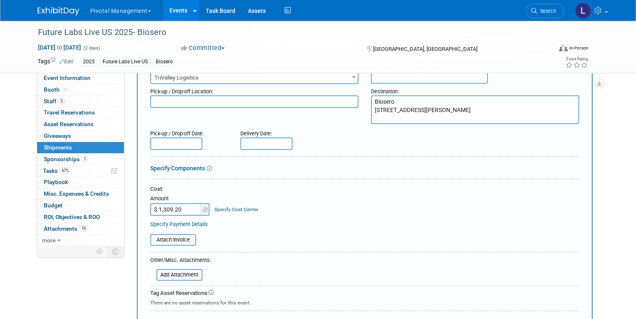
click at [171, 102] on textarea at bounding box center [254, 102] width 208 height 13
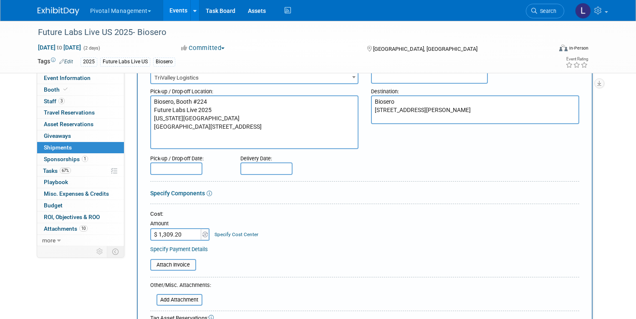
type textarea "Biosero, Booth #224 Future Labs Live 2025 Pennsylvania Convention Center C/O Fr…"
click at [167, 166] on input "text" at bounding box center [176, 169] width 52 height 13
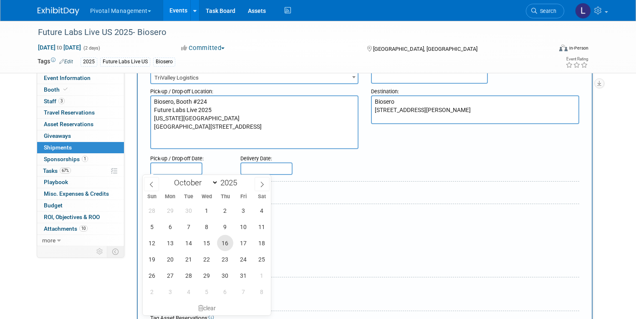
click at [225, 245] on span "16" at bounding box center [225, 243] width 16 height 16
type input "Oct 16, 2025"
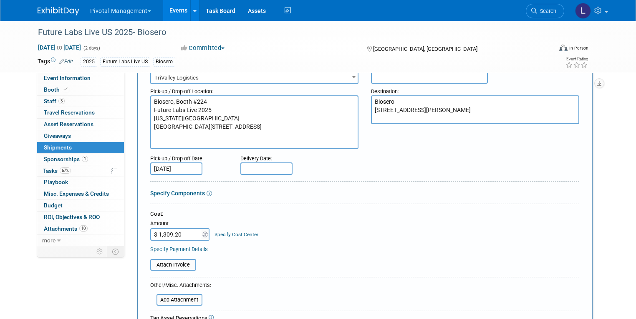
click at [247, 165] on input "text" at bounding box center [266, 169] width 52 height 13
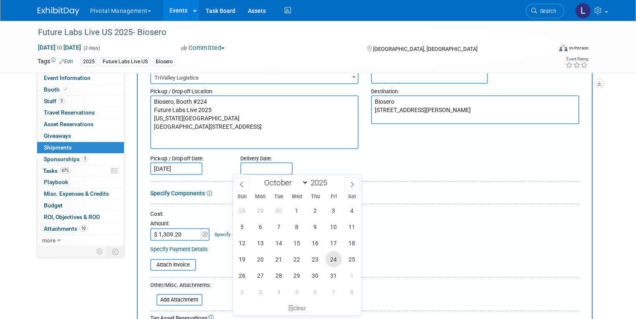
click at [331, 258] on span "24" at bounding box center [333, 259] width 16 height 16
type input "Oct 24, 2025"
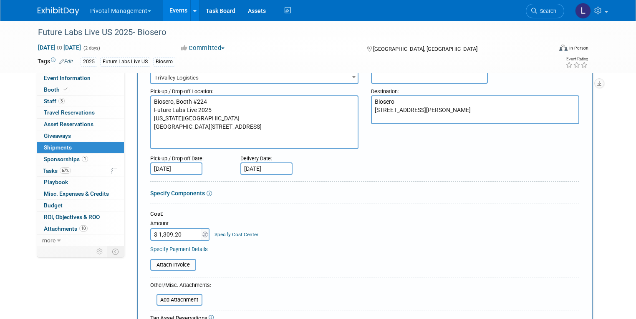
click at [576, 229] on div "Cost: Amount $ 1,309.20 Specify Cost Center Cost Center -- Not Specified --" at bounding box center [364, 226] width 429 height 30
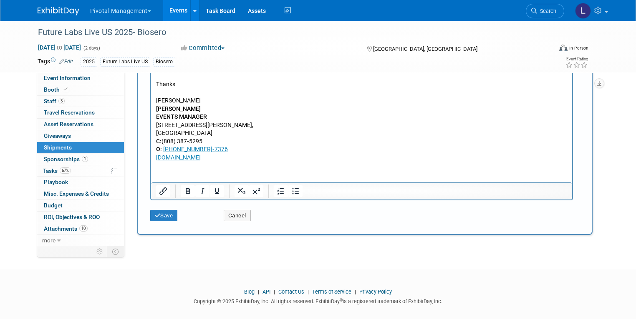
scroll to position [1242, 0]
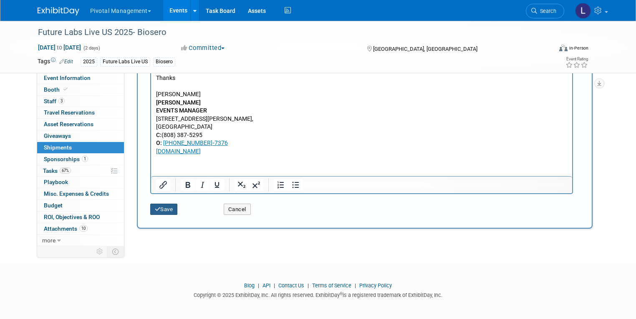
click at [156, 205] on button "Save" at bounding box center [164, 210] width 28 height 12
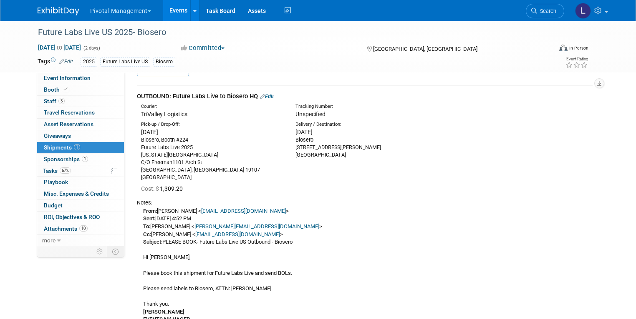
scroll to position [0, 0]
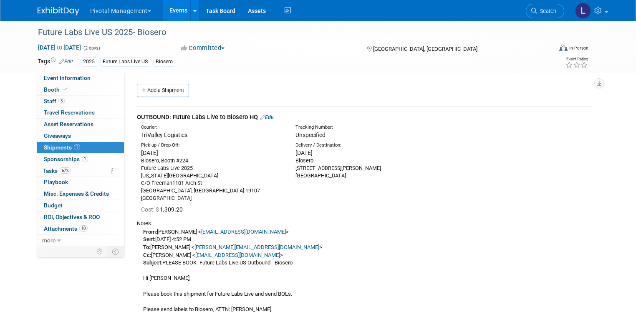
click at [267, 114] on link "Edit" at bounding box center [267, 117] width 14 height 6
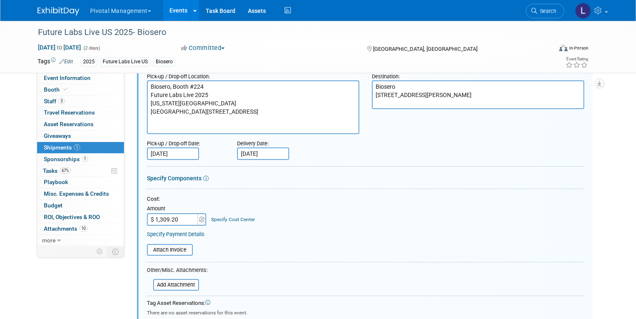
scroll to position [92, 0]
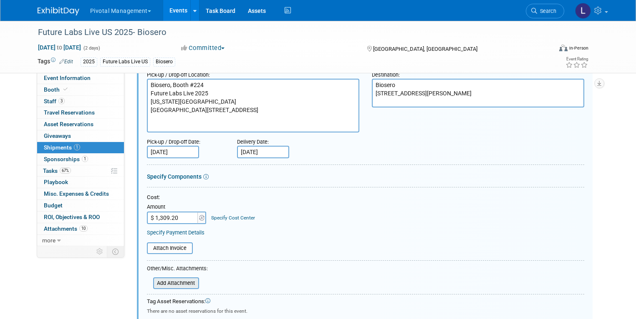
click at [182, 281] on input "file" at bounding box center [148, 284] width 99 height 10
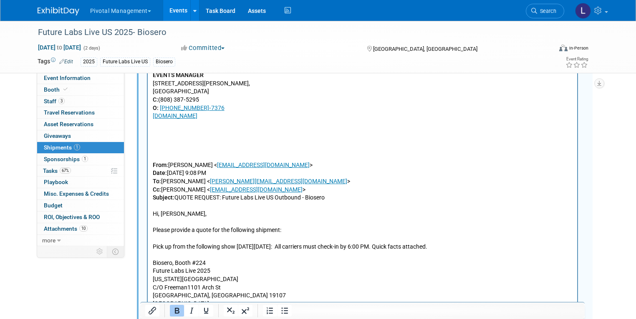
scroll to position [1181, 0]
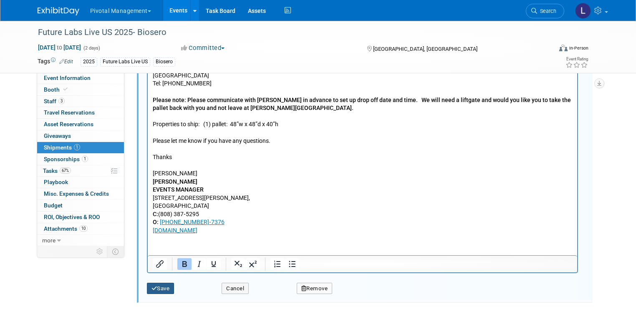
click at [148, 290] on button "Save" at bounding box center [161, 289] width 28 height 12
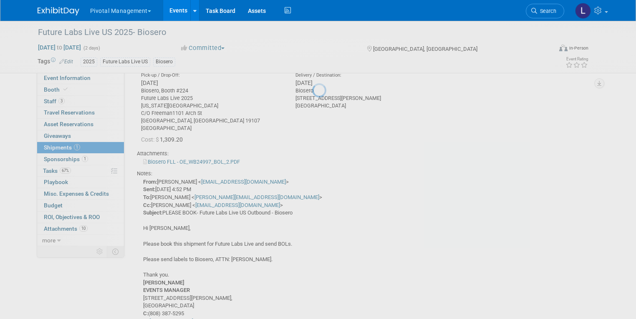
scroll to position [12, 0]
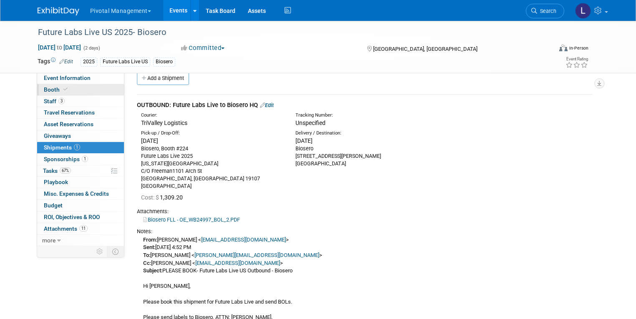
click at [53, 86] on span "Booth" at bounding box center [56, 89] width 25 height 7
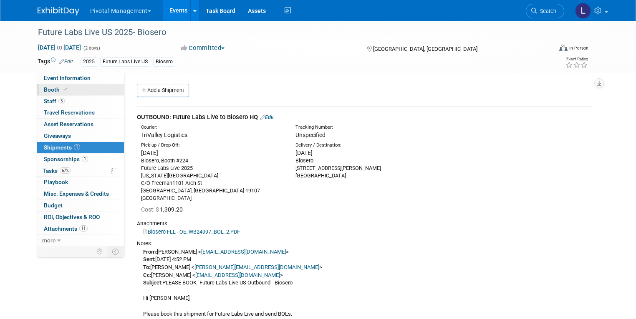
select select "Yes"
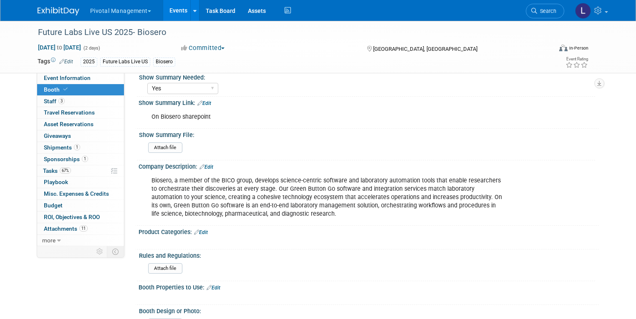
scroll to position [157, 0]
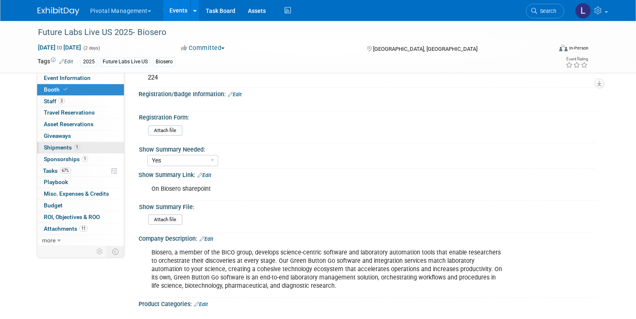
click at [50, 148] on span "Shipments 1" at bounding box center [62, 147] width 36 height 7
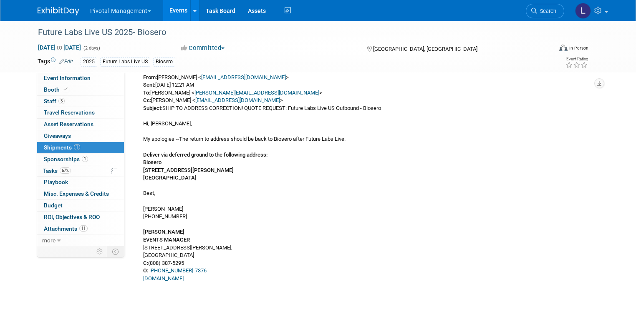
scroll to position [521, 0]
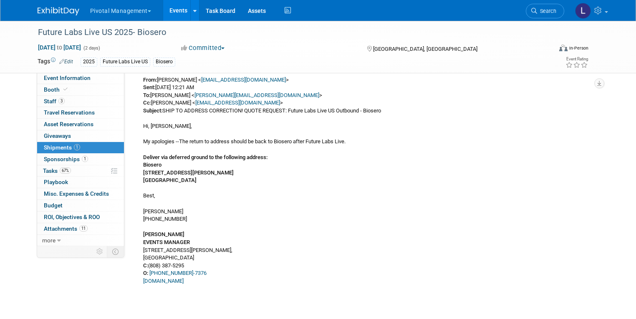
drag, startPoint x: 135, startPoint y: 164, endPoint x: 187, endPoint y: 180, distance: 54.6
click at [187, 180] on div "From: Leslie Pelton < lpelton@biosero.com > Sent: Thursday, July 17, 2025 4:52 …" at bounding box center [364, 188] width 455 height 924
copy div "Biosero 4770 Ruffner Street San Diego, CA 92111"
click at [51, 80] on span "Event Information" at bounding box center [67, 78] width 47 height 7
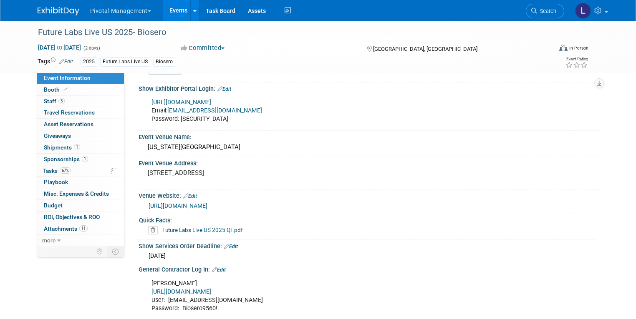
scroll to position [386, 0]
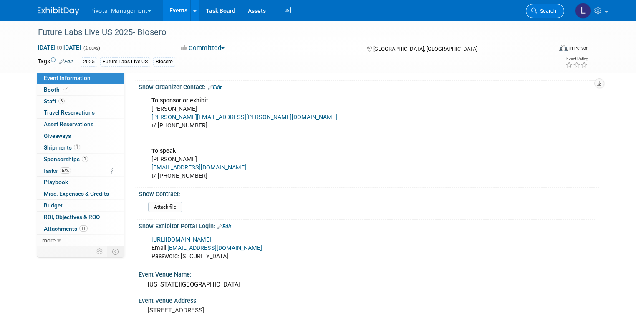
click at [537, 12] on icon at bounding box center [534, 11] width 6 height 6
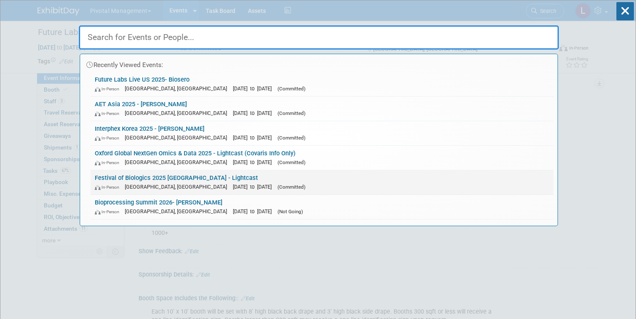
click at [203, 189] on div "In-Person Basel, Switzerland Sep 30, 2025 to Oct 2, 2025 (Committed)" at bounding box center [322, 187] width 454 height 9
